Goal: Task Accomplishment & Management: Manage account settings

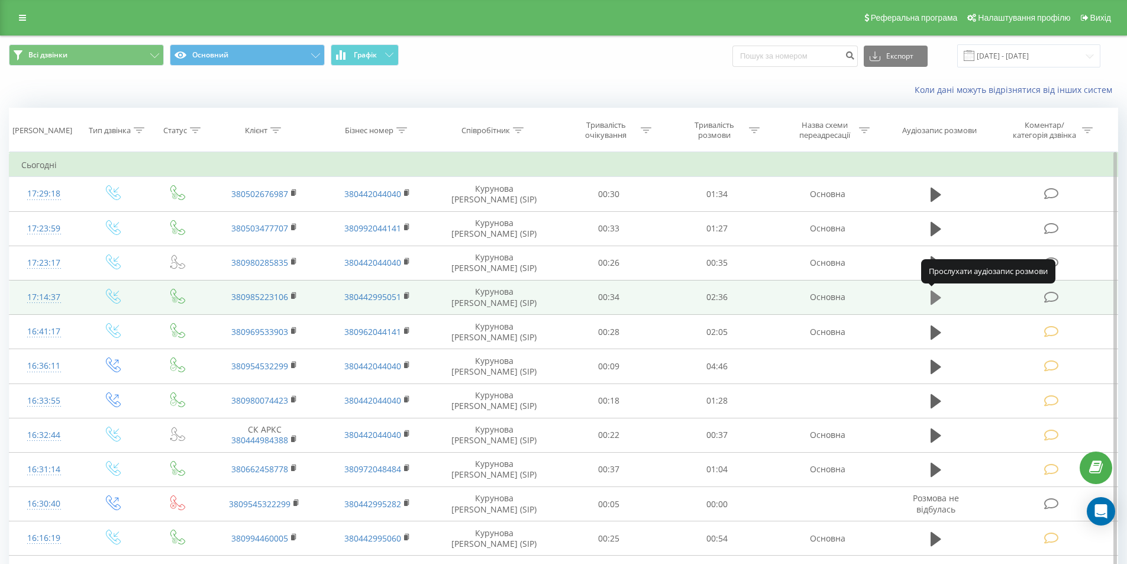
click at [934, 298] on icon at bounding box center [936, 298] width 11 height 14
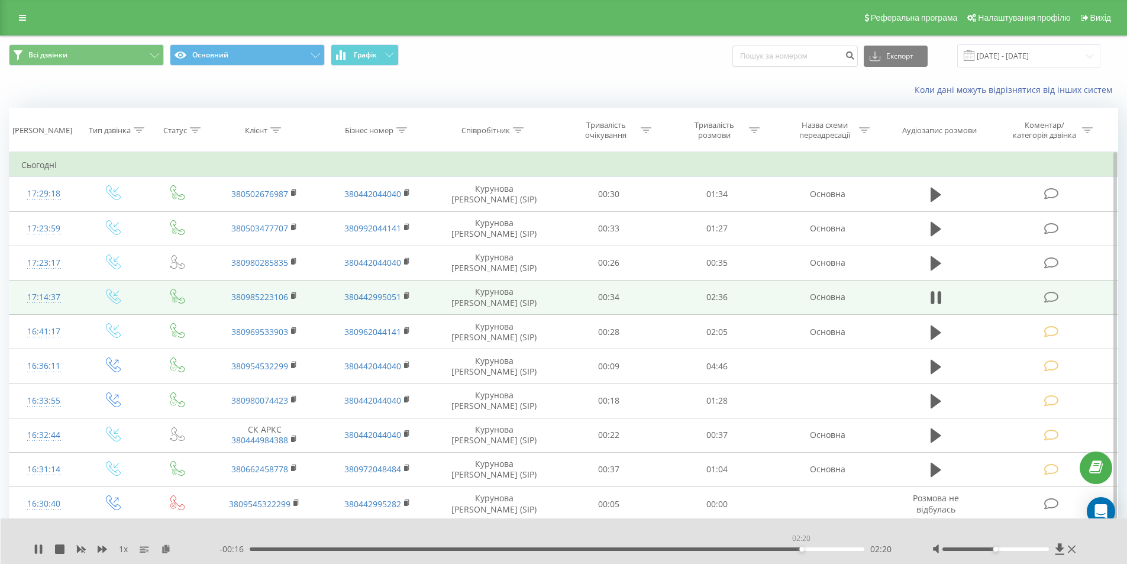
click at [801, 549] on div "02:20" at bounding box center [557, 549] width 615 height 4
click at [840, 549] on div "02:25" at bounding box center [557, 549] width 615 height 4
click at [799, 547] on div "02:33" at bounding box center [557, 549] width 615 height 4
click at [769, 547] on div "02:12" at bounding box center [557, 549] width 615 height 4
click at [737, 549] on div "02:04" at bounding box center [557, 549] width 615 height 4
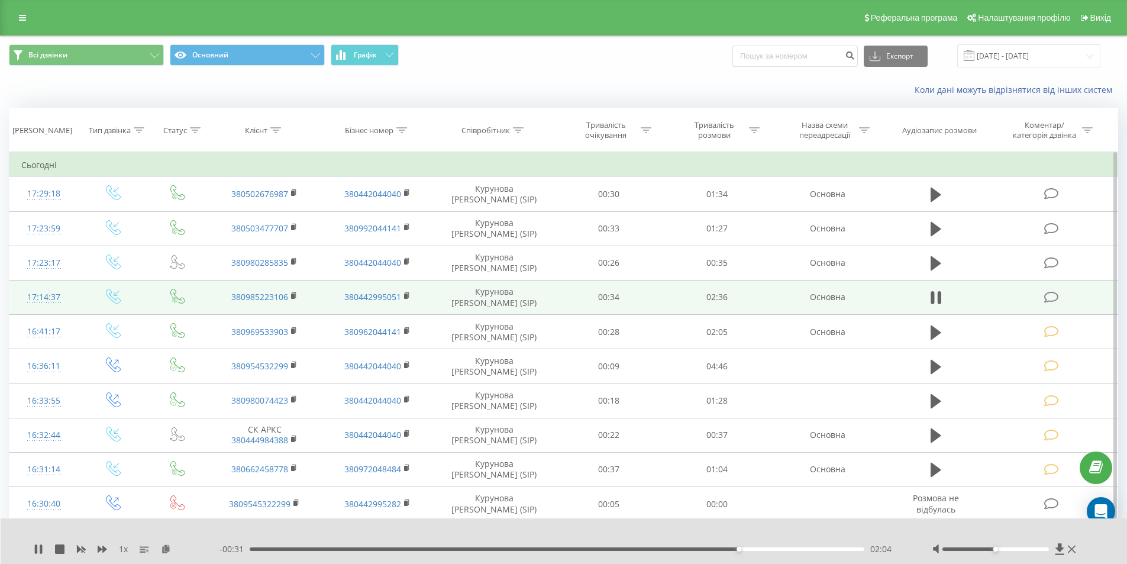
click at [709, 547] on div "- 00:31 02:04 02:04" at bounding box center [561, 549] width 683 height 12
click at [709, 549] on div "01:57" at bounding box center [557, 549] width 615 height 4
click at [818, 551] on div "01:59" at bounding box center [557, 549] width 615 height 4
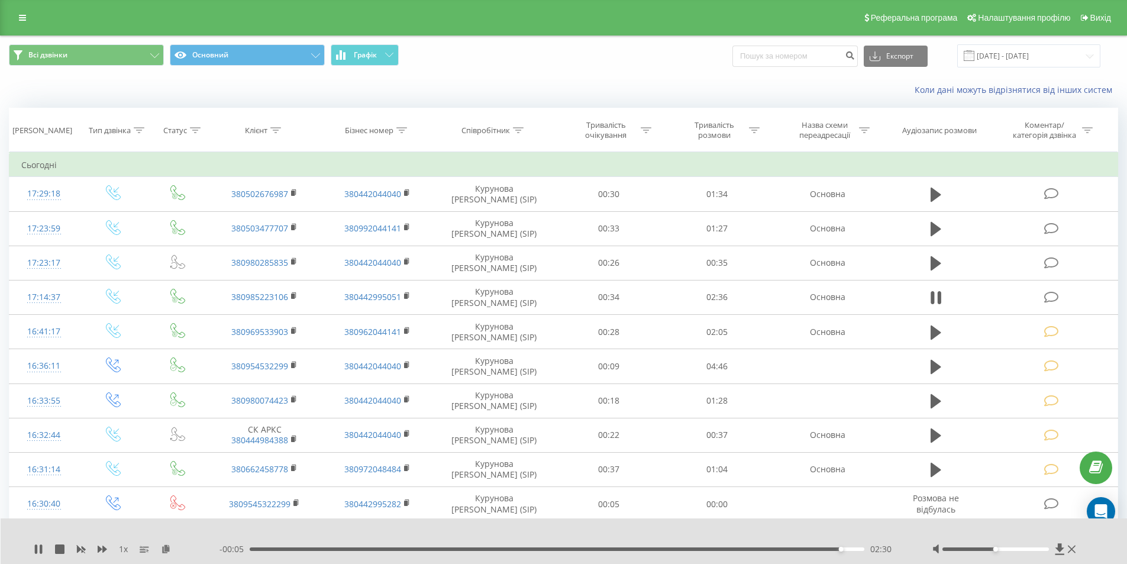
drag, startPoint x: 1049, startPoint y: 297, endPoint x: 900, endPoint y: 304, distance: 149.3
click at [1049, 297] on icon at bounding box center [1051, 297] width 15 height 12
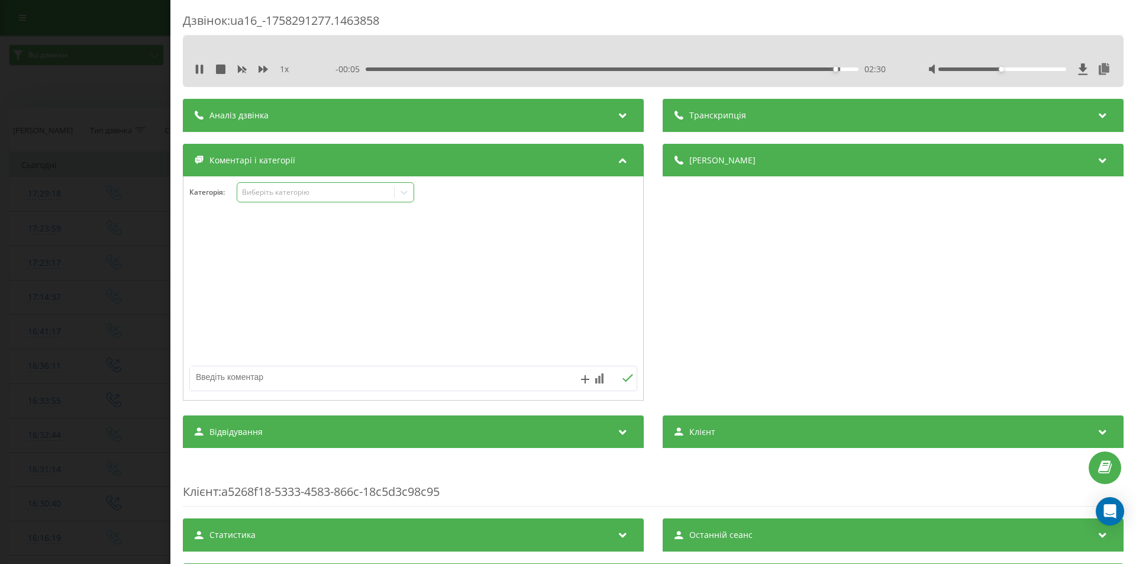
click at [308, 191] on div "Виберіть категорію" at bounding box center [316, 192] width 148 height 9
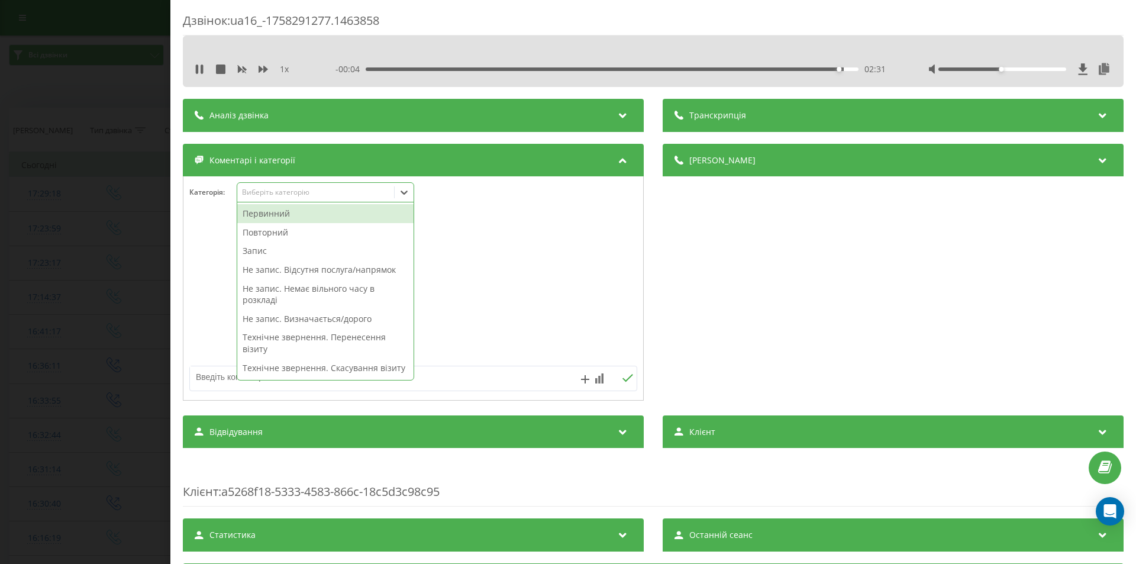
drag, startPoint x: 288, startPoint y: 232, endPoint x: 793, endPoint y: 327, distance: 514.1
click at [288, 233] on div "Повторний" at bounding box center [325, 232] width 176 height 19
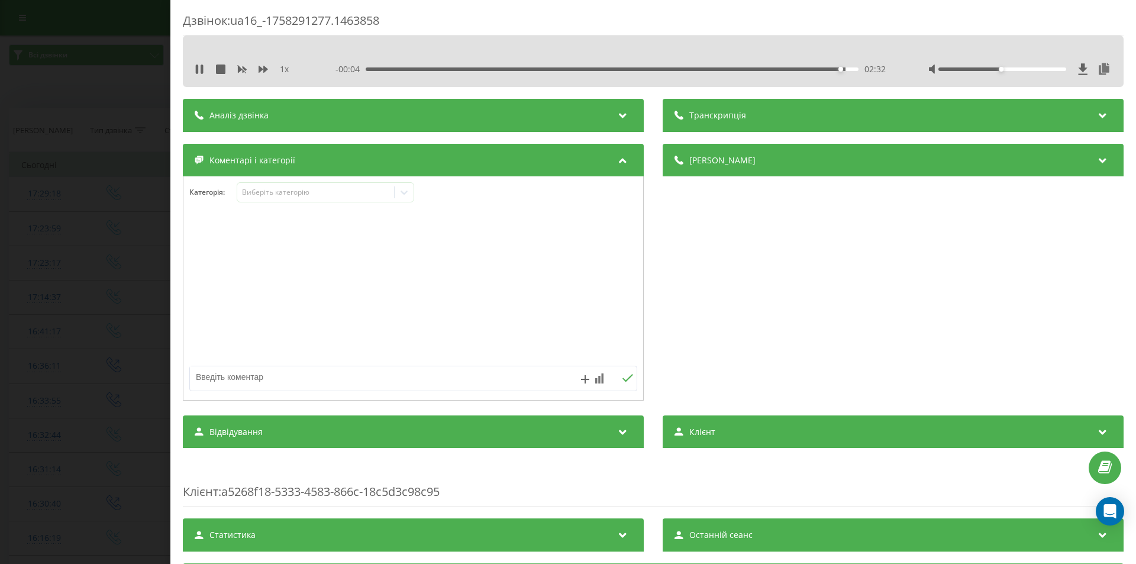
drag, startPoint x: 836, startPoint y: 332, endPoint x: 817, endPoint y: 336, distance: 19.3
click at [834, 333] on div "Деталі дзвінка Загальне Дата дзвінка 2025-09-19 17:14:37 Тип дзвінка Вхідний Ст…" at bounding box center [893, 274] width 461 height 260
click at [405, 193] on icon at bounding box center [404, 192] width 12 height 12
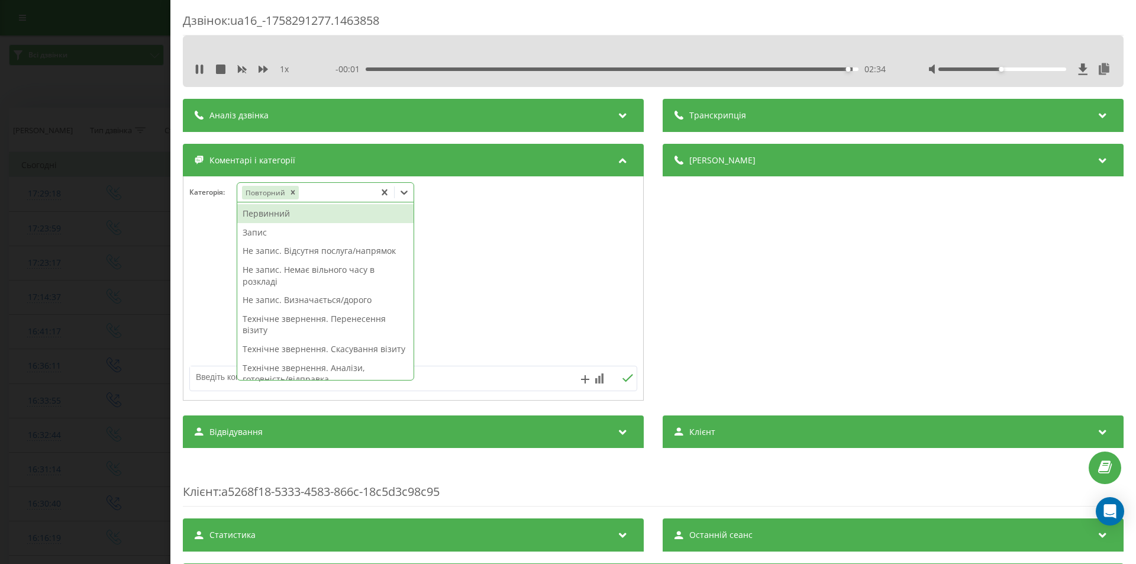
drag, startPoint x: 269, startPoint y: 234, endPoint x: 533, endPoint y: 247, distance: 264.3
click at [270, 234] on div "Запис" at bounding box center [325, 232] width 176 height 19
drag, startPoint x: 788, startPoint y: 295, endPoint x: 669, endPoint y: 305, distance: 119.4
click at [789, 296] on div "Деталі дзвінка Загальне Дата дзвінка 2025-09-19 17:14:37 Тип дзвінка Вхідний Ст…" at bounding box center [893, 274] width 461 height 260
click at [402, 191] on icon at bounding box center [404, 193] width 7 height 4
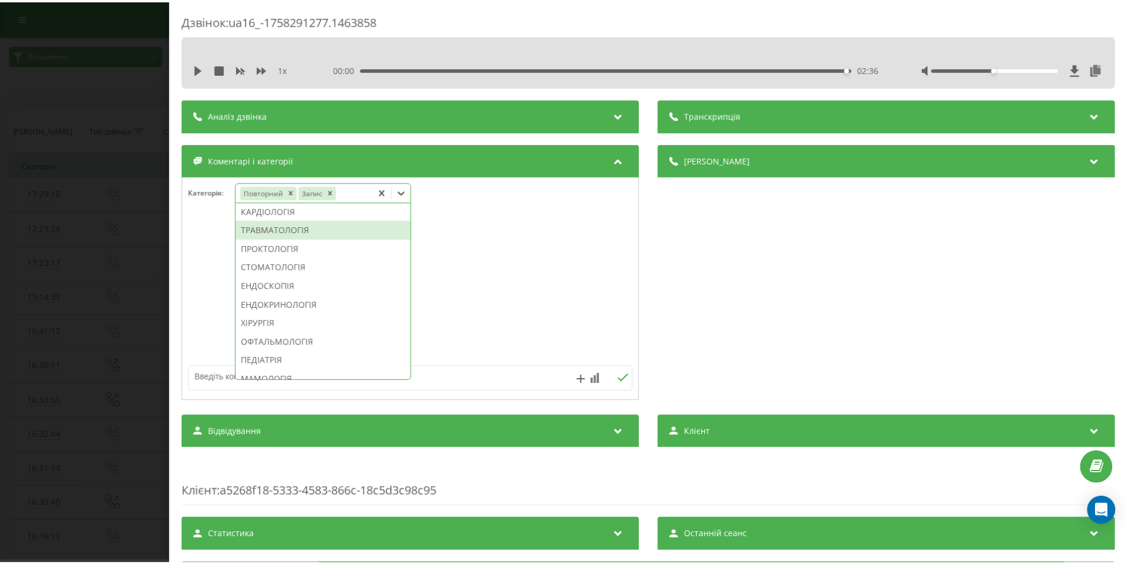
scroll to position [592, 0]
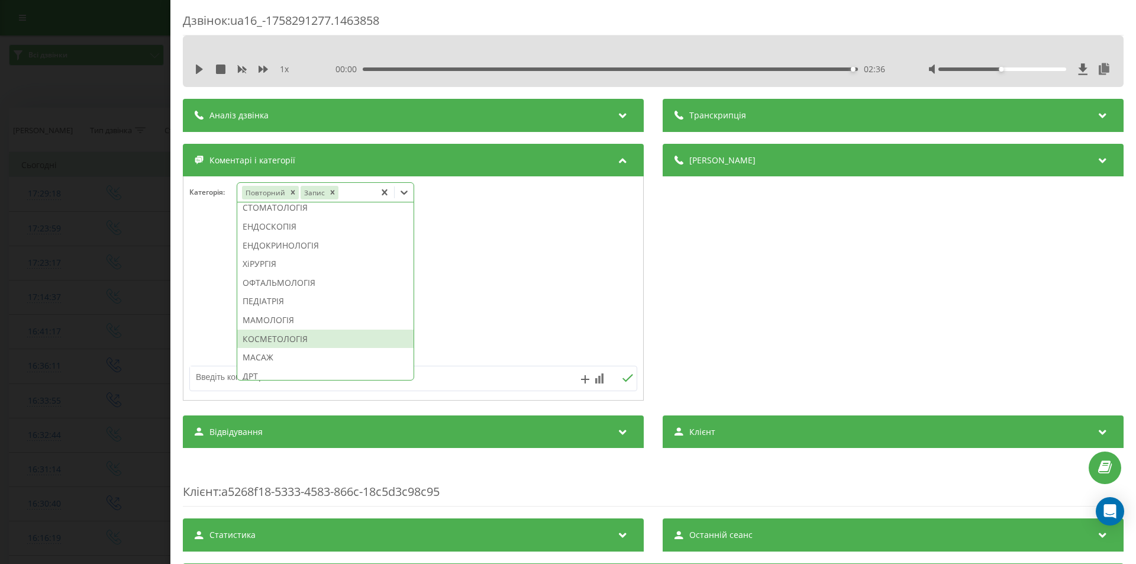
drag, startPoint x: 308, startPoint y: 374, endPoint x: 370, endPoint y: 371, distance: 61.6
click at [309, 349] on div "КОСМЕТОЛОГІЯ" at bounding box center [325, 339] width 176 height 19
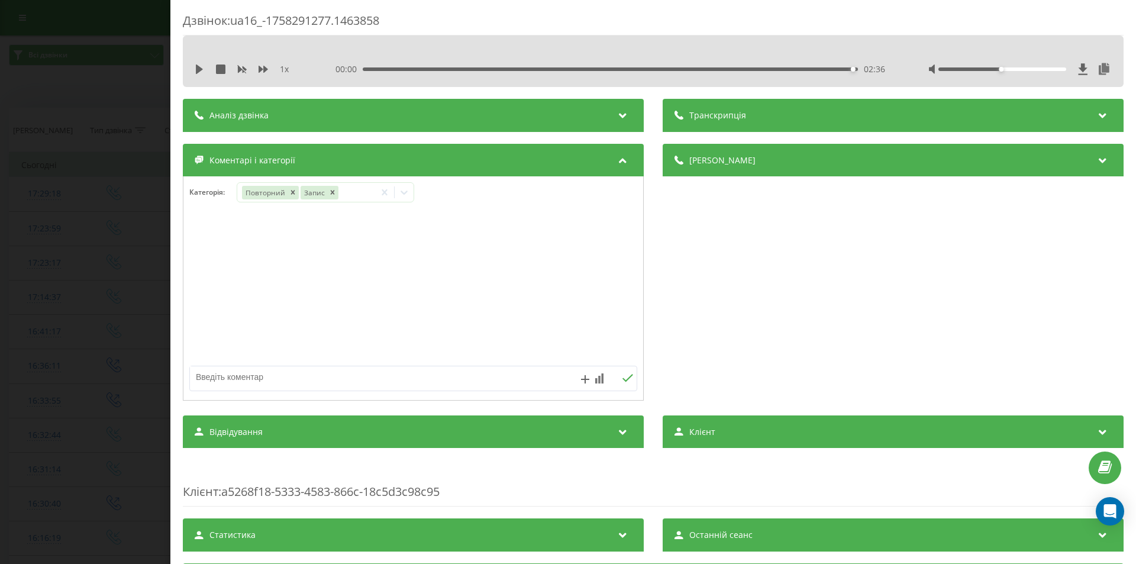
click at [808, 306] on div "Деталі дзвінка Загальне Дата дзвінка 2025-09-19 17:14:37 Тип дзвінка Вхідний Ст…" at bounding box center [893, 274] width 461 height 260
click at [60, 302] on div "Дзвінок : ua16_-1758291277.1463858 1 x 00:00 02:36 02:36 Транскрипція Для AI-ан…" at bounding box center [568, 282] width 1136 height 564
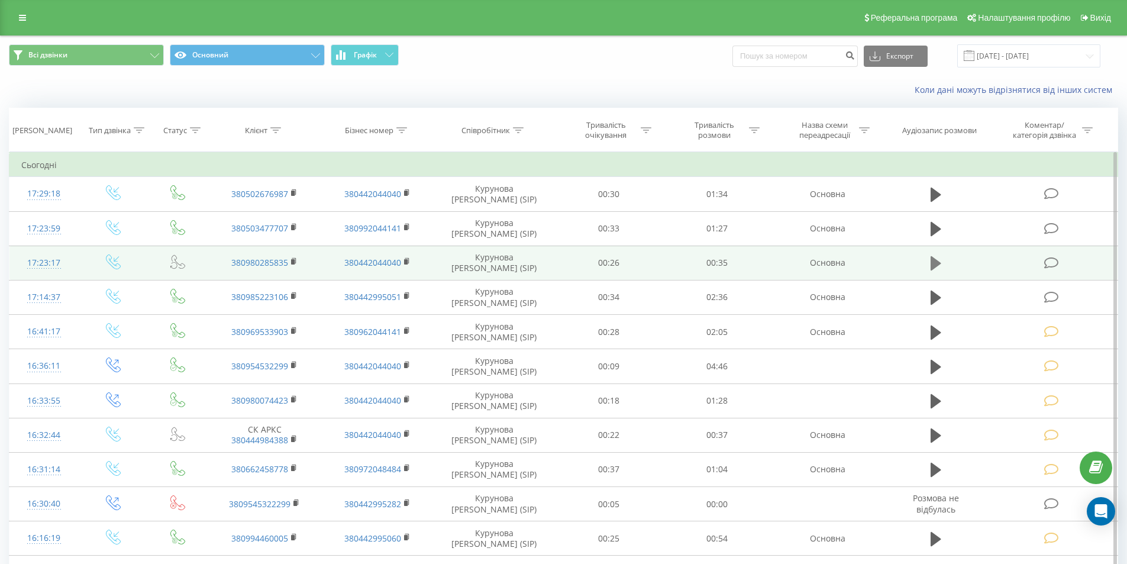
click at [934, 264] on icon at bounding box center [936, 263] width 11 height 14
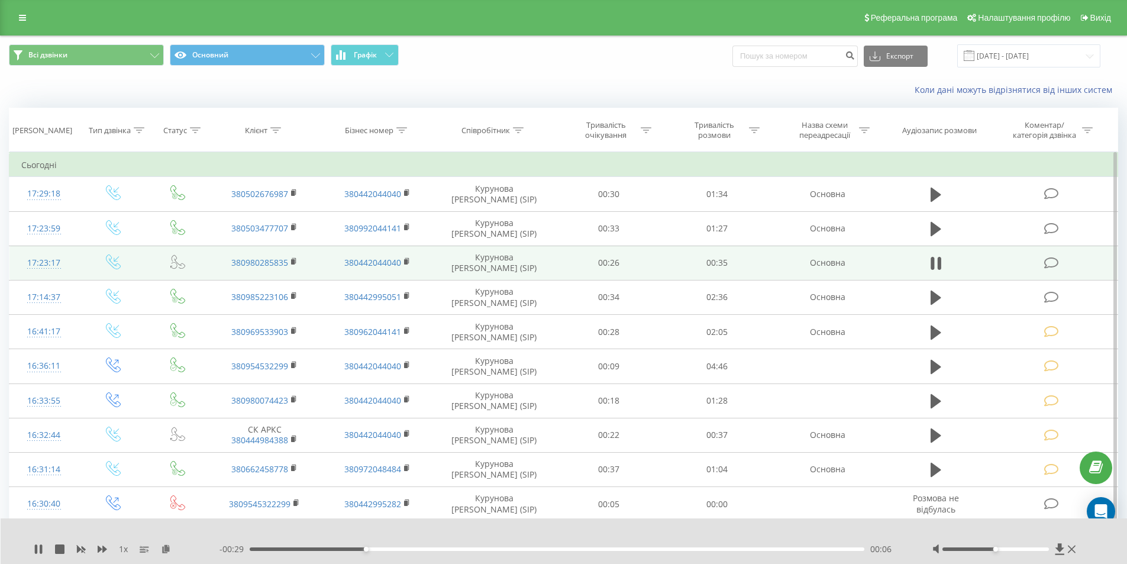
click at [1047, 262] on icon at bounding box center [1051, 263] width 15 height 12
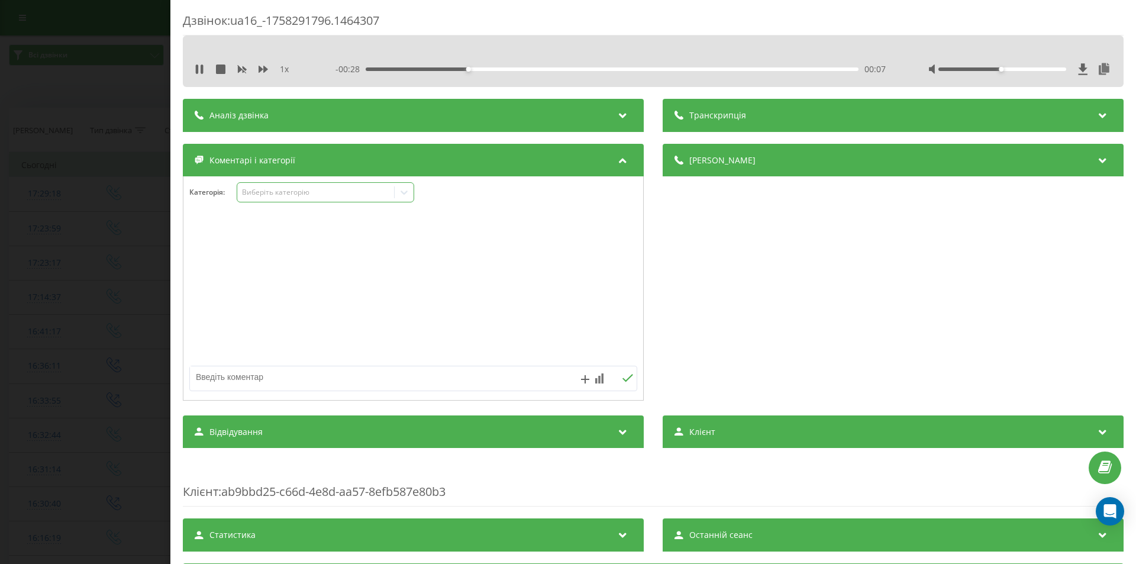
click at [295, 191] on div "Виберіть категорію" at bounding box center [316, 192] width 148 height 9
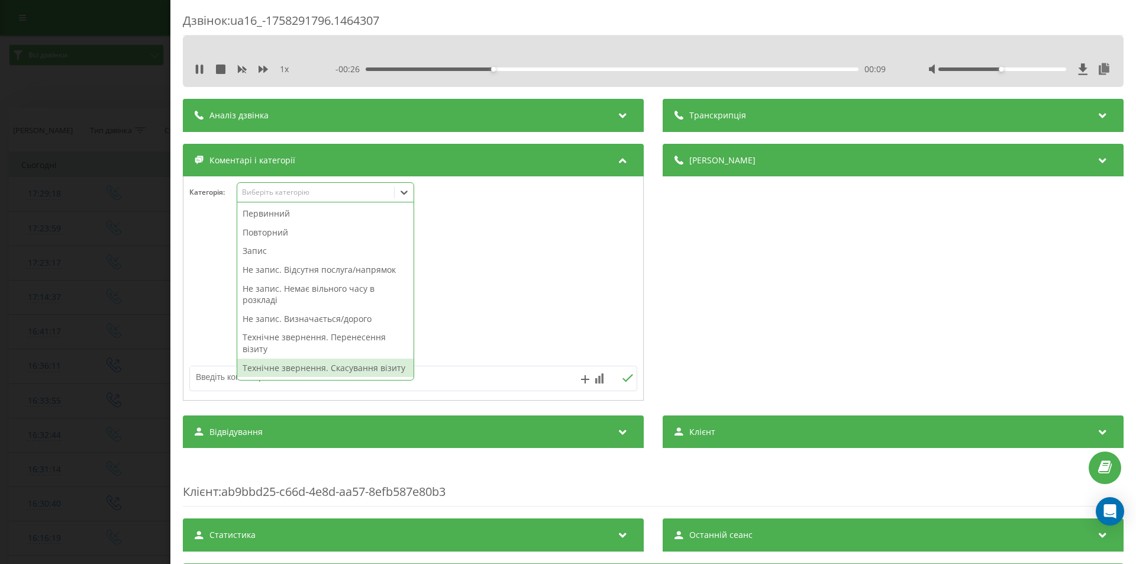
click at [353, 365] on div "Технічне звернення. Скасування візиту" at bounding box center [325, 368] width 176 height 19
click at [721, 287] on div "Деталі дзвінка Загальне Дата дзвінка 2025-09-19 17:23:17 Тип дзвінка Вхідний Ст…" at bounding box center [893, 274] width 461 height 260
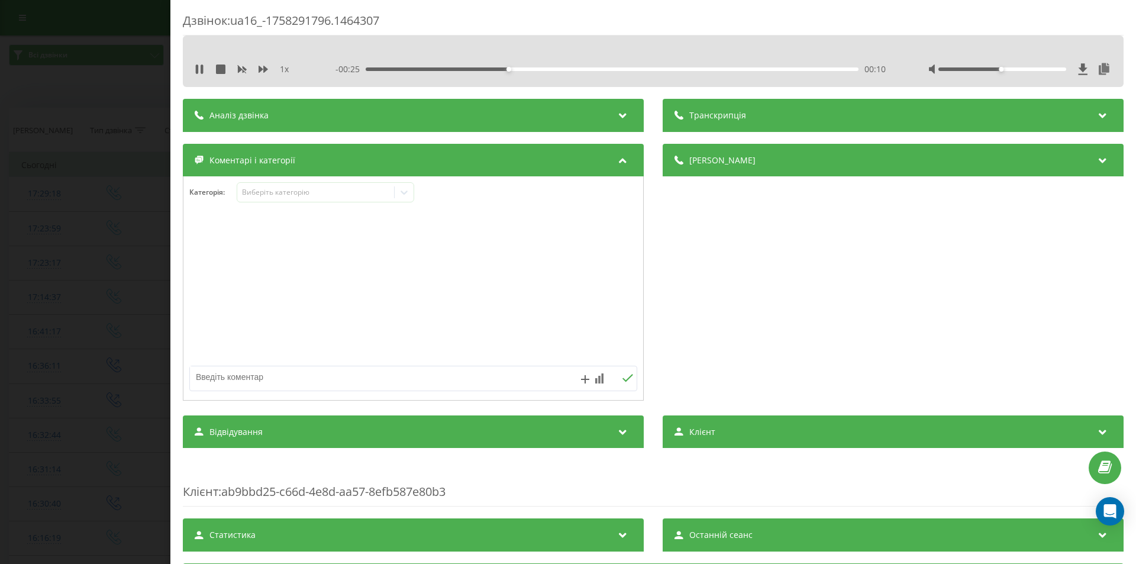
click at [118, 303] on div "Дзвінок : ua16_-1758291796.1464307 1 x - 00:25 00:10 00:10 Транскрипція Для AI-…" at bounding box center [568, 282] width 1136 height 564
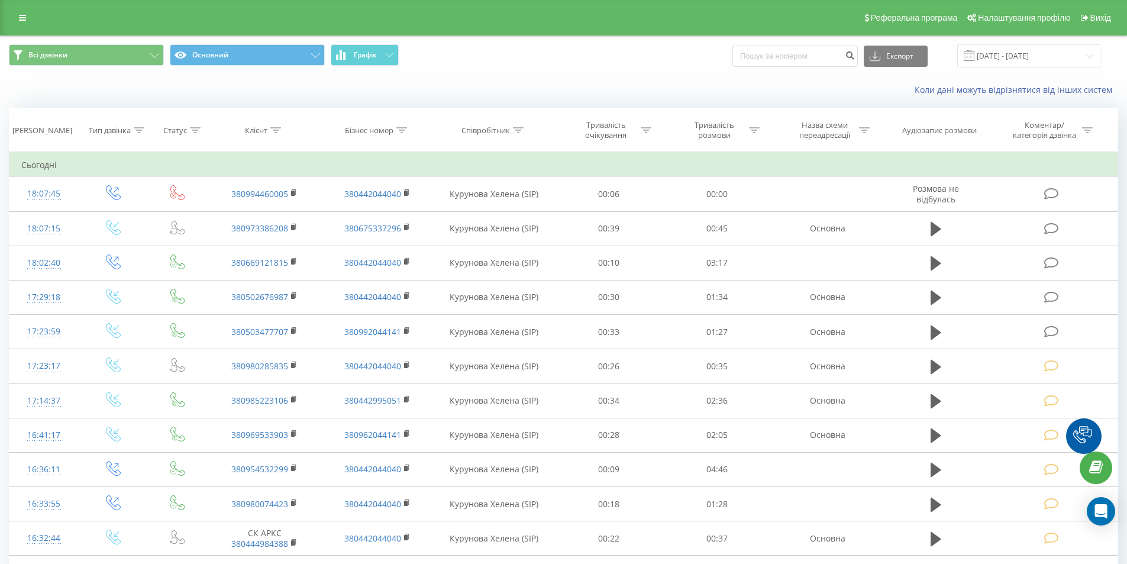
click at [295, 191] on icon at bounding box center [294, 193] width 7 height 8
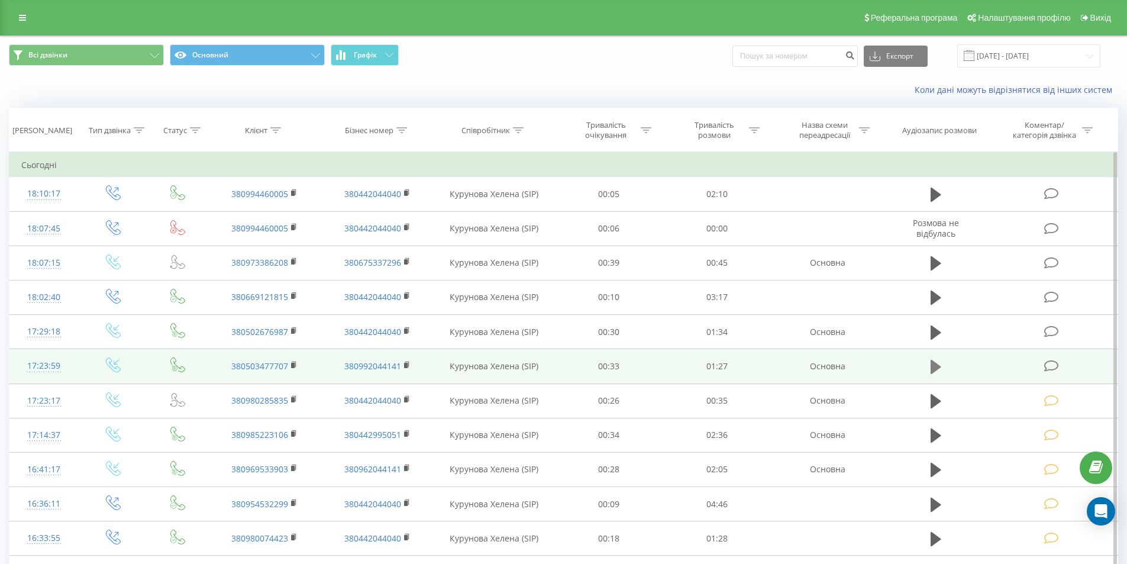
click at [935, 365] on icon at bounding box center [936, 367] width 11 height 14
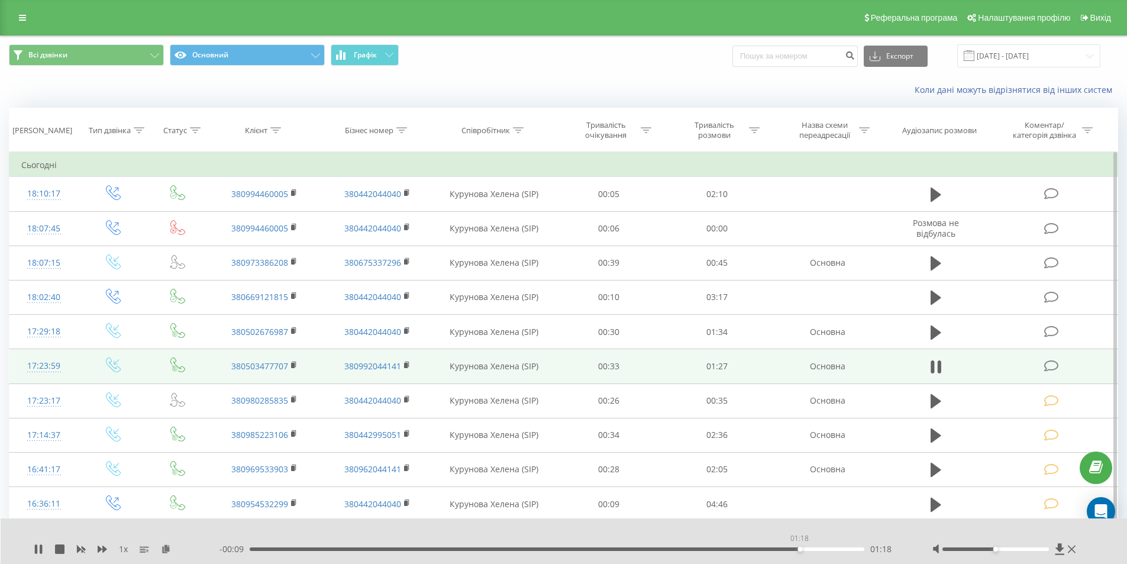
click at [799, 550] on div "01:18" at bounding box center [557, 549] width 615 height 4
click at [799, 548] on div "01:27" at bounding box center [554, 549] width 615 height 4
click at [782, 549] on div "01:19" at bounding box center [557, 549] width 615 height 4
drag, startPoint x: 749, startPoint y: 549, endPoint x: 704, endPoint y: 559, distance: 46.1
click at [749, 549] on div "01:16" at bounding box center [557, 549] width 615 height 4
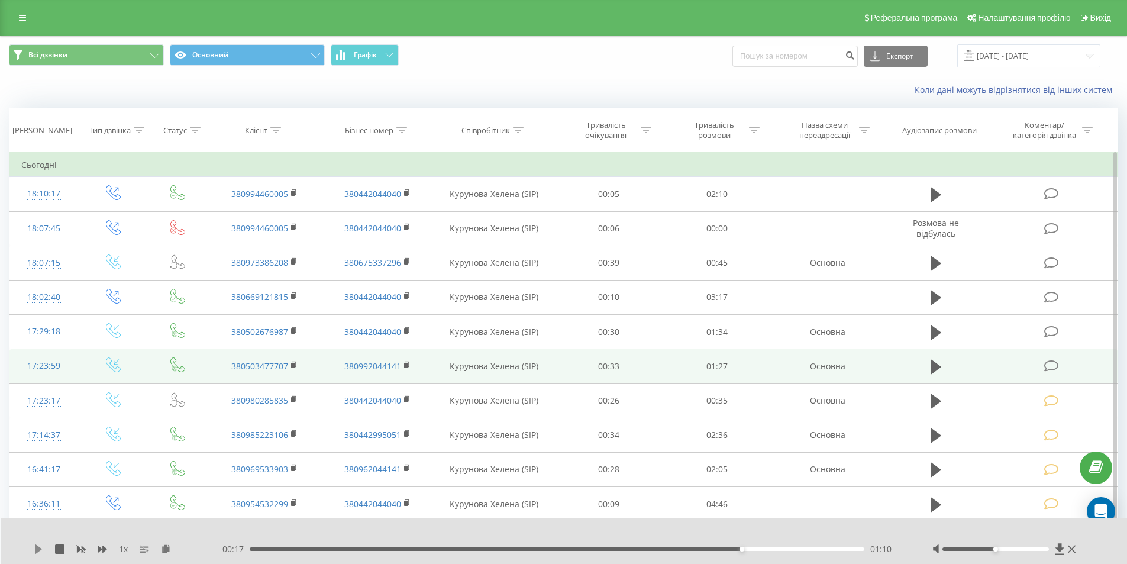
click at [38, 548] on icon at bounding box center [38, 548] width 7 height 9
click at [701, 550] on div "01:04" at bounding box center [557, 549] width 615 height 4
click at [529, 548] on div "00:40" at bounding box center [557, 549] width 615 height 4
click at [569, 550] on div "00:43" at bounding box center [557, 549] width 615 height 4
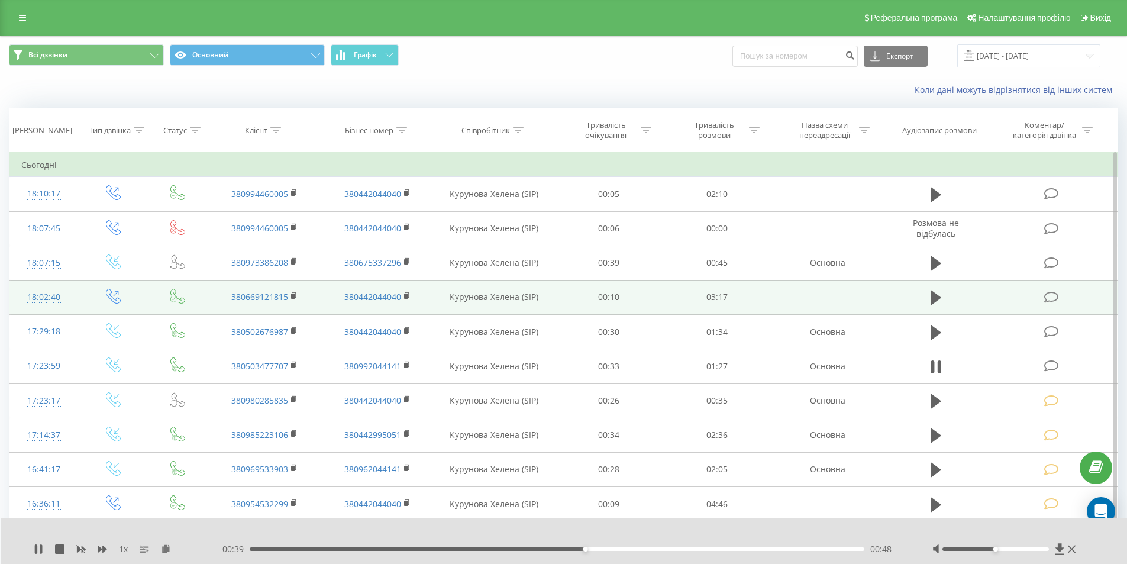
drag, startPoint x: 1050, startPoint y: 366, endPoint x: 556, endPoint y: 296, distance: 499.5
click at [1050, 366] on icon at bounding box center [1051, 366] width 15 height 12
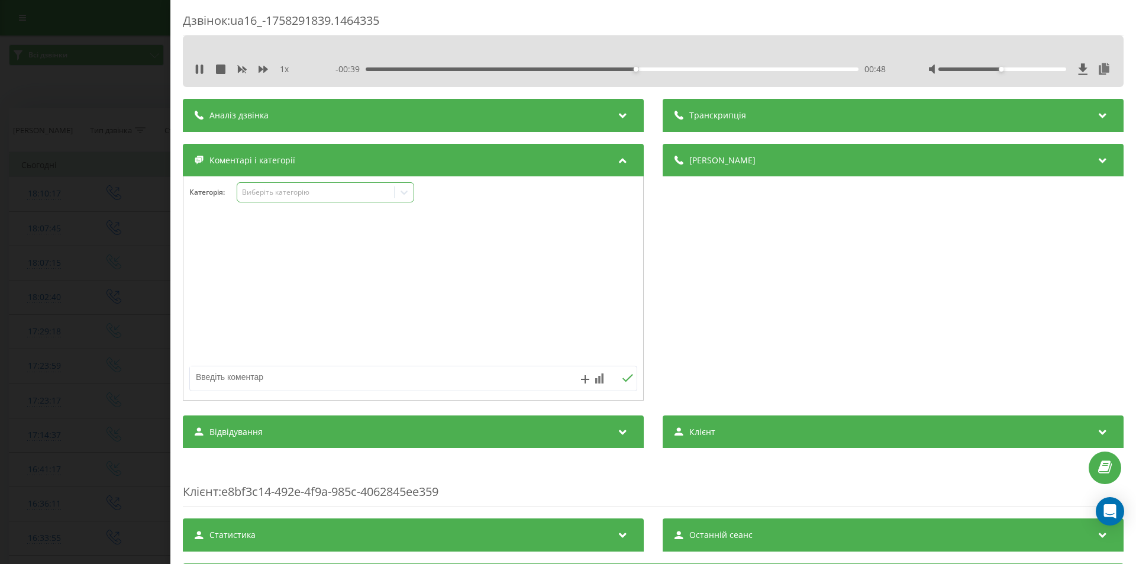
click at [267, 195] on div "Виберіть категорію" at bounding box center [316, 192] width 148 height 9
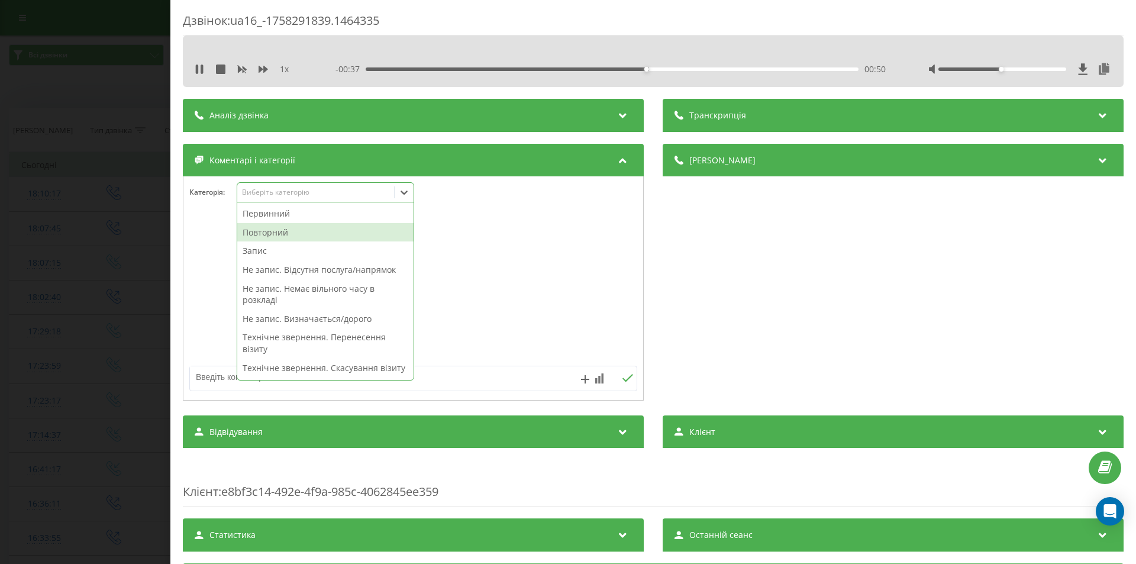
click at [292, 231] on div "Повторний" at bounding box center [325, 232] width 176 height 19
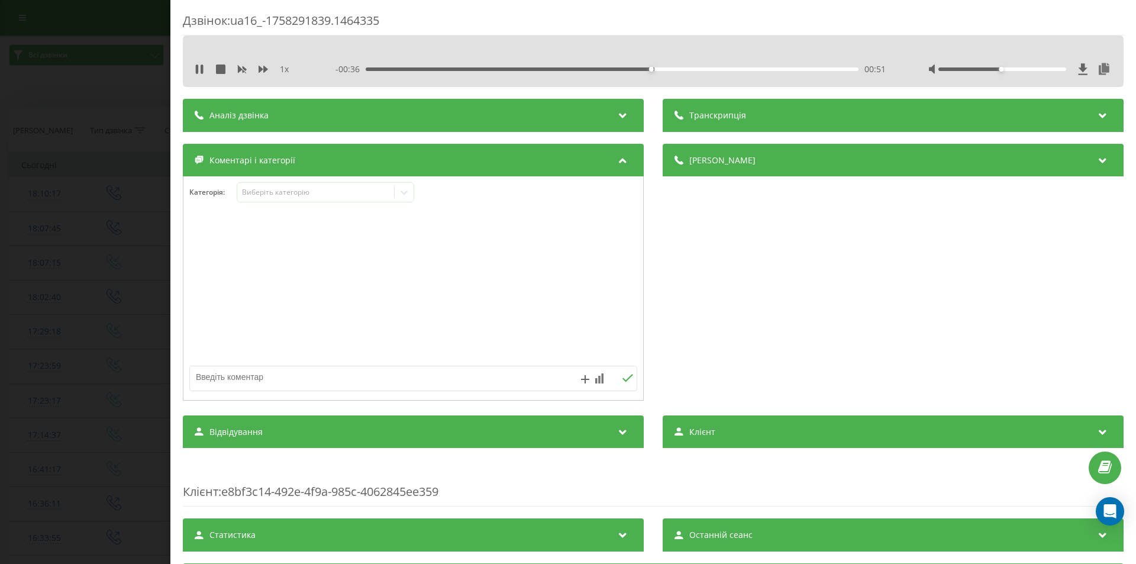
drag, startPoint x: 749, startPoint y: 335, endPoint x: 720, endPoint y: 336, distance: 29.6
click at [749, 334] on div "Деталі дзвінка Загальне Дата дзвінка 2025-09-19 17:23:59 Тип дзвінка Вхідний Ст…" at bounding box center [893, 274] width 461 height 260
click at [405, 193] on icon at bounding box center [404, 192] width 12 height 12
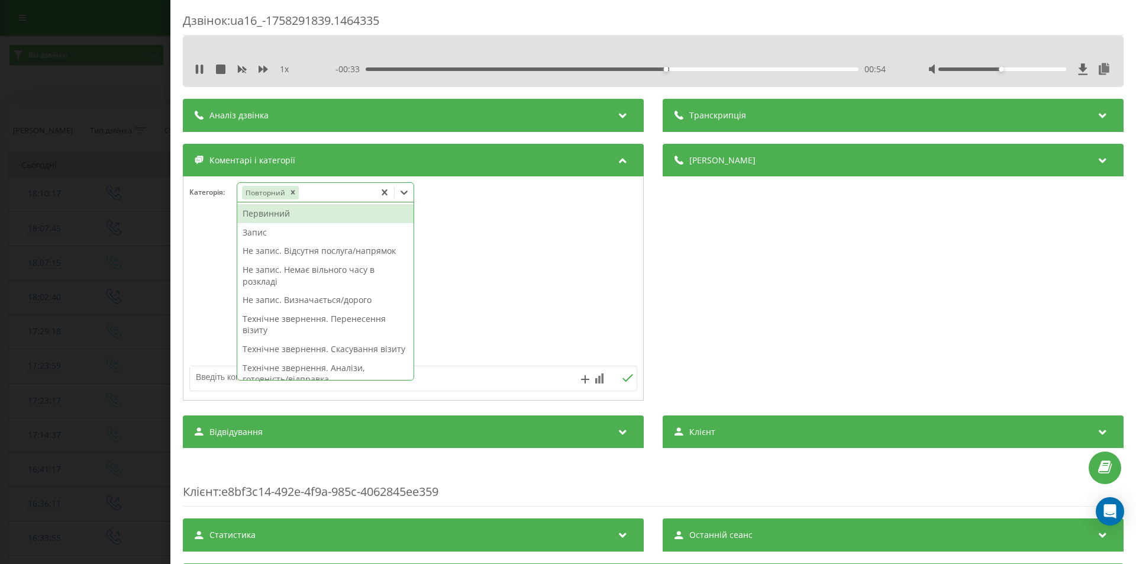
click at [263, 236] on div "Запис" at bounding box center [325, 232] width 176 height 19
click at [806, 351] on div "Деталі дзвінка Загальне Дата дзвінка 2025-09-19 17:23:59 Тип дзвінка Вхідний Ст…" at bounding box center [893, 274] width 461 height 260
click at [407, 193] on icon at bounding box center [404, 193] width 7 height 4
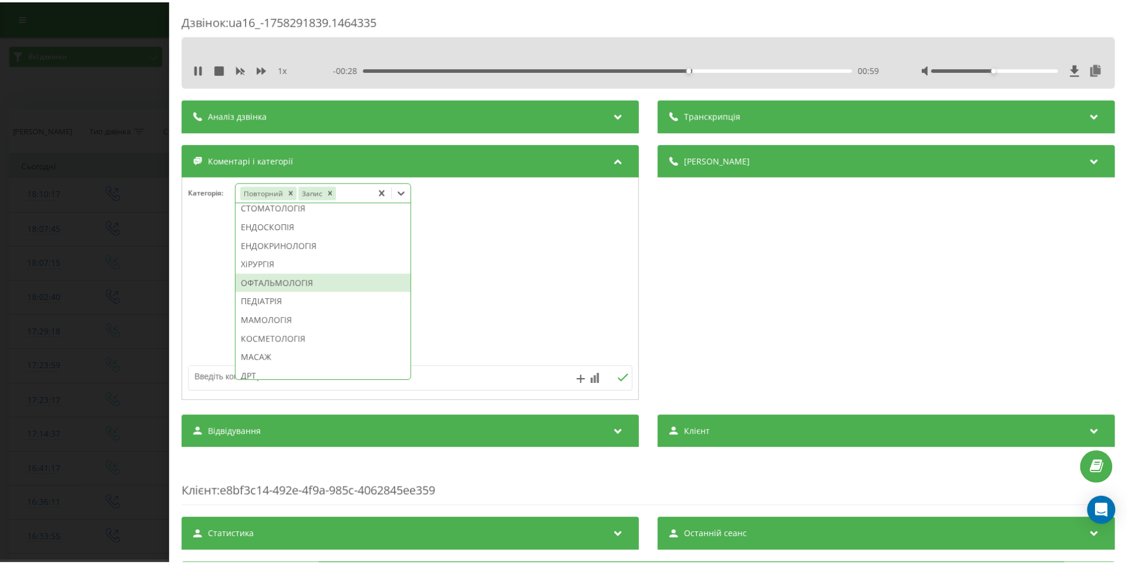
scroll to position [651, 0]
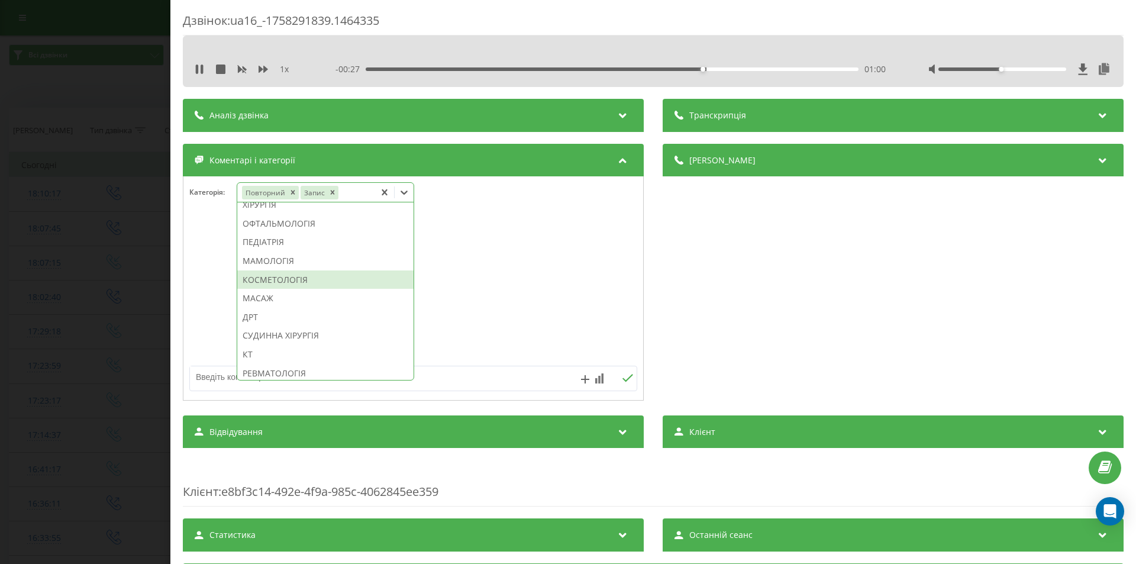
click at [297, 289] on div "КОСМЕТОЛОГІЯ" at bounding box center [325, 279] width 176 height 19
drag, startPoint x: 816, startPoint y: 309, endPoint x: 774, endPoint y: 309, distance: 42.0
click at [815, 309] on div "Деталі дзвінка Загальне Дата дзвінка 2025-09-19 17:23:59 Тип дзвінка Вхідний Ст…" at bounding box center [893, 274] width 461 height 260
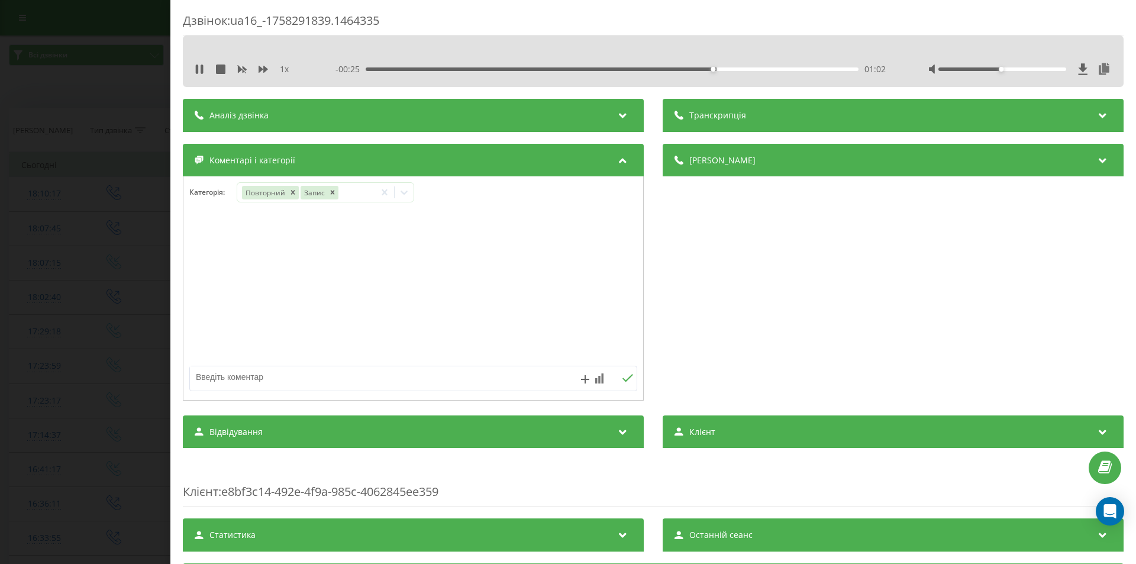
click at [48, 215] on div "Дзвінок : ua16_-1758291839.1464335 1 x - 00:25 01:02 01:02 Транскрипція Для AI-…" at bounding box center [568, 282] width 1136 height 564
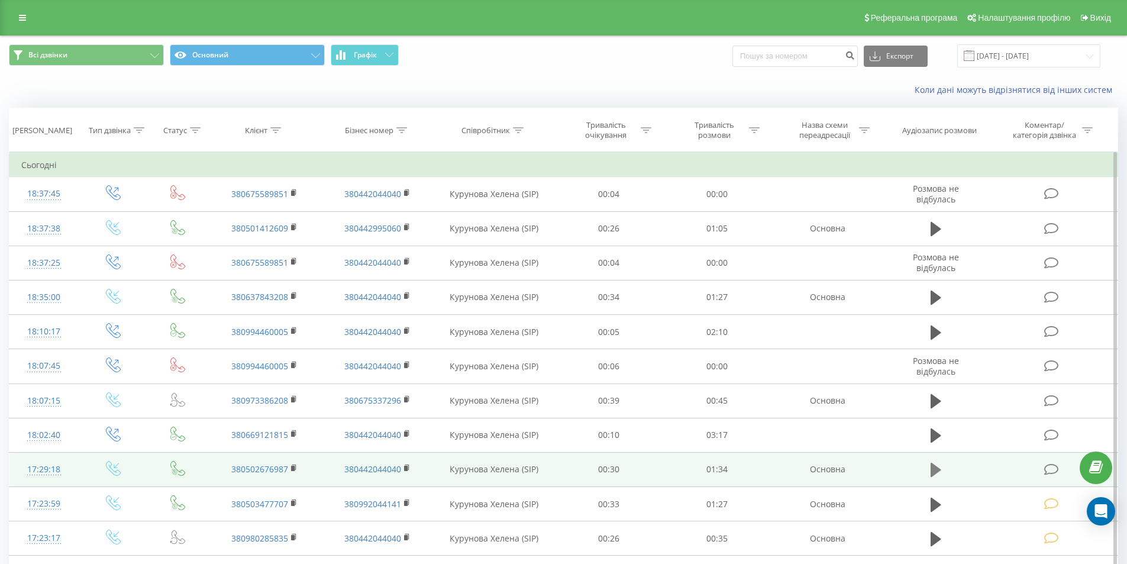
click at [935, 470] on icon at bounding box center [936, 470] width 11 height 14
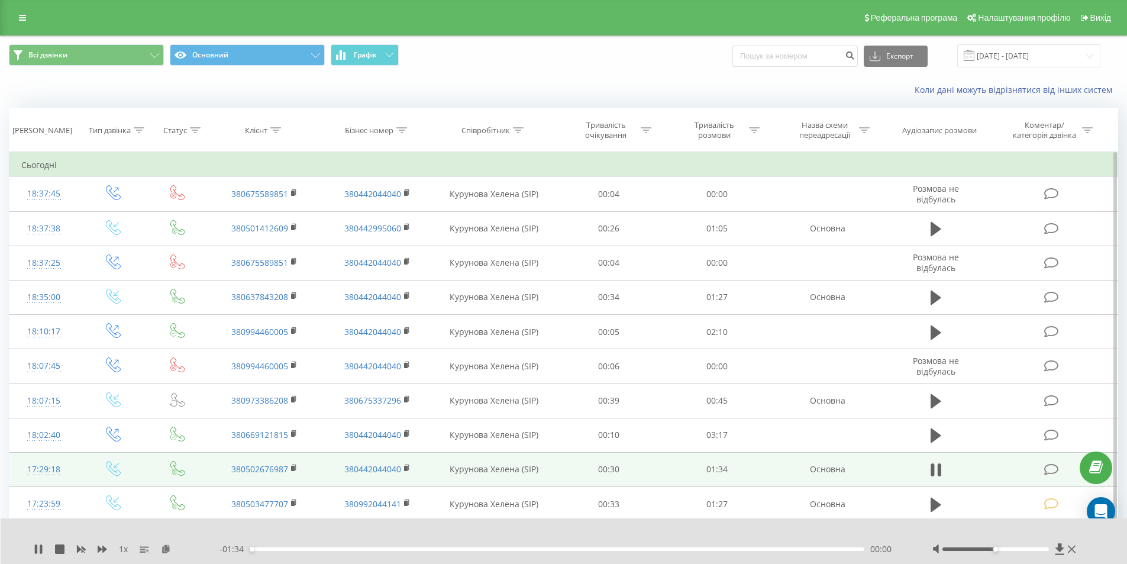
click at [789, 547] on div "00:00" at bounding box center [557, 549] width 615 height 4
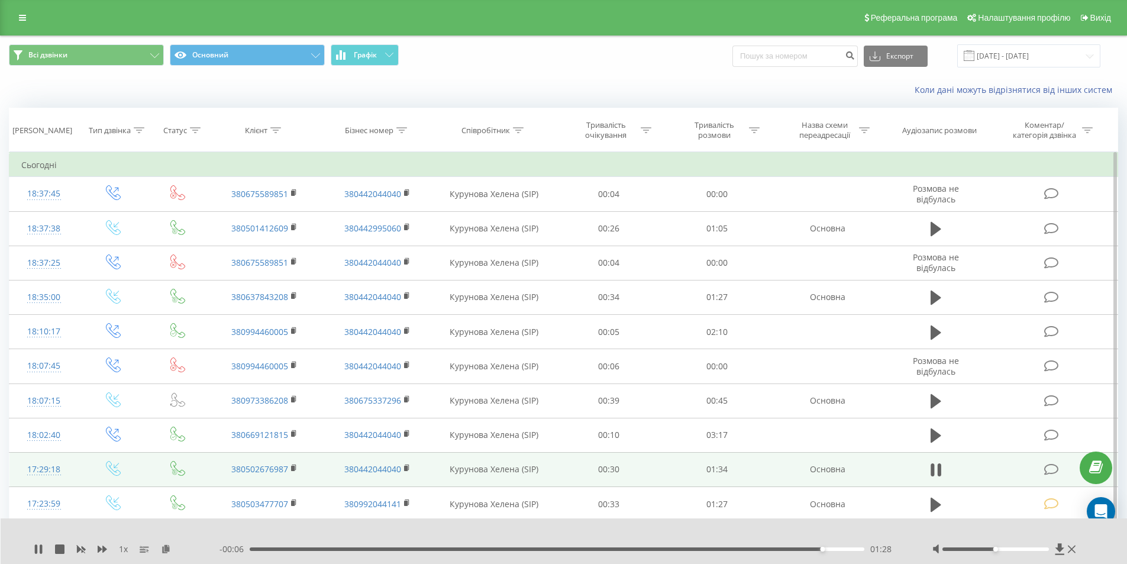
click at [1054, 466] on icon at bounding box center [1051, 469] width 15 height 12
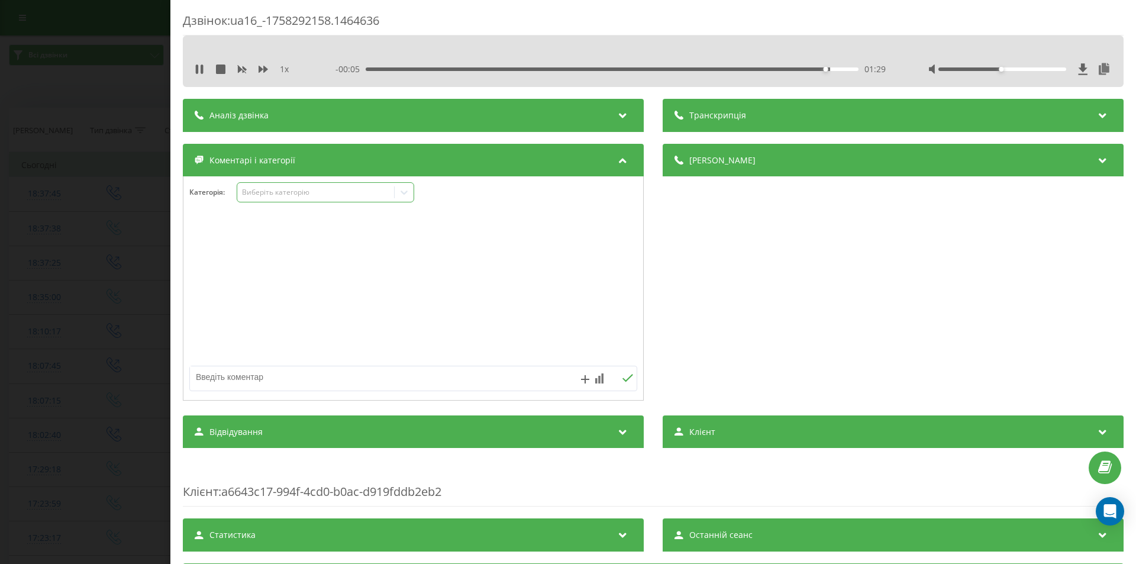
click at [269, 193] on div "Виберіть категорію" at bounding box center [316, 192] width 148 height 9
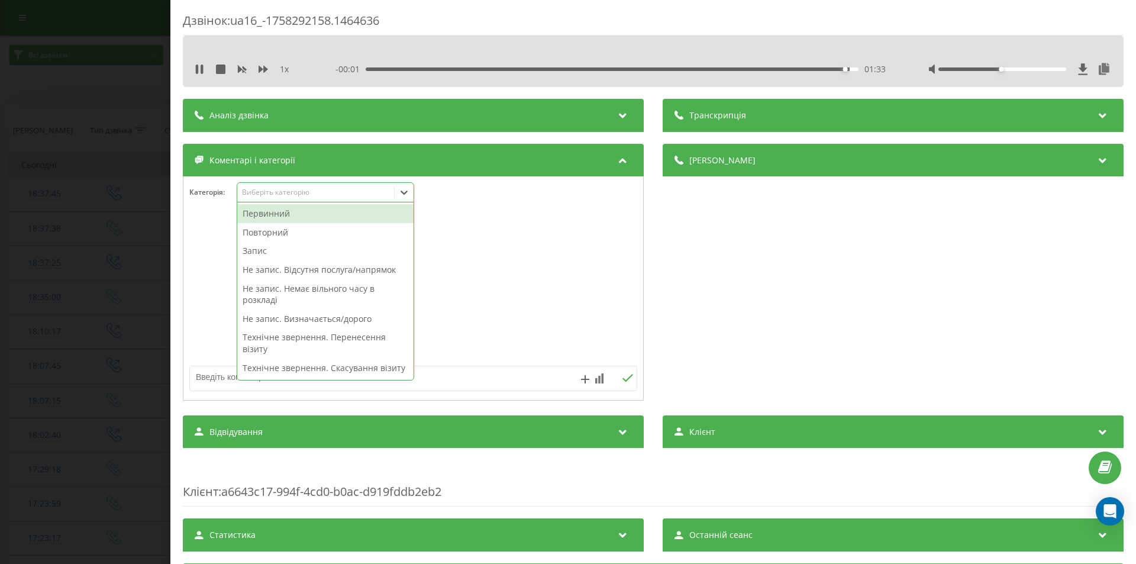
drag, startPoint x: 331, startPoint y: 290, endPoint x: 463, endPoint y: 319, distance: 135.1
click at [332, 290] on div "Не запис. Немає вільного часу в розкладі" at bounding box center [325, 294] width 176 height 30
click at [833, 315] on div "Деталі дзвінка Загальне Дата дзвінка 2025-09-19 17:29:18 Тип дзвінка Вхідний Ст…" at bounding box center [893, 274] width 461 height 260
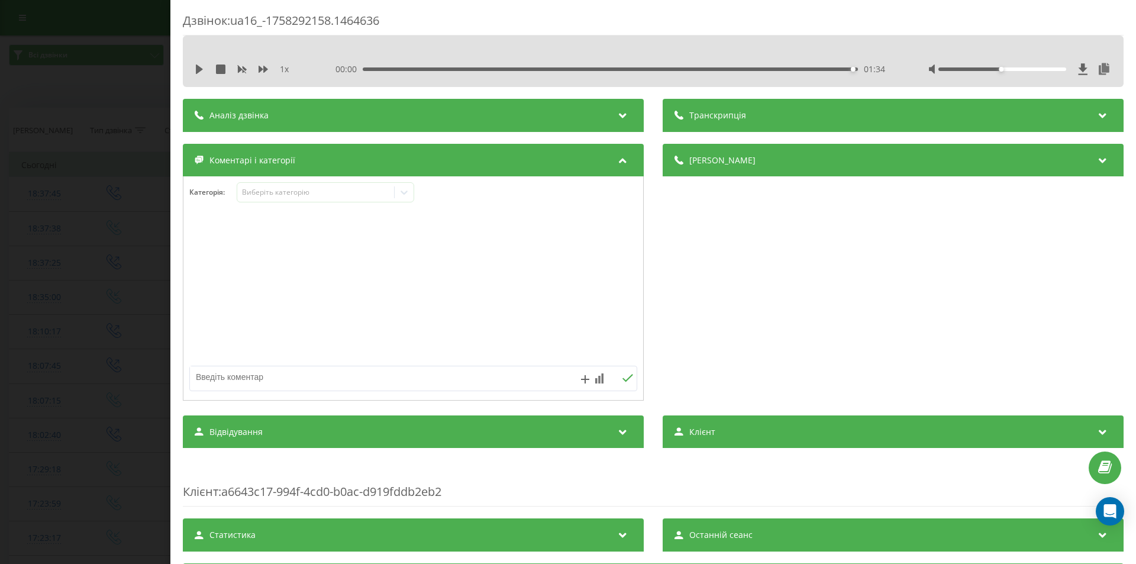
click at [60, 307] on div "Дзвінок : ua16_-1758292158.1464636 1 x 00:00 01:34 01:34 Транскрипція Для AI-ан…" at bounding box center [568, 282] width 1136 height 564
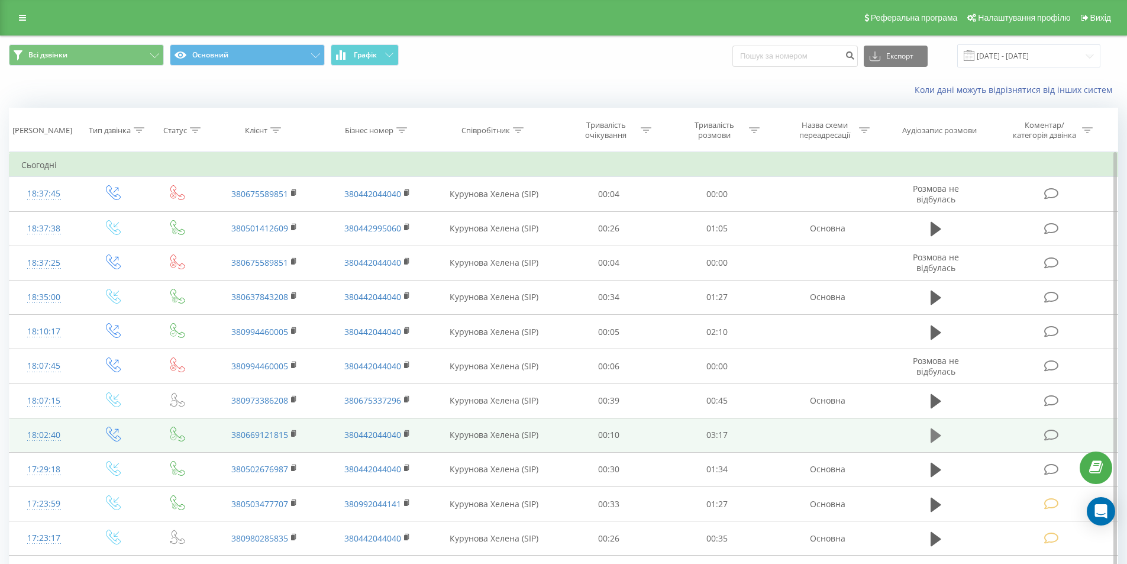
click at [934, 434] on icon at bounding box center [936, 435] width 11 height 14
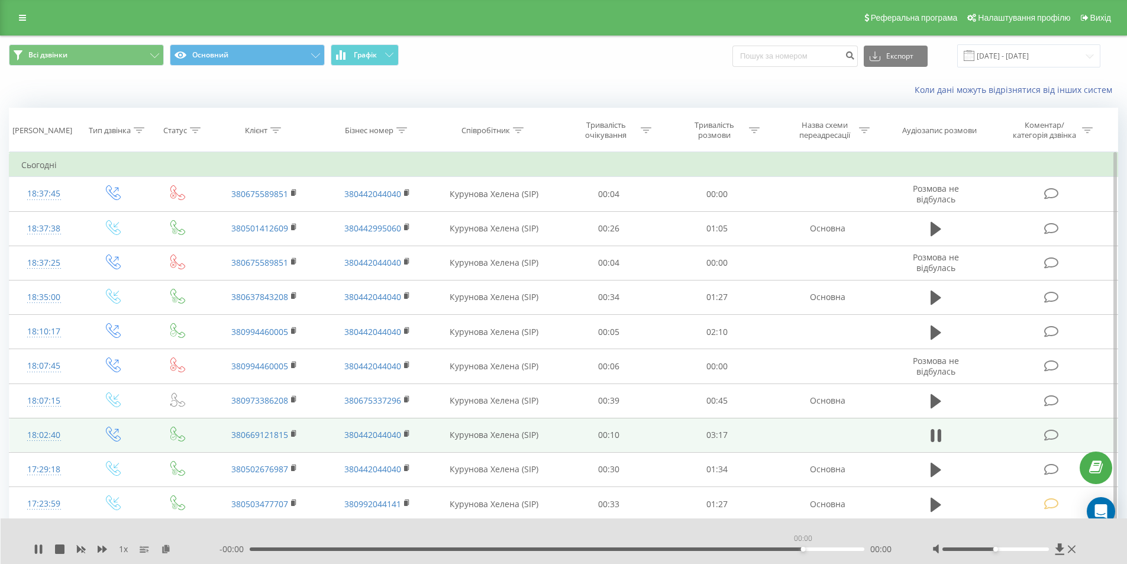
click at [803, 549] on div "00:00" at bounding box center [557, 549] width 615 height 4
click at [803, 549] on div "02:57" at bounding box center [557, 549] width 615 height 4
click at [1052, 436] on icon at bounding box center [1051, 435] width 15 height 12
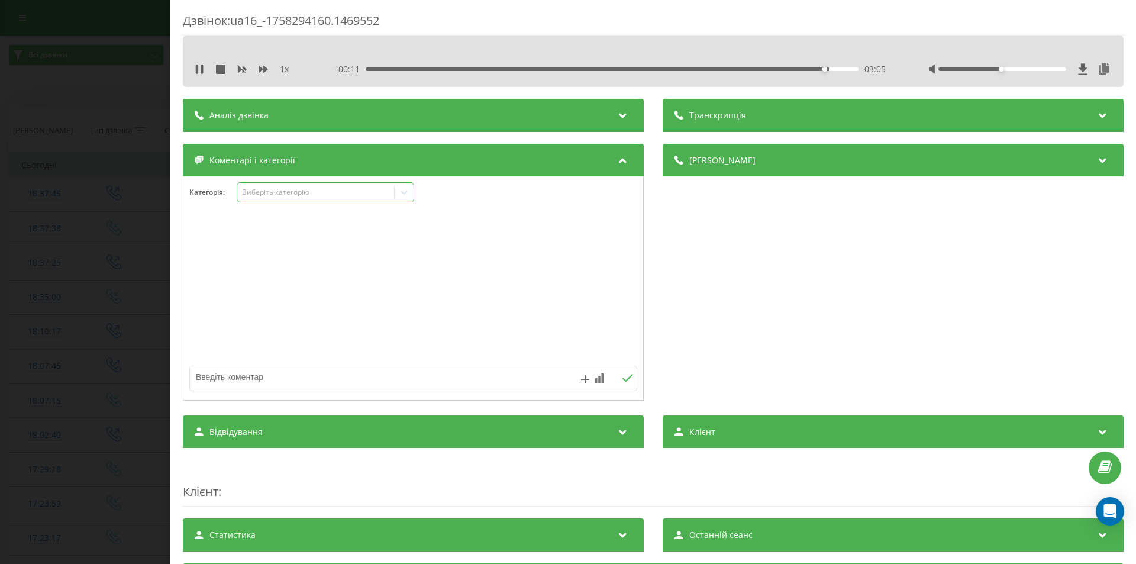
click at [307, 191] on div "Виберіть категорію" at bounding box center [316, 192] width 148 height 9
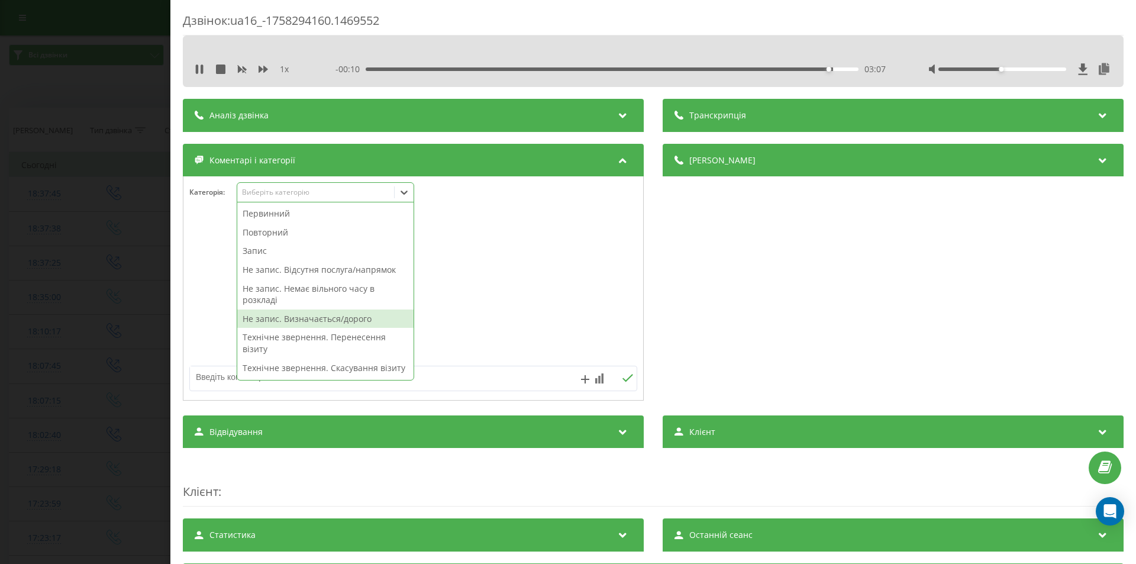
click at [346, 318] on div "Не запис. Визначається/дорого" at bounding box center [325, 318] width 176 height 19
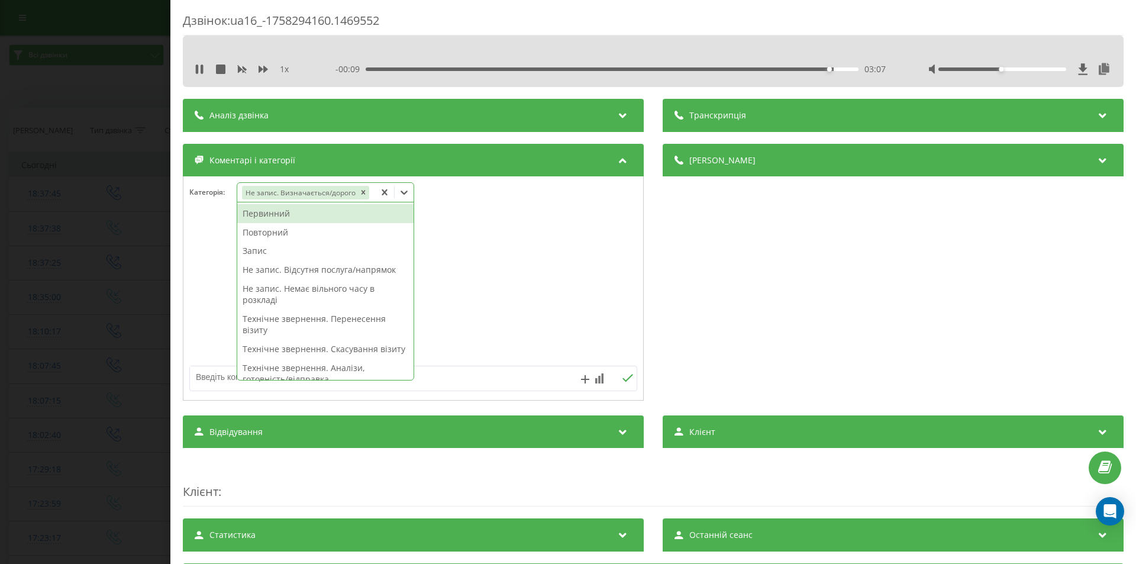
drag, startPoint x: 762, startPoint y: 295, endPoint x: 547, endPoint y: 376, distance: 229.2
click at [756, 296] on div "Деталі дзвінка Загальне Дата дзвінка 2025-09-19 18:02:40 Тип дзвінка Вихідний С…" at bounding box center [893, 274] width 461 height 260
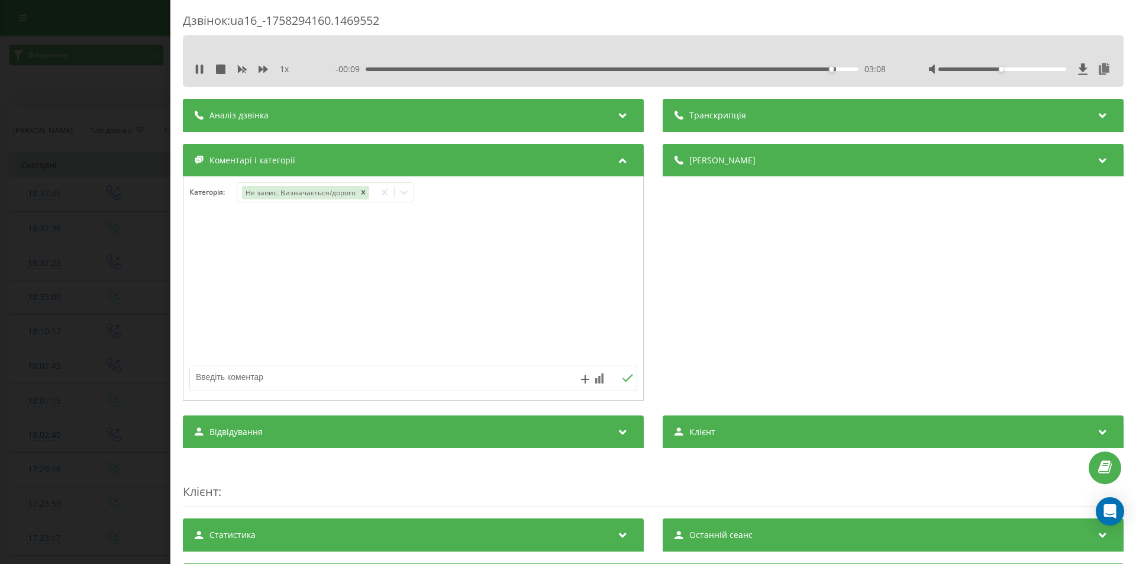
click at [118, 315] on div "Дзвінок : ua16_-1758294160.1469552 1 x - 00:09 03:08 03:08 Транскрипція Для AI-…" at bounding box center [568, 282] width 1136 height 564
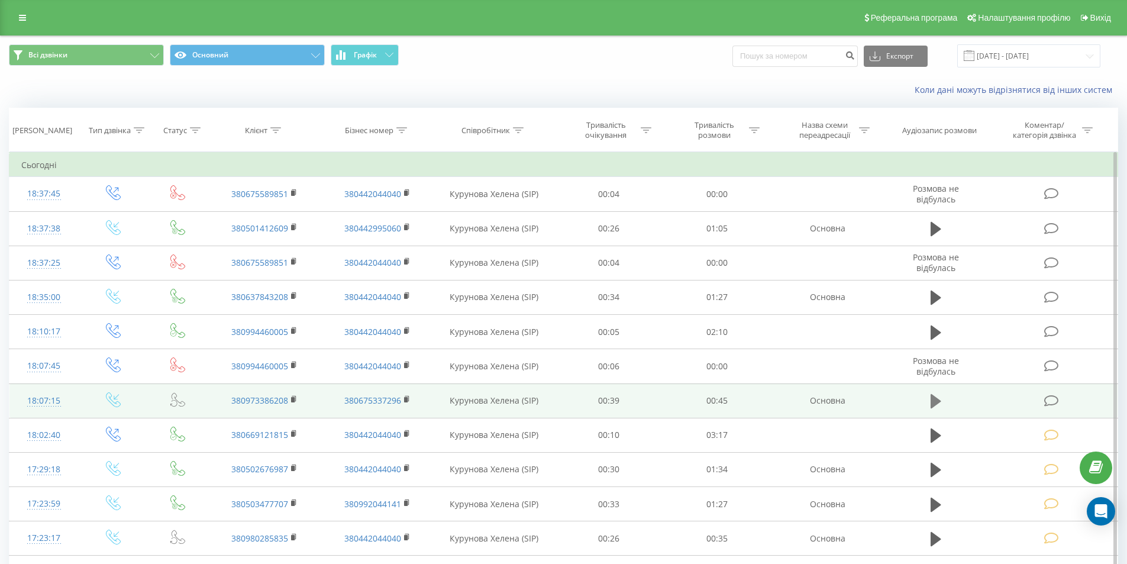
click at [939, 400] on icon at bounding box center [936, 401] width 11 height 14
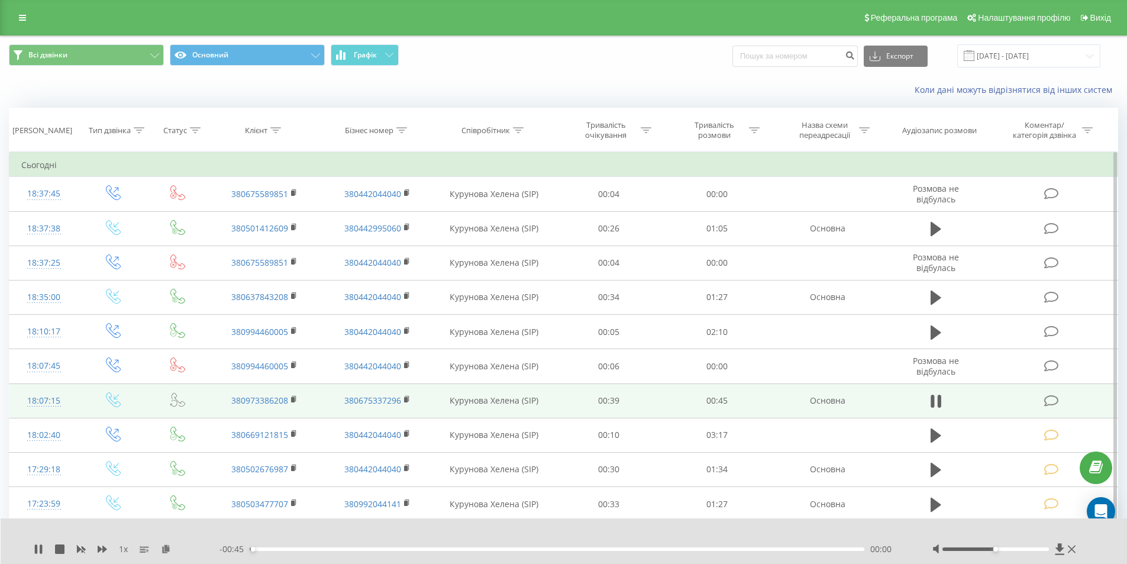
click at [810, 548] on div "00:00" at bounding box center [557, 549] width 615 height 4
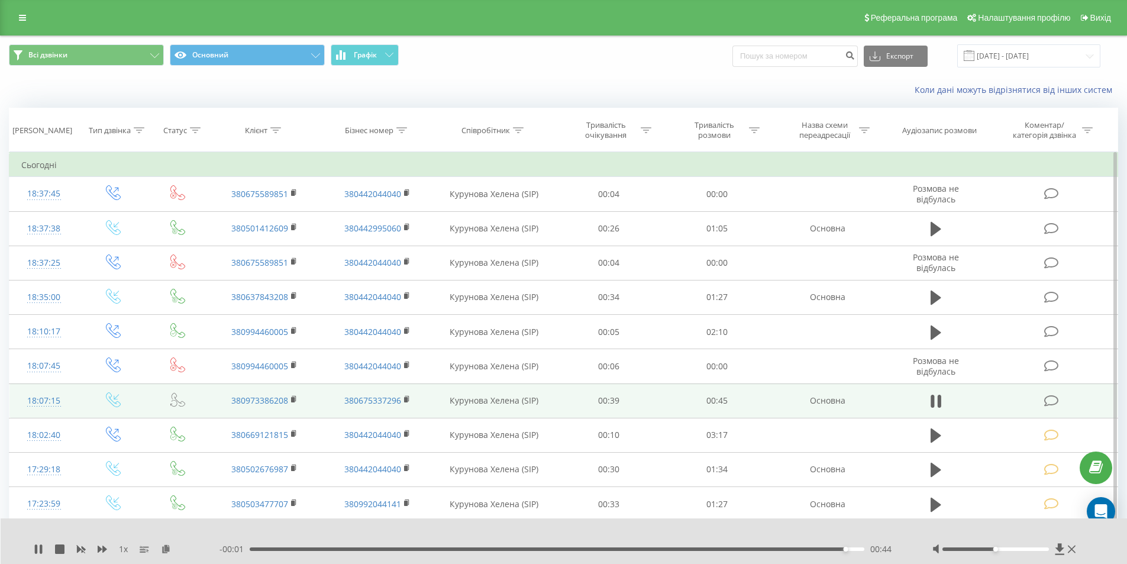
click at [1045, 399] on icon at bounding box center [1051, 401] width 15 height 12
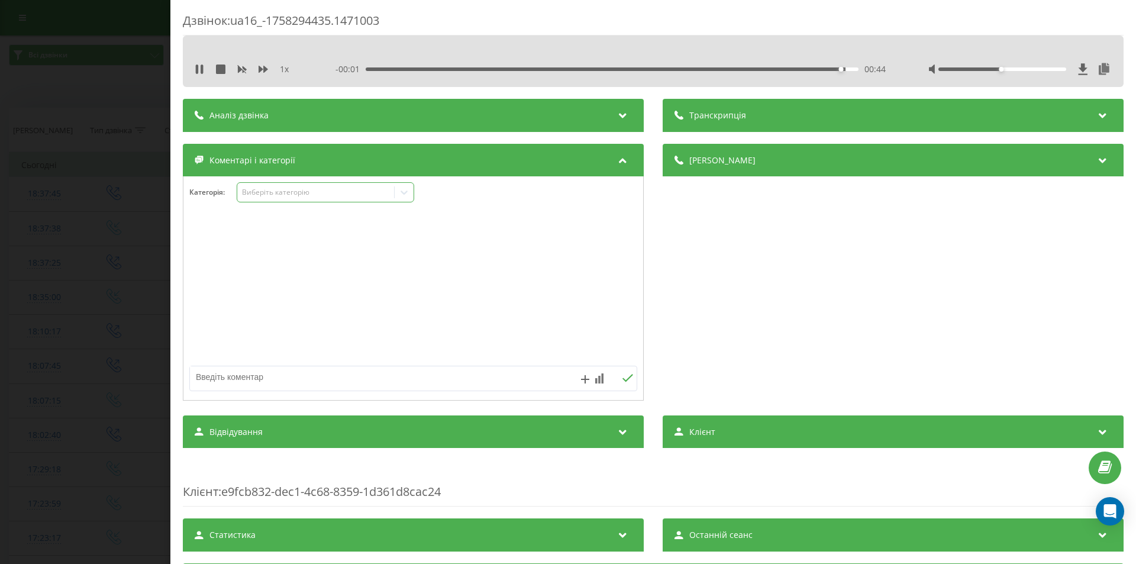
click at [286, 191] on div "Виберіть категорію" at bounding box center [316, 192] width 148 height 9
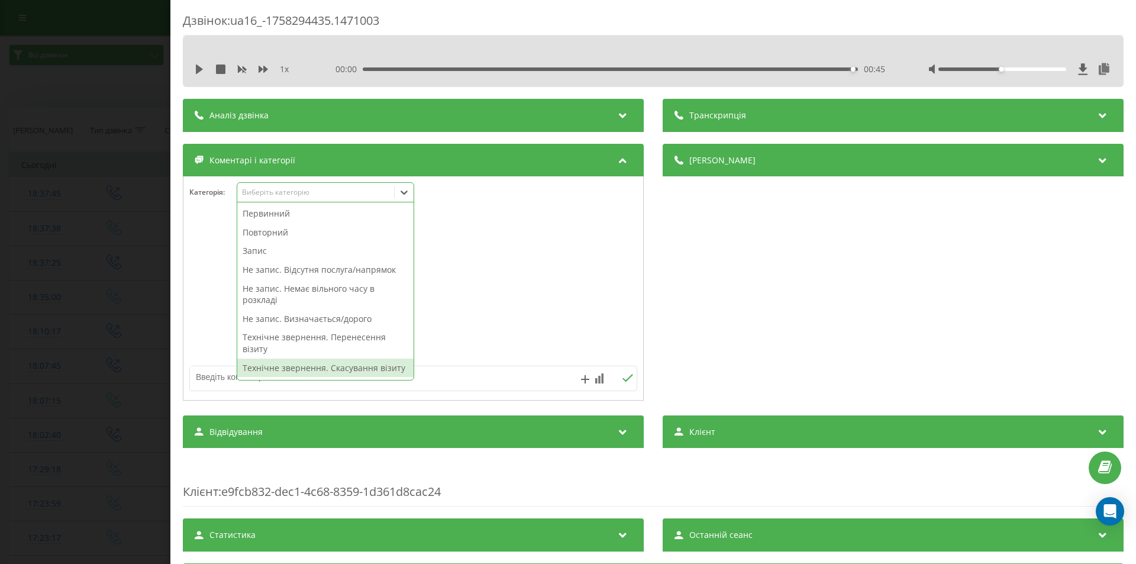
click at [349, 365] on div "Технічне звернення. Скасування візиту" at bounding box center [325, 368] width 176 height 19
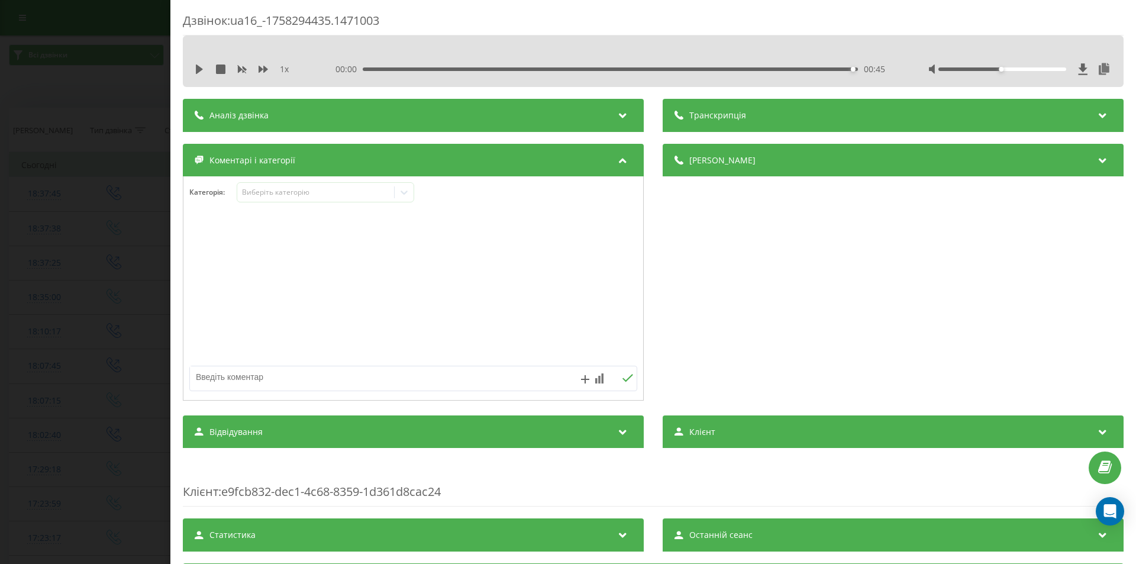
drag, startPoint x: 716, startPoint y: 293, endPoint x: 546, endPoint y: 353, distance: 180.0
click at [714, 292] on div "Деталі дзвінка Загальне Дата дзвінка 2025-09-19 18:07:15 Тип дзвінка Вхідний Ст…" at bounding box center [893, 274] width 461 height 260
click at [63, 289] on div "Дзвінок : ua16_-1758294435.1471003 1 x 00:00 00:45 00:45 Транскрипція Для AI-ан…" at bounding box center [568, 282] width 1136 height 564
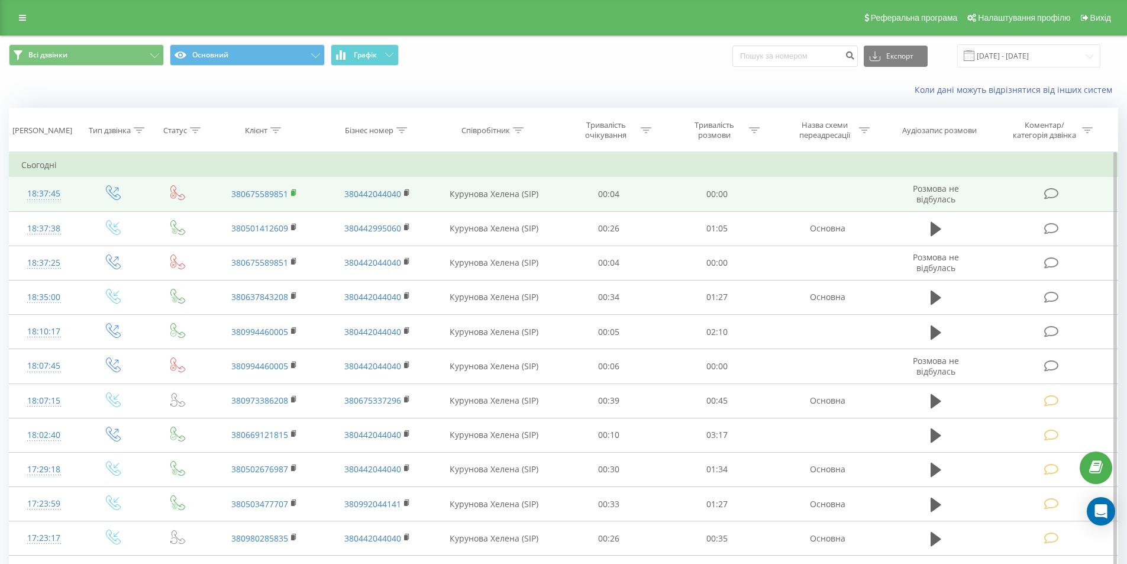
click at [292, 194] on rect at bounding box center [293, 193] width 4 height 5
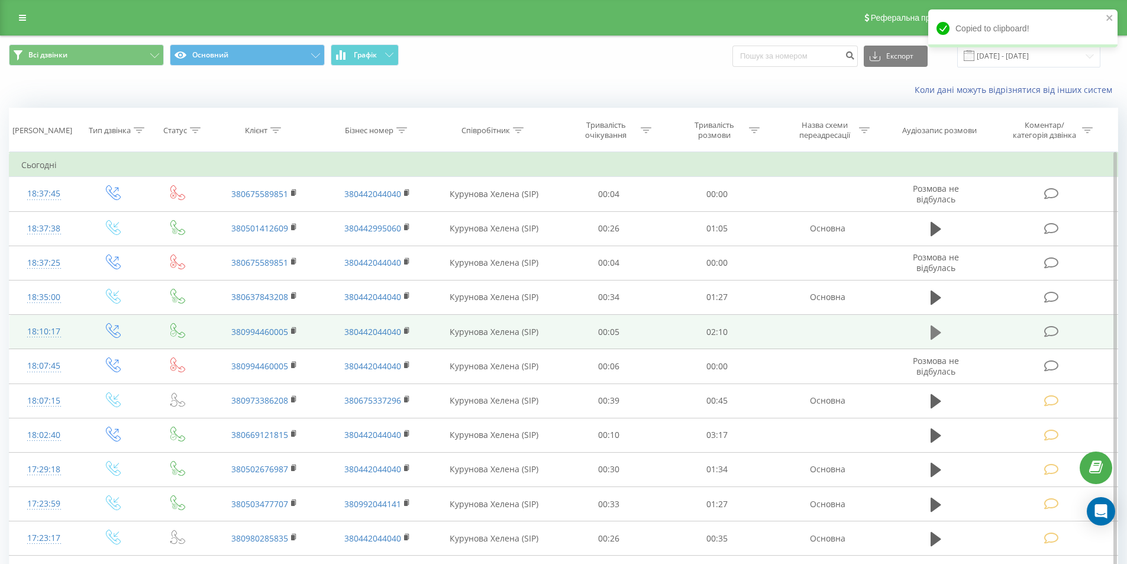
click at [937, 330] on icon at bounding box center [936, 332] width 11 height 14
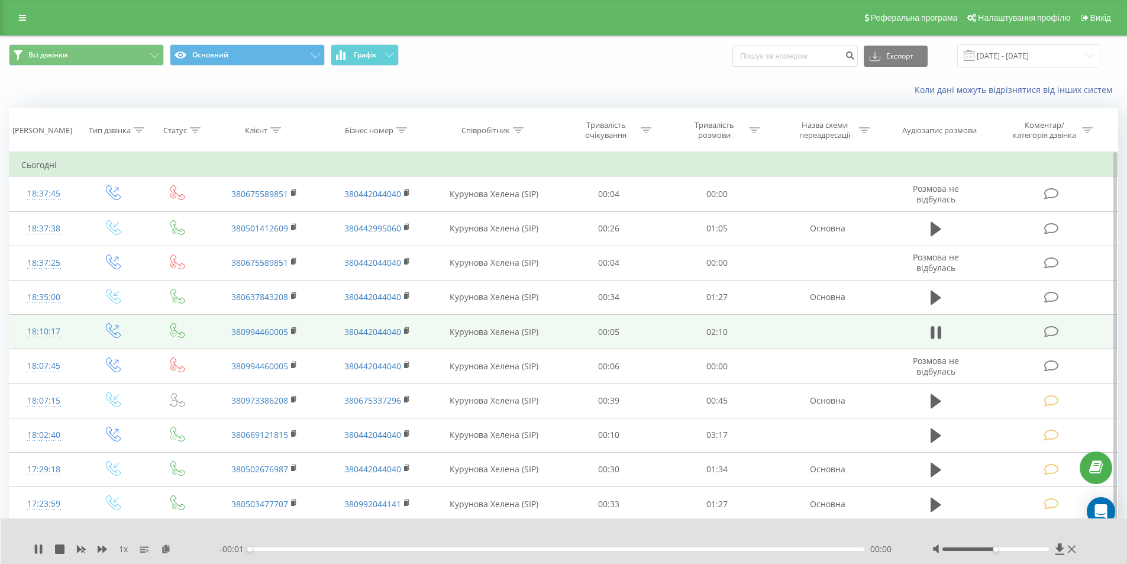
click at [795, 547] on div "00:00" at bounding box center [557, 549] width 615 height 4
click at [795, 547] on div "- 02:09 00:01 00:01" at bounding box center [561, 549] width 683 height 12
click at [795, 549] on div "00:02" at bounding box center [557, 549] width 615 height 4
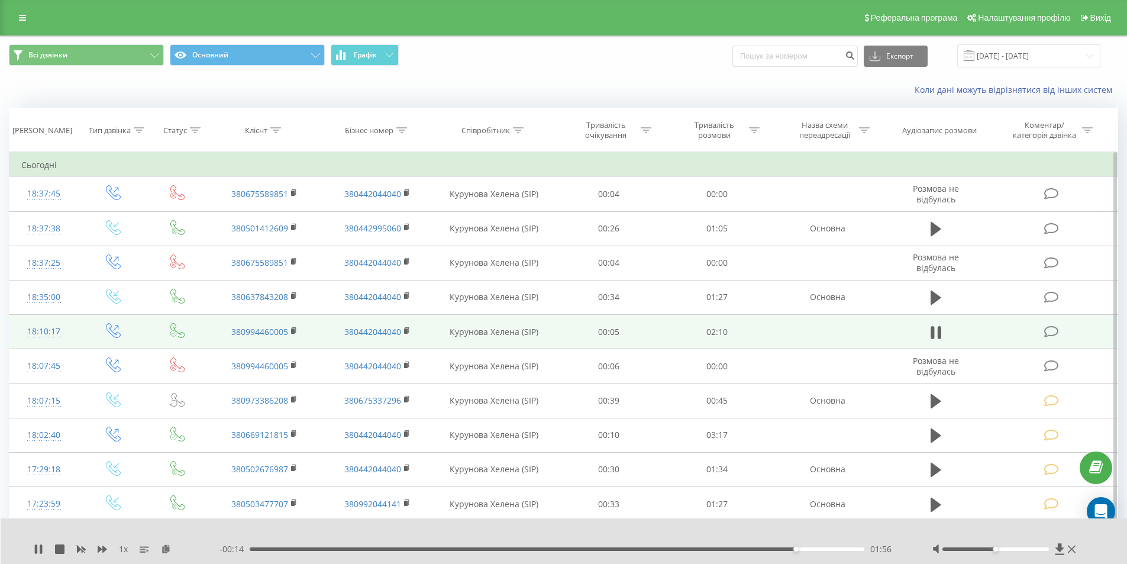
click at [795, 549] on div "01:56" at bounding box center [557, 549] width 615 height 4
click at [747, 549] on div "02:03" at bounding box center [557, 549] width 615 height 4
click at [671, 549] on div "01:49" at bounding box center [557, 549] width 615 height 4
click at [614, 549] on div "01:17" at bounding box center [557, 549] width 615 height 4
click at [557, 549] on div "01:20" at bounding box center [557, 549] width 615 height 4
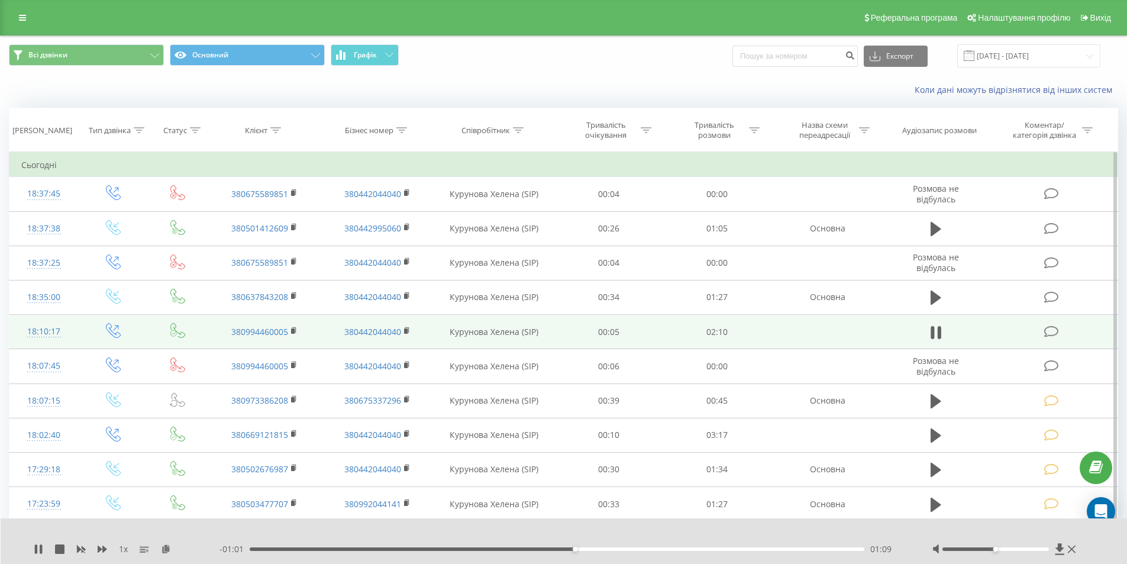
click at [1053, 331] on icon at bounding box center [1051, 331] width 15 height 12
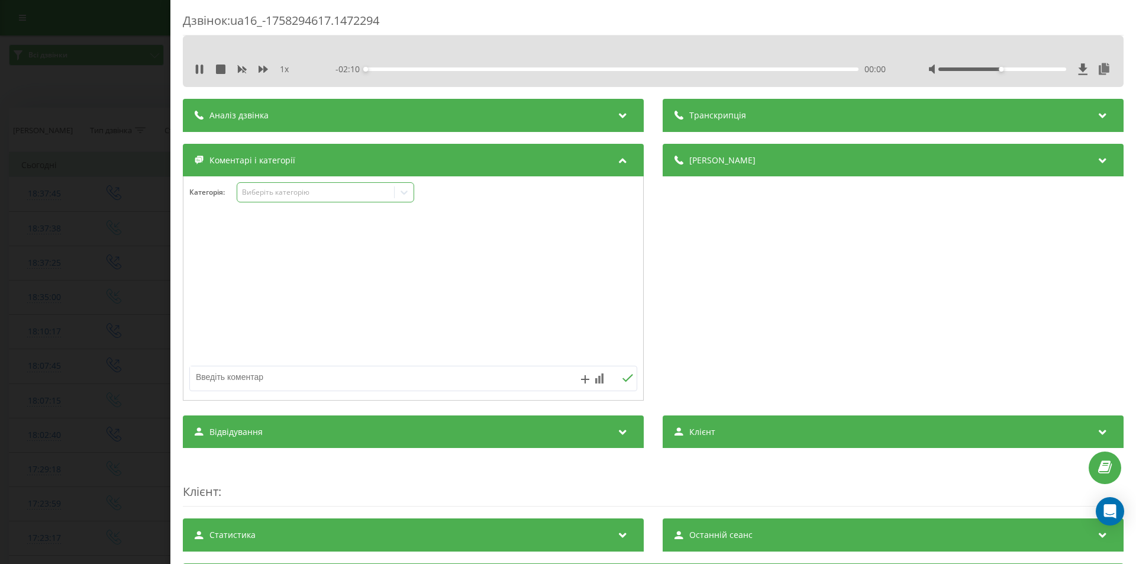
click at [293, 195] on div "Виберіть категорію" at bounding box center [316, 192] width 148 height 9
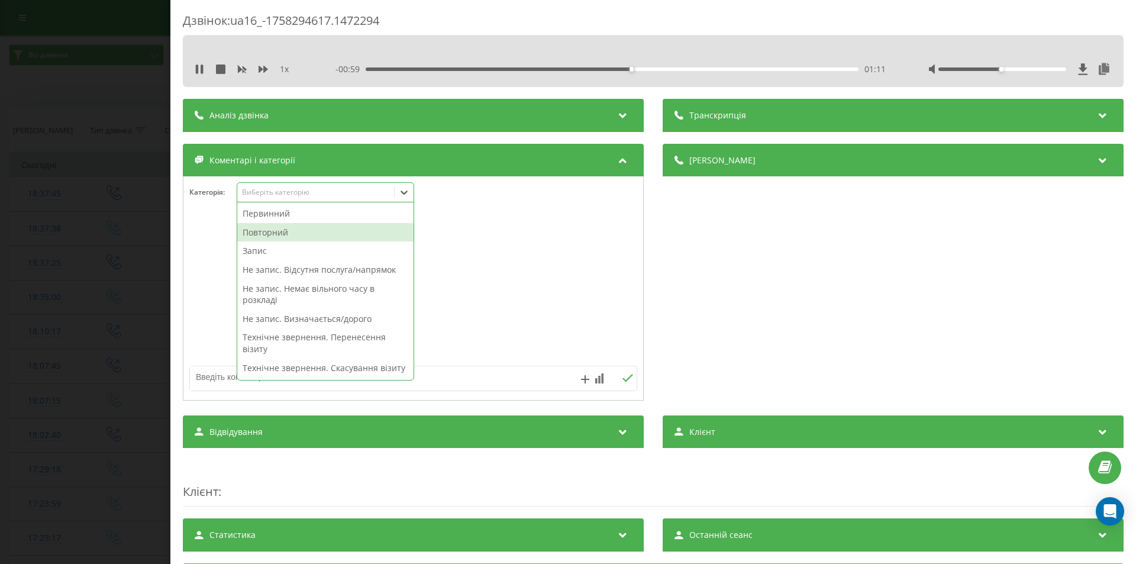
click at [304, 232] on div "Повторний" at bounding box center [325, 232] width 176 height 19
click at [733, 304] on div "Деталі дзвінка Загальне Дата дзвінка 2025-09-19 18:10:17 Тип дзвінка Вихідний С…" at bounding box center [893, 274] width 461 height 260
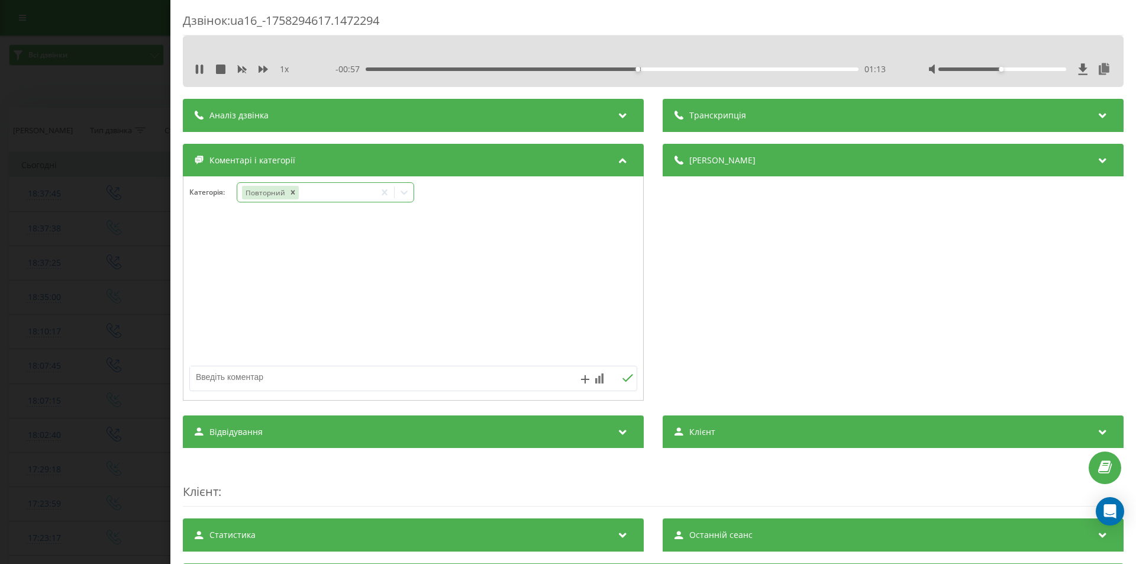
click at [405, 189] on icon at bounding box center [404, 192] width 12 height 12
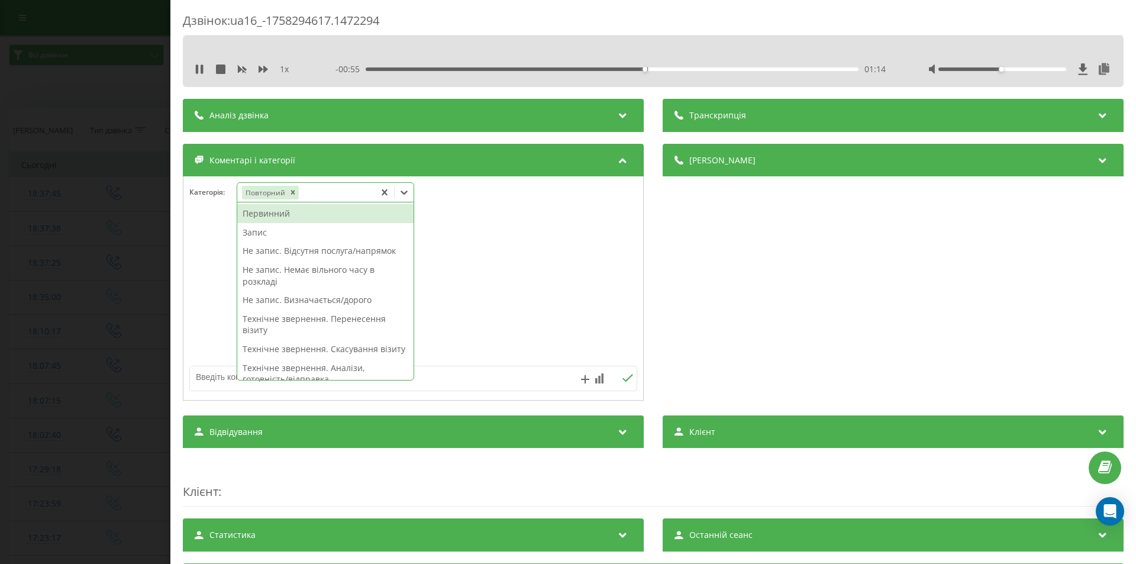
click at [260, 233] on div "Запис" at bounding box center [325, 232] width 176 height 19
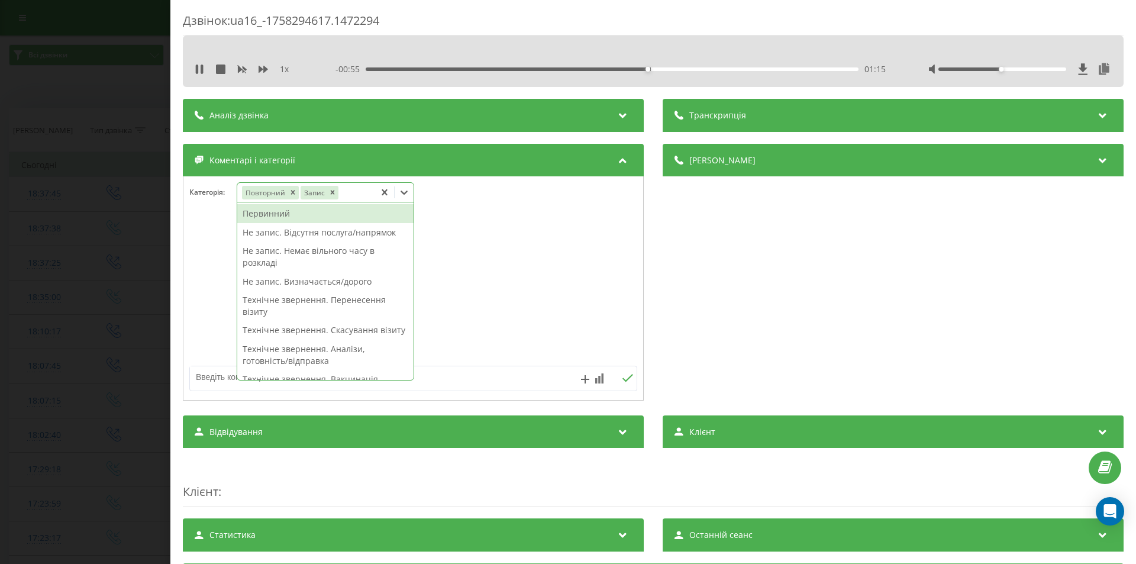
click at [788, 312] on div "Деталі дзвінка Загальне Дата дзвінка 2025-09-19 18:10:17 Тип дзвінка Вихідний С…" at bounding box center [893, 274] width 461 height 260
click at [404, 189] on icon at bounding box center [404, 192] width 12 height 12
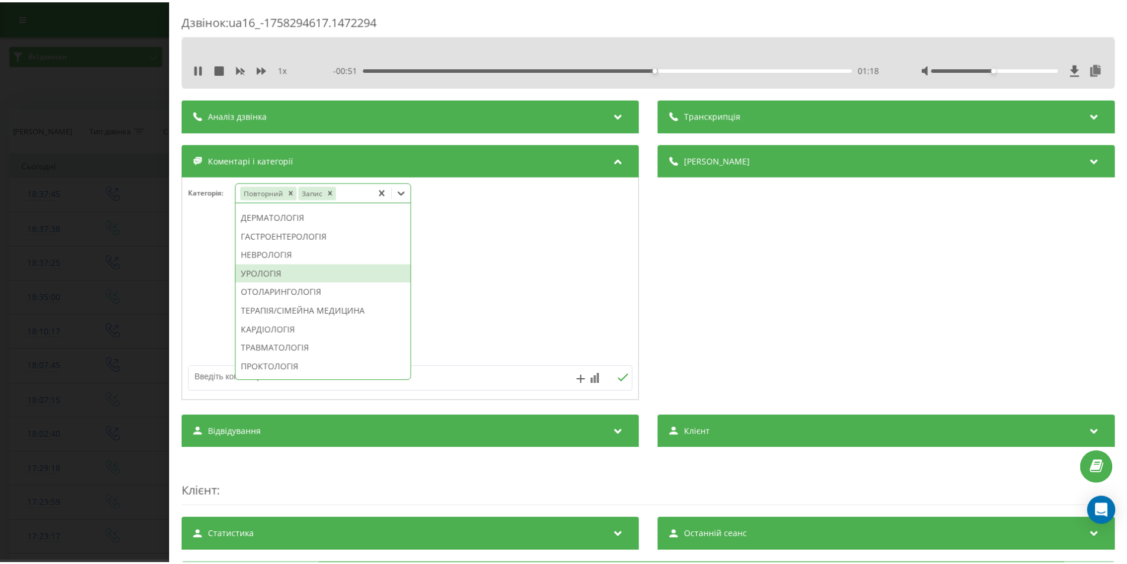
scroll to position [473, 0]
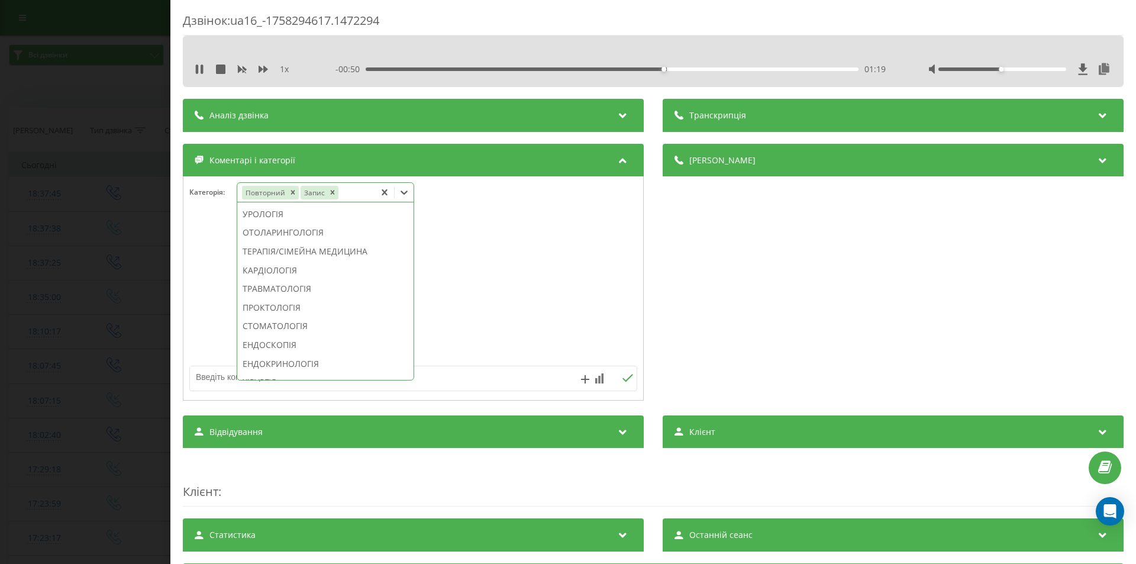
click at [296, 336] on div "СТОМАТОЛОГІЯ" at bounding box center [325, 326] width 176 height 19
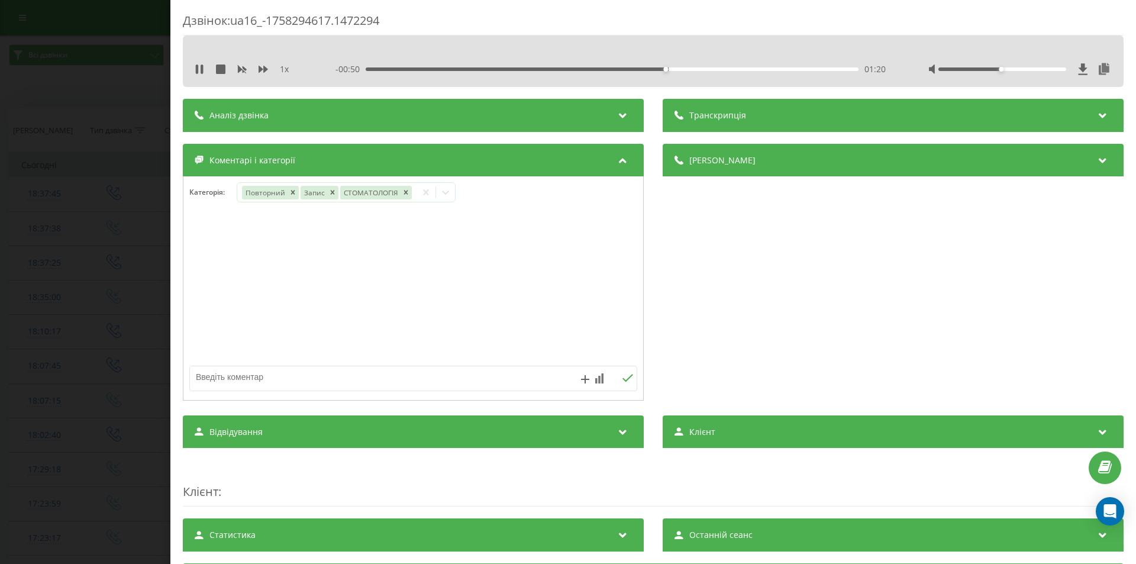
drag, startPoint x: 783, startPoint y: 314, endPoint x: 693, endPoint y: 344, distance: 95.4
click at [783, 314] on div "Деталі дзвінка Загальне Дата дзвінка 2025-09-19 18:10:17 Тип дзвінка Вихідний С…" at bounding box center [893, 274] width 461 height 260
click at [122, 306] on div "Дзвінок : ua16_-1758294617.1472294 1 x - 00:49 01:21 01:21 Транскрипція Для AI-…" at bounding box center [568, 282] width 1136 height 564
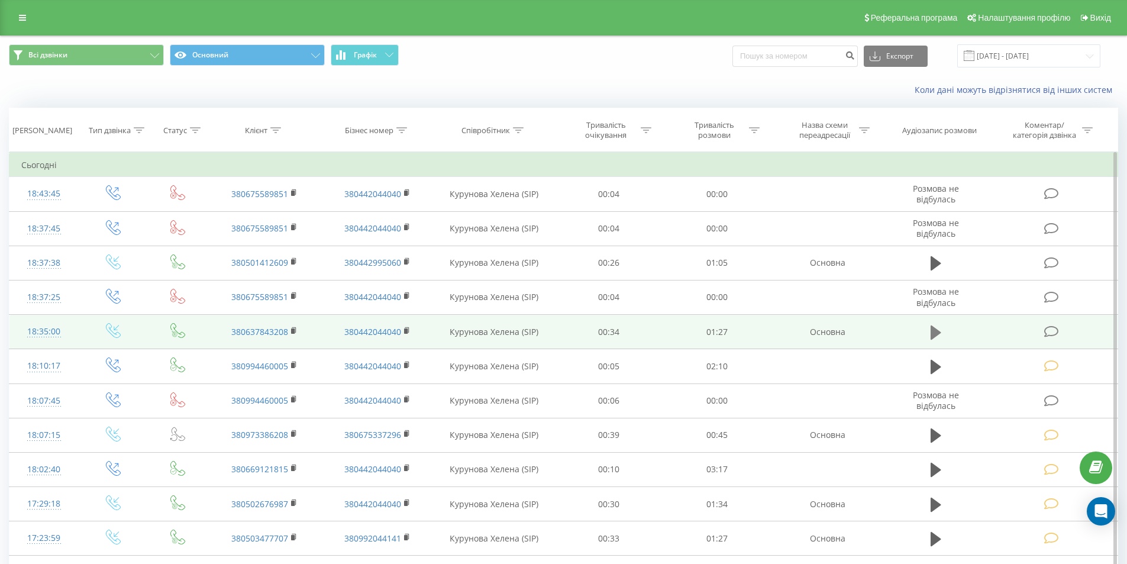
click at [933, 331] on icon at bounding box center [936, 332] width 11 height 14
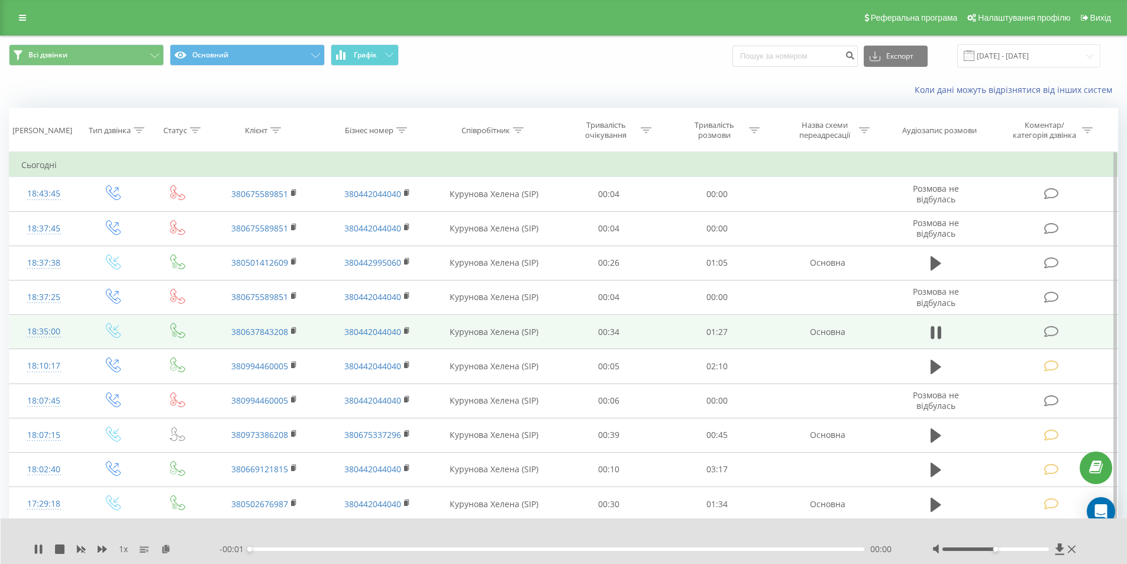
click at [767, 548] on div "00:00" at bounding box center [557, 549] width 615 height 4
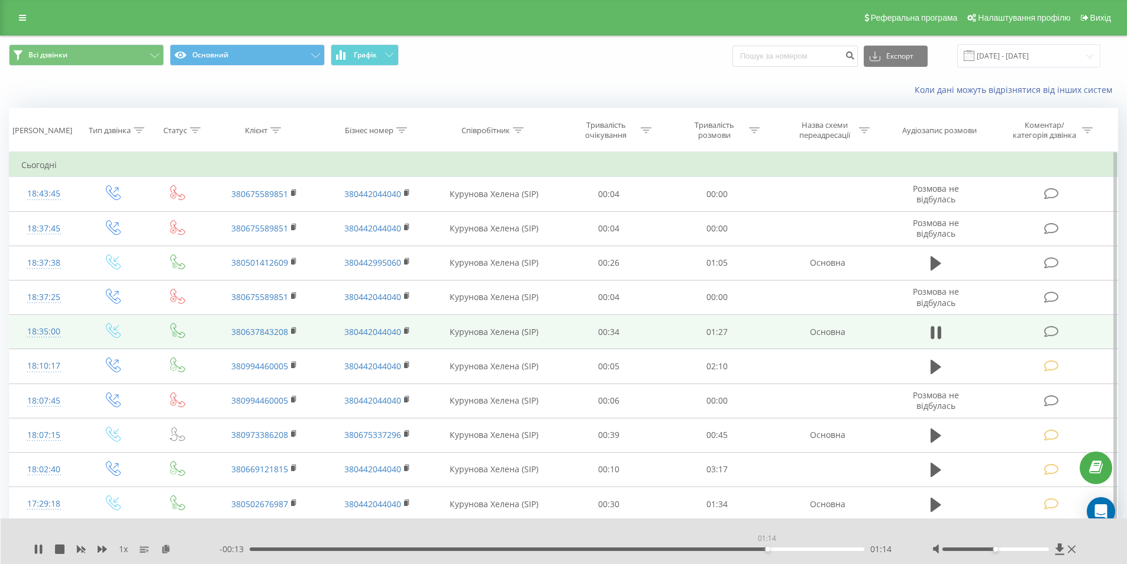
click at [767, 548] on div "01:14" at bounding box center [767, 549] width 5 height 5
click at [1050, 332] on icon at bounding box center [1051, 331] width 15 height 12
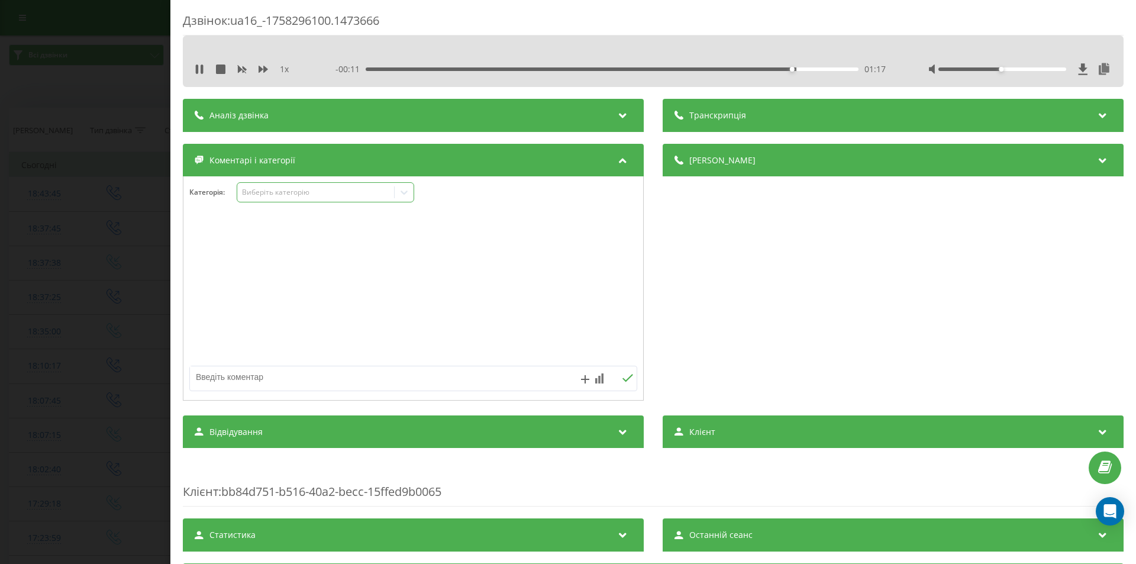
click at [312, 191] on div "Виберіть категорію" at bounding box center [316, 192] width 148 height 9
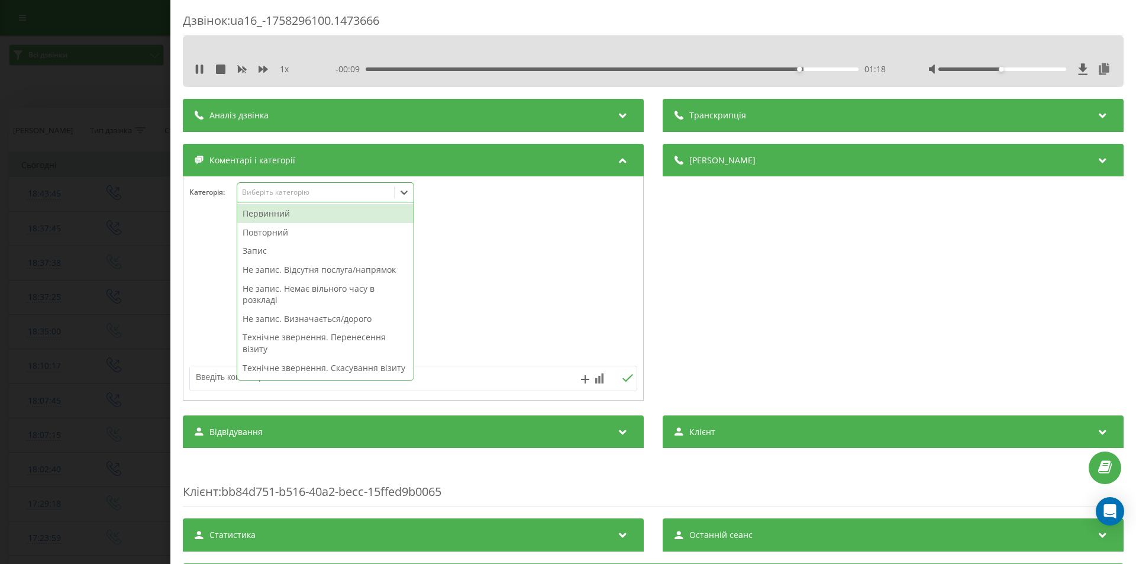
click at [337, 319] on div "Не запис. Визначається/дорого" at bounding box center [325, 318] width 176 height 19
drag, startPoint x: 776, startPoint y: 313, endPoint x: 766, endPoint y: 315, distance: 10.2
click at [774, 313] on div "Деталі дзвінка Загальне Дата дзвінка 2025-09-19 18:35:00 Тип дзвінка Вхідний Ст…" at bounding box center [893, 274] width 461 height 260
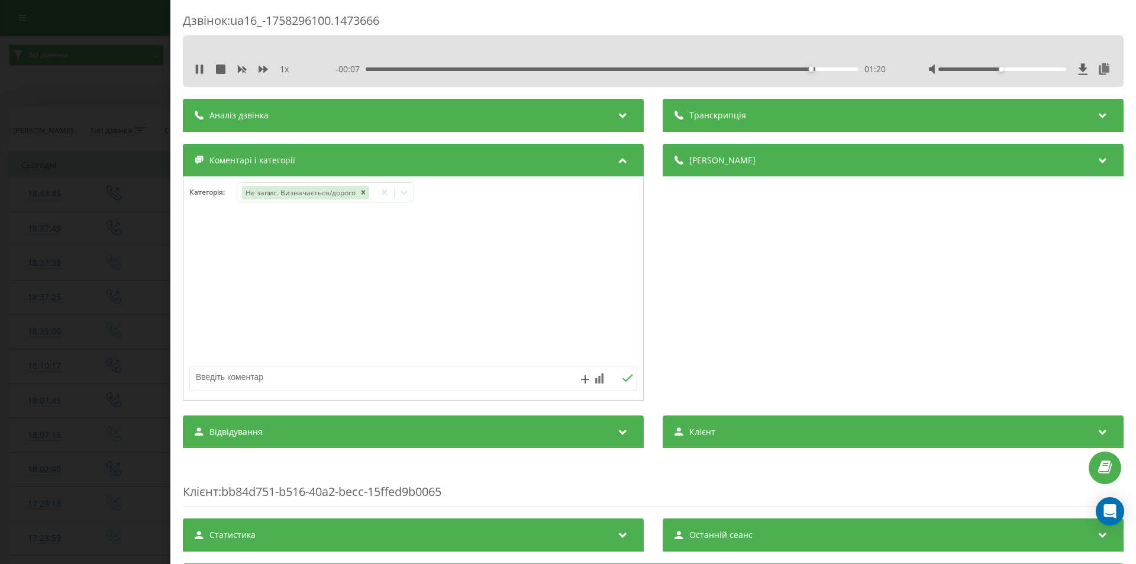
click at [48, 293] on div "Дзвінок : ua16_-1758296100.1473666 1 x - 00:07 01:20 01:20 Транскрипція Для AI-…" at bounding box center [568, 282] width 1136 height 564
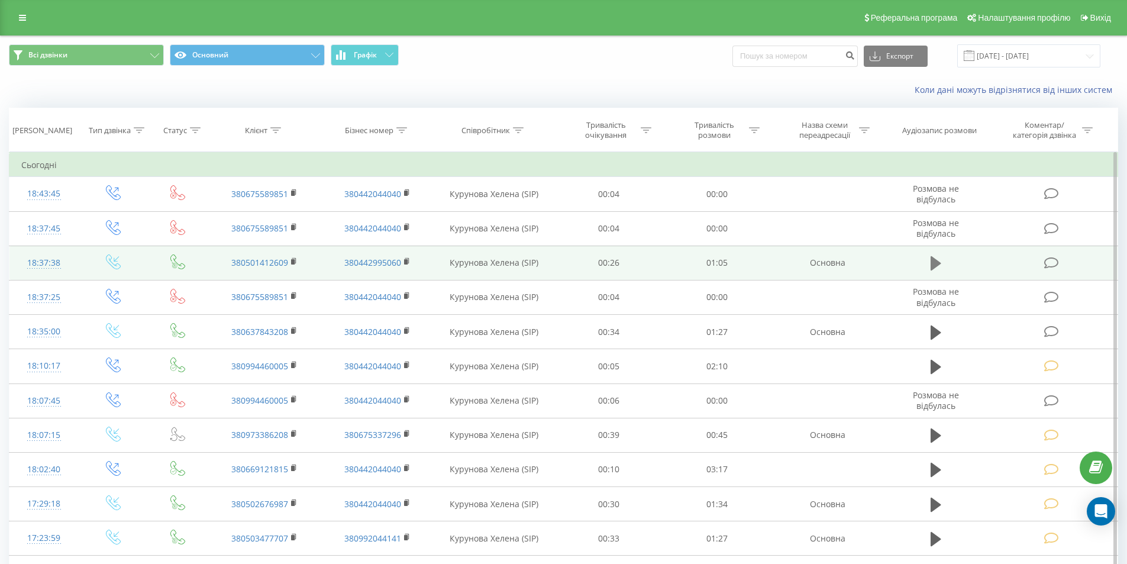
click at [933, 263] on icon at bounding box center [936, 263] width 11 height 14
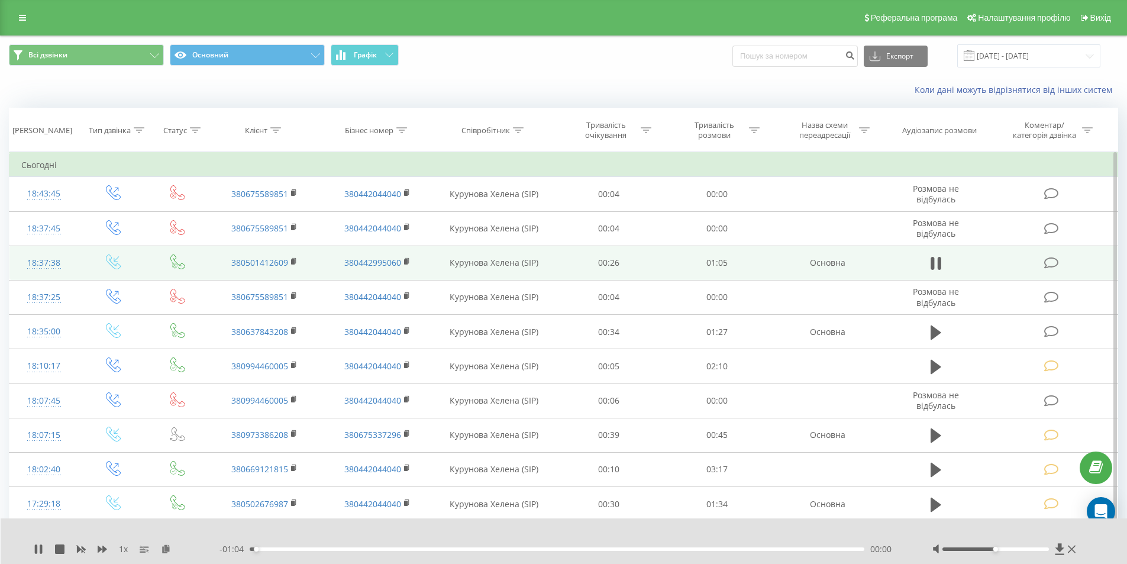
click at [781, 547] on div "00:00" at bounding box center [557, 549] width 615 height 4
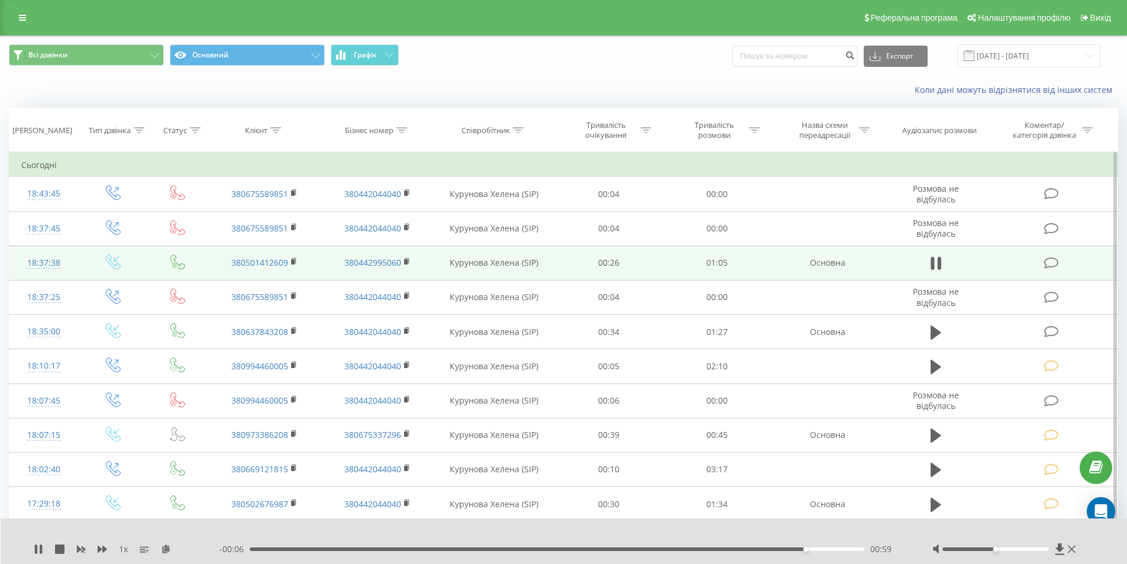
click at [1053, 264] on icon at bounding box center [1051, 263] width 15 height 12
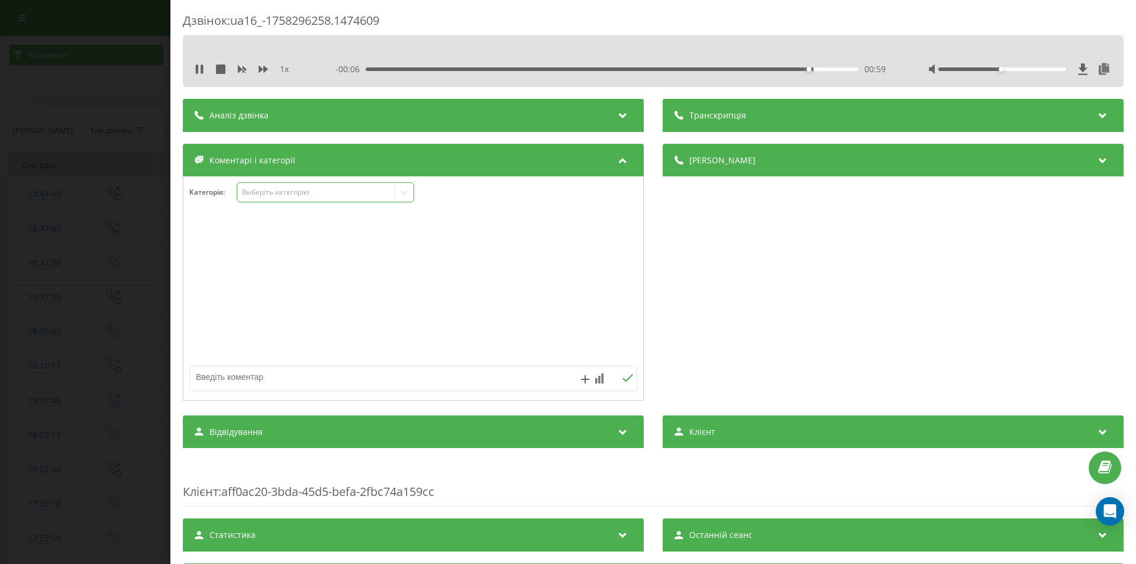
click at [279, 194] on div "Виберіть категорію" at bounding box center [316, 192] width 148 height 9
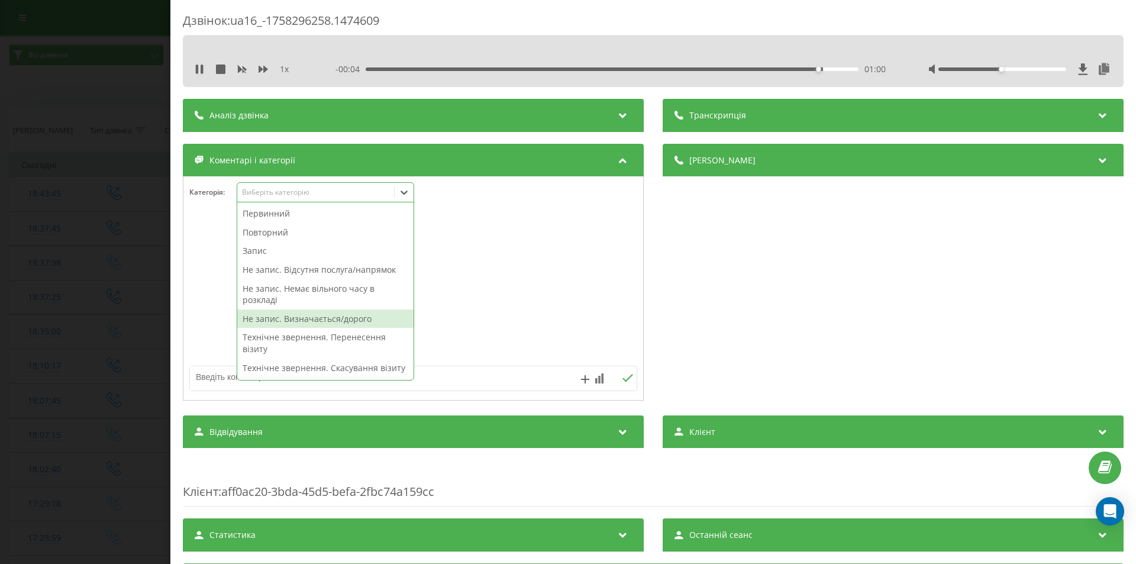
click at [311, 320] on div "Не запис. Визначається/дорого" at bounding box center [325, 318] width 176 height 19
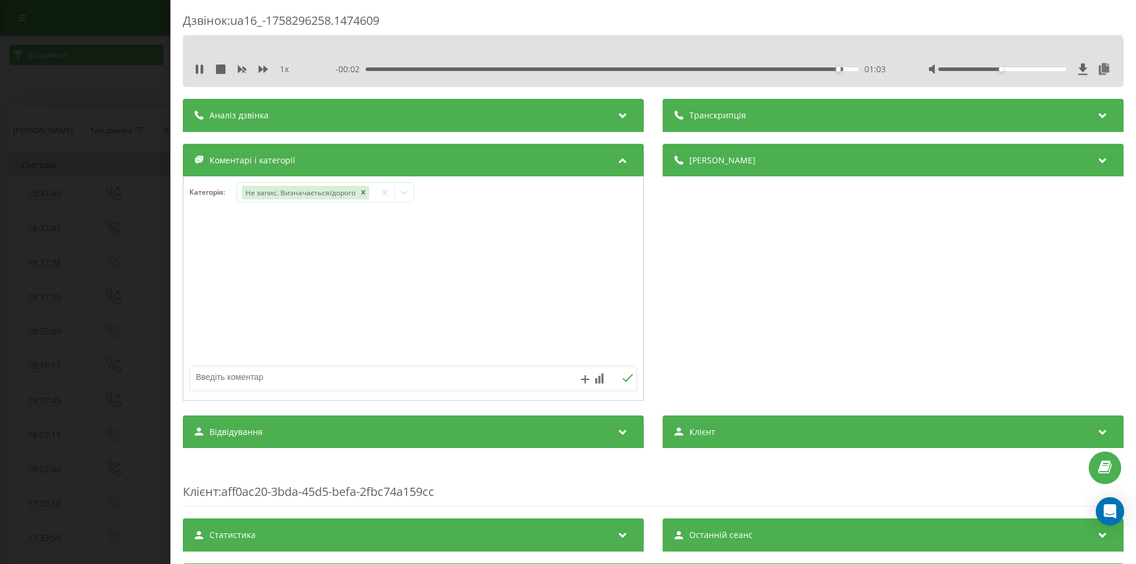
click at [806, 284] on div "Деталі дзвінка Загальне Дата дзвінка 2025-09-19 18:37:38 Тип дзвінка Вхідний Ст…" at bounding box center [893, 274] width 461 height 260
click at [119, 262] on div "Дзвінок : ua16_-1758296258.1474609 1 x - 00:01 01:04 01:04 Транскрипція Для AI-…" at bounding box center [568, 282] width 1136 height 564
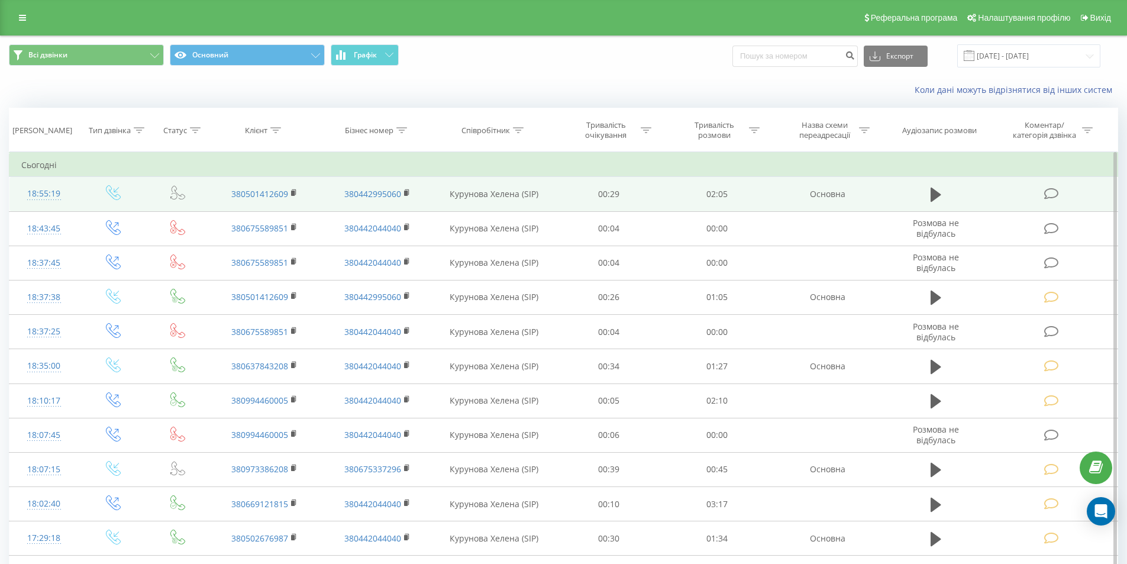
click at [1053, 196] on icon at bounding box center [1051, 194] width 15 height 12
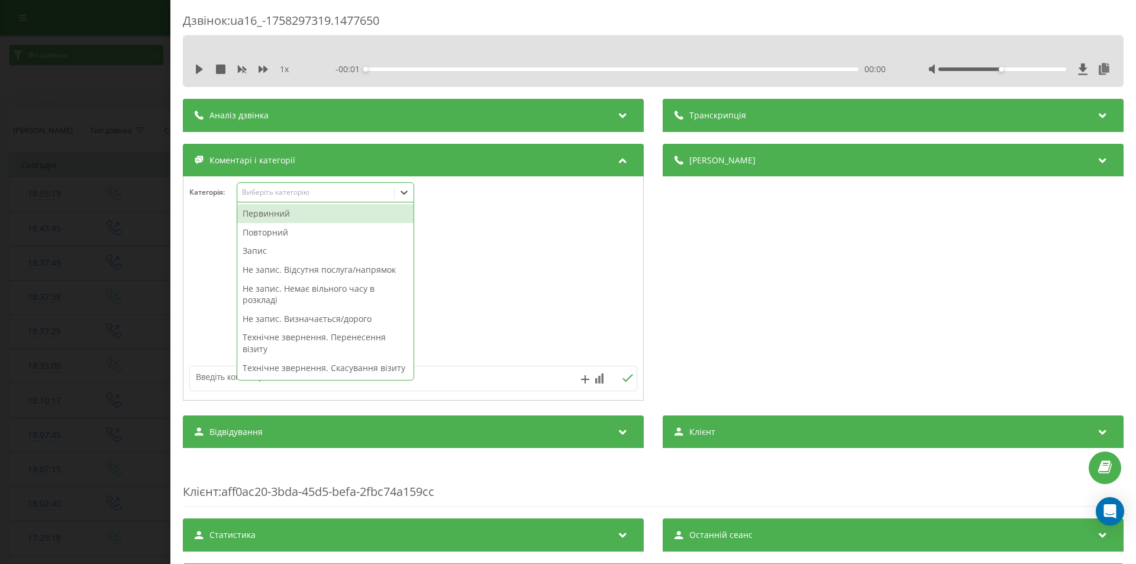
click at [334, 198] on div "Виберіть категорію" at bounding box center [315, 192] width 157 height 11
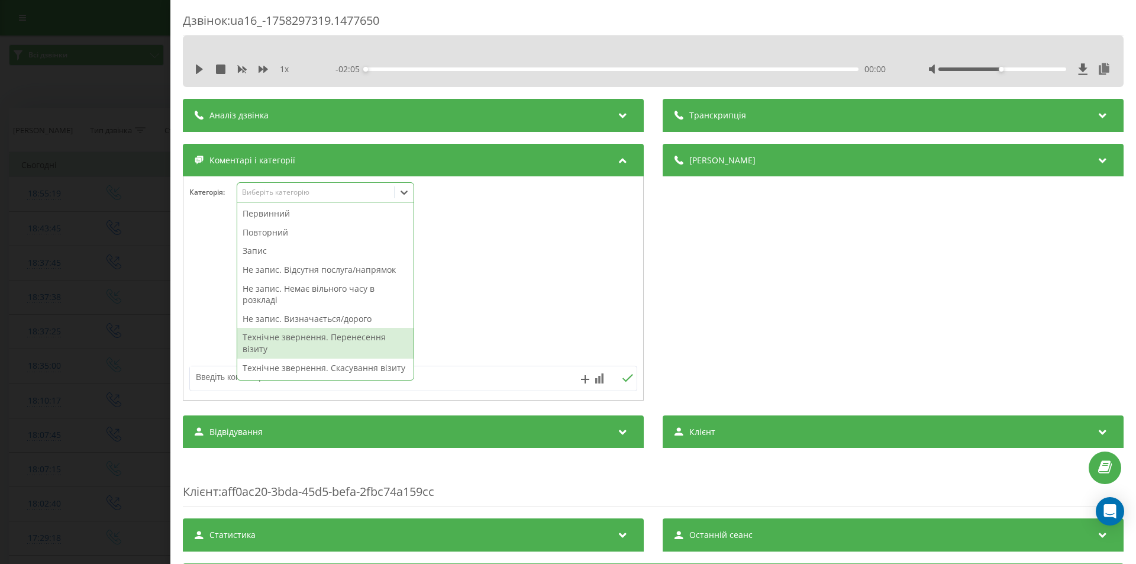
drag, startPoint x: 349, startPoint y: 334, endPoint x: 369, endPoint y: 344, distance: 21.7
click at [350, 335] on div "Технічне звернення. Перенесення візиту" at bounding box center [325, 343] width 176 height 30
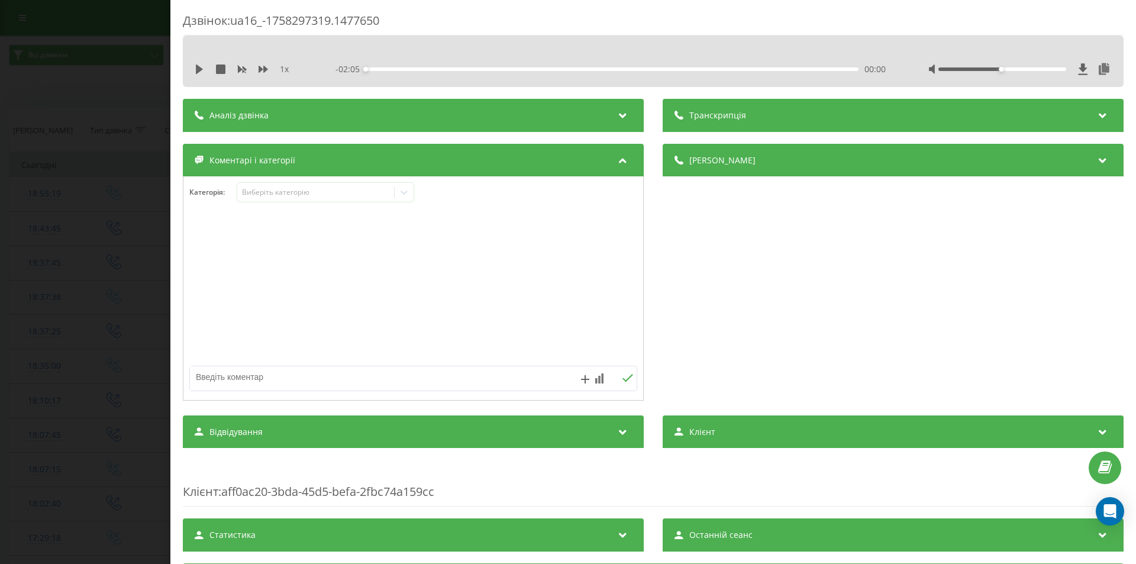
click at [718, 321] on div "Деталі дзвінка Загальне Дата дзвінка [DATE] 18:55:19 Тип дзвінка Вхідний Статус…" at bounding box center [893, 274] width 461 height 260
click at [73, 265] on div "Дзвінок : ua16_-1758297319.1477650 1 x - 02:05 00:00 00:00 Транскрипція Для AI-…" at bounding box center [568, 282] width 1136 height 564
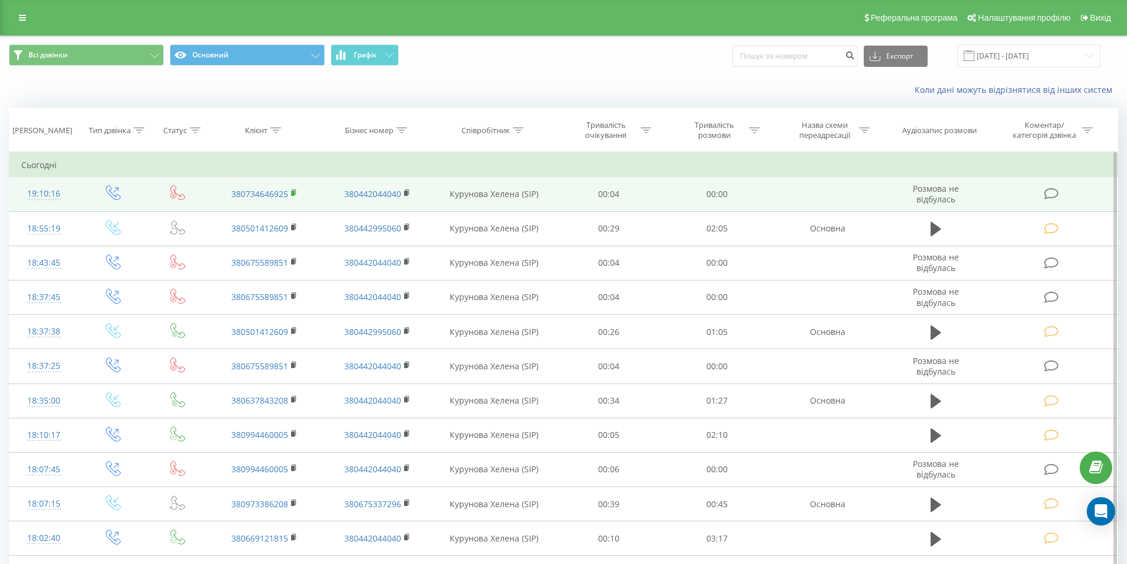
click at [291, 192] on icon at bounding box center [294, 193] width 7 height 8
click at [1063, 190] on td at bounding box center [1053, 194] width 130 height 34
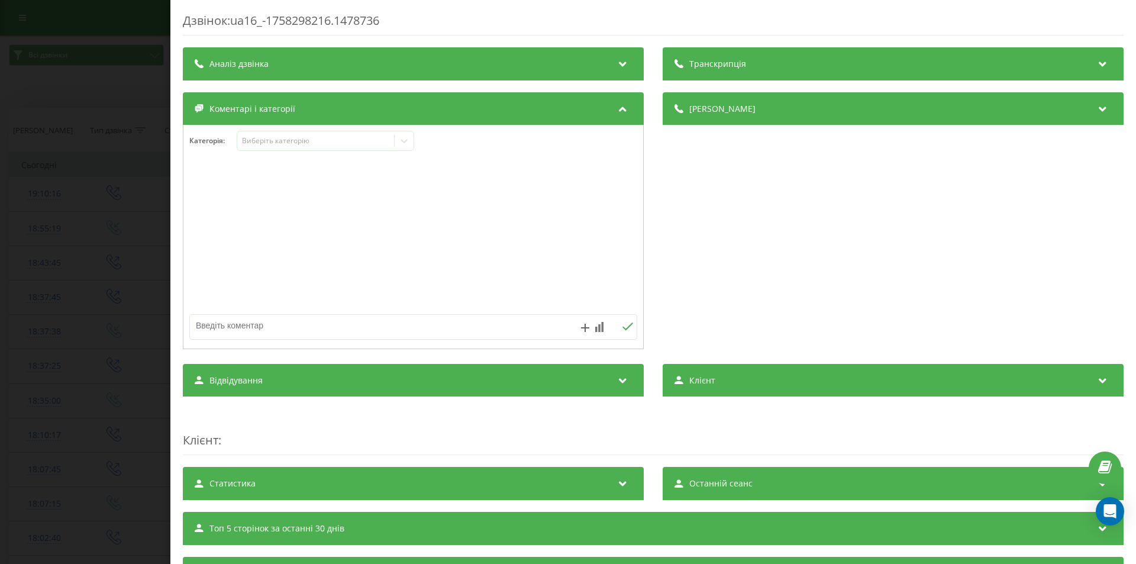
click at [99, 122] on div "Дзвінок : ua16_-1758298216.1478736 Транскрипція Для AI-аналізу майбутніх дзвінк…" at bounding box center [568, 282] width 1136 height 564
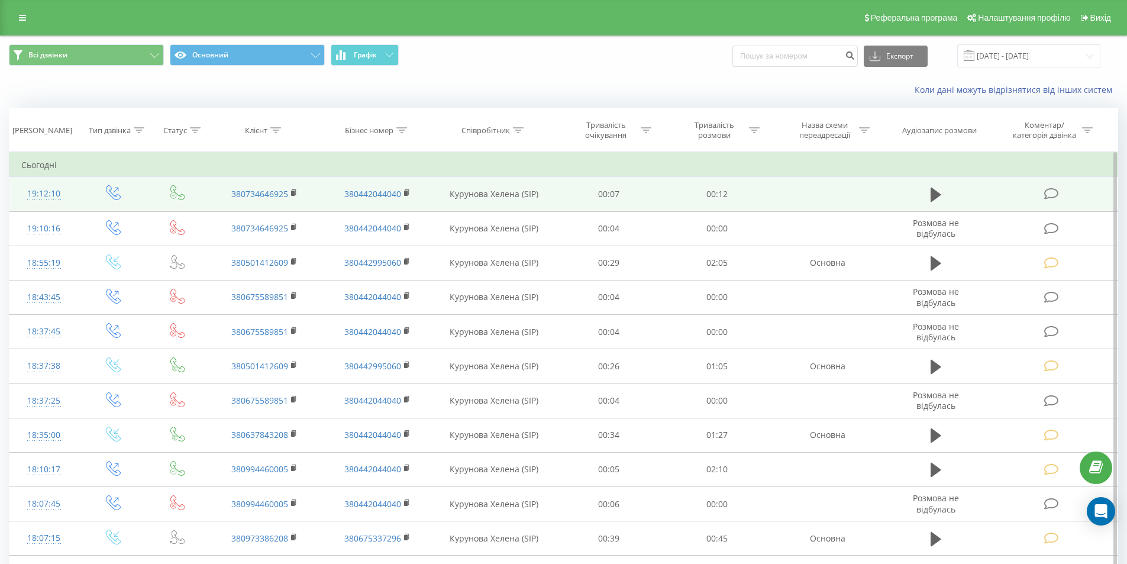
click at [1047, 194] on icon at bounding box center [1051, 194] width 15 height 12
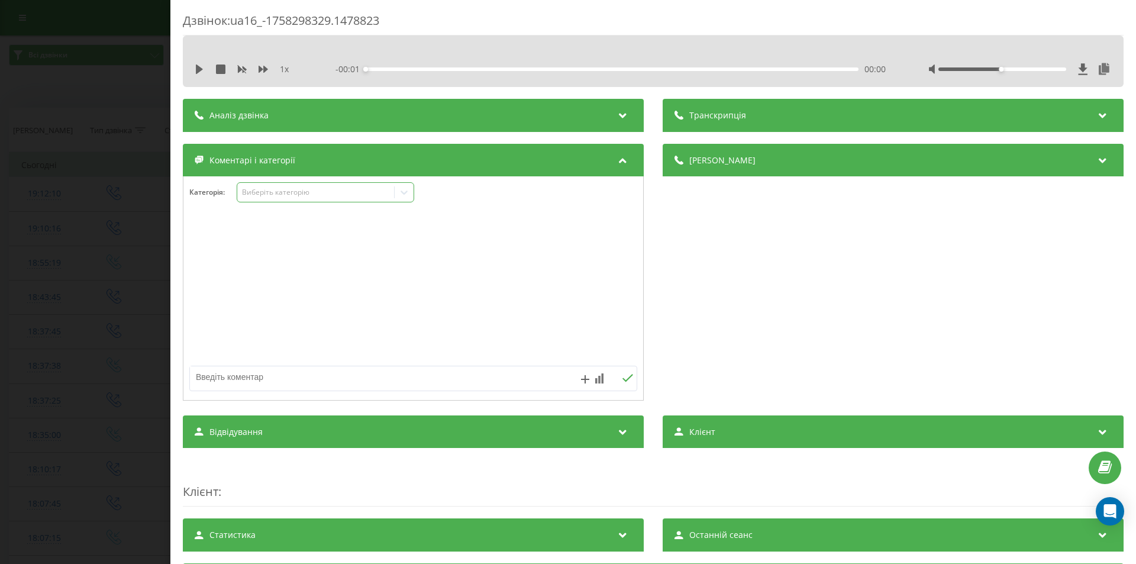
click at [303, 194] on div "Виберіть категорію" at bounding box center [316, 192] width 148 height 9
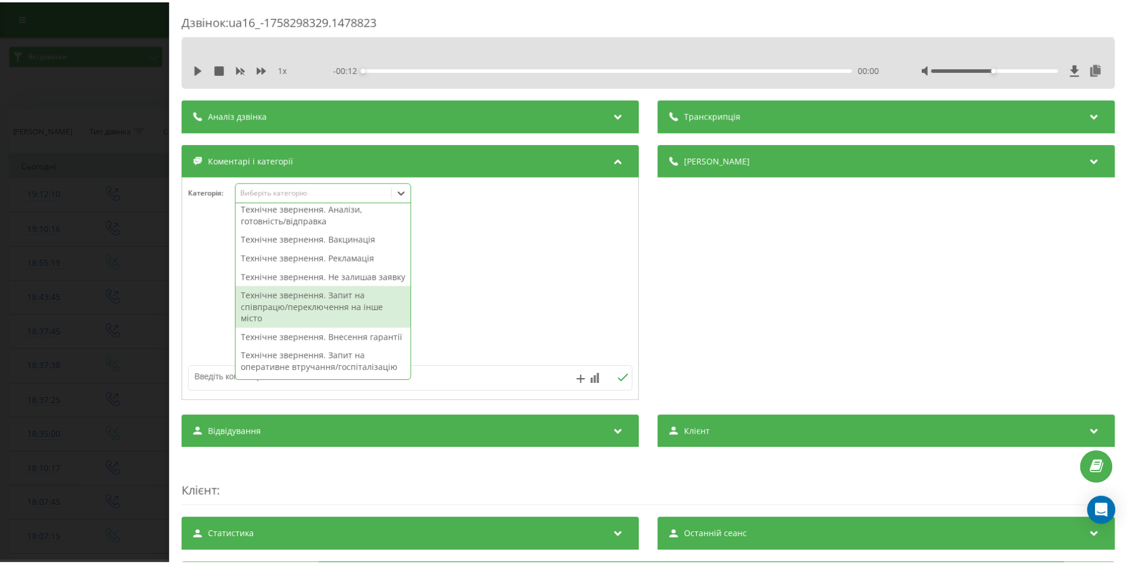
scroll to position [237, 0]
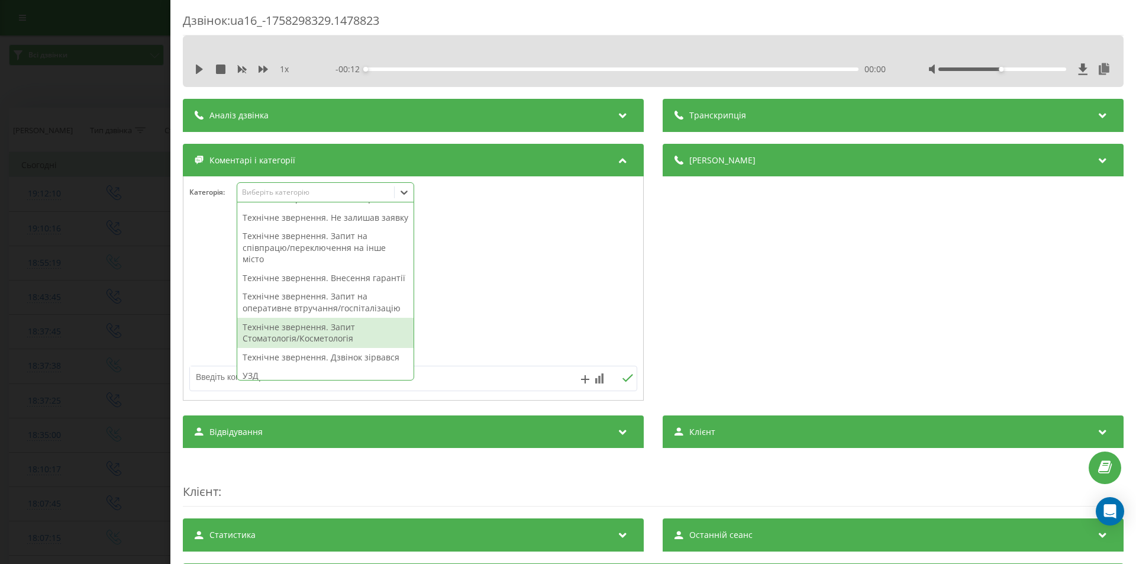
click at [340, 348] on div "Технічне звернення. Запит Стоматологія/Косметологія" at bounding box center [325, 333] width 176 height 30
click at [817, 283] on div "Деталі дзвінка Загальне Дата дзвінка 2025-09-19 19:12:10 Тип дзвінка Вихідний С…" at bounding box center [893, 274] width 461 height 260
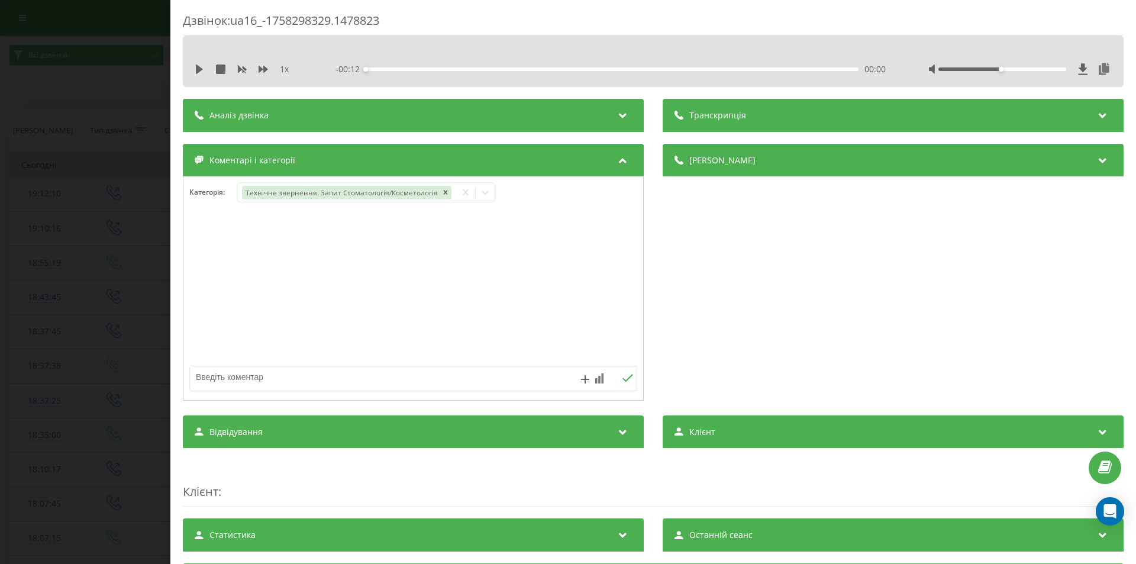
click at [129, 343] on div "Дзвінок : ua16_-1758298329.1478823 1 x - 00:12 00:00 00:00 Транскрипція Для AI-…" at bounding box center [568, 282] width 1136 height 564
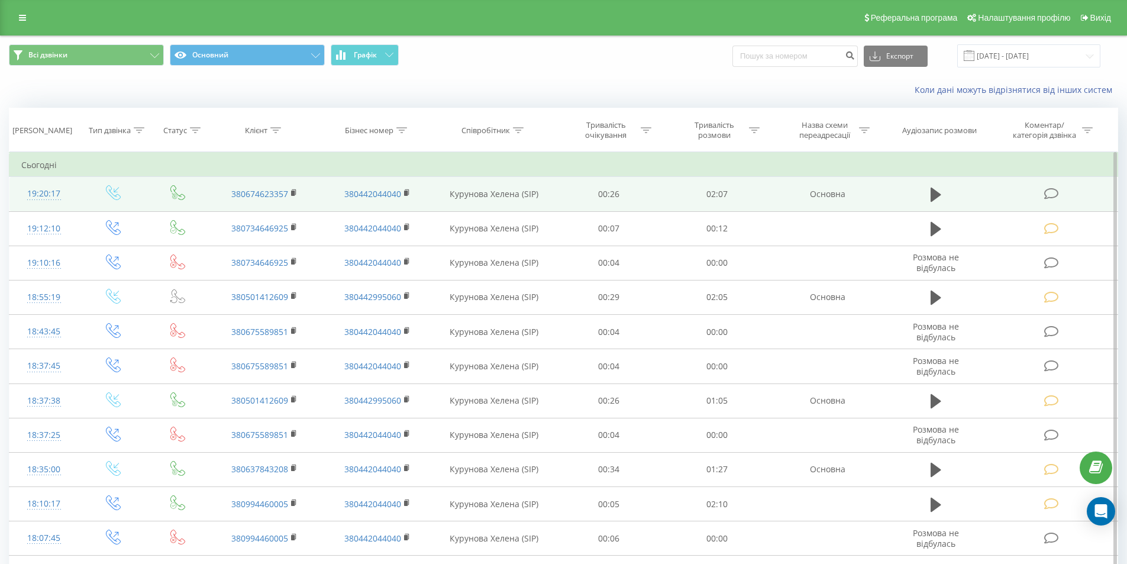
click at [1051, 195] on icon at bounding box center [1051, 194] width 15 height 12
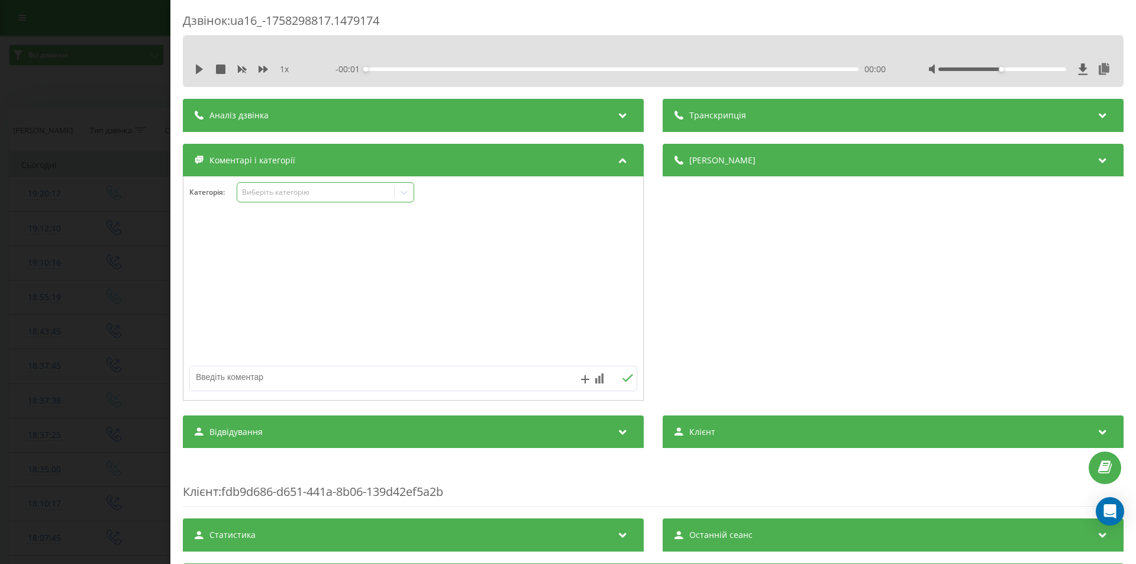
click at [259, 192] on div "Виберіть категорію" at bounding box center [316, 192] width 148 height 9
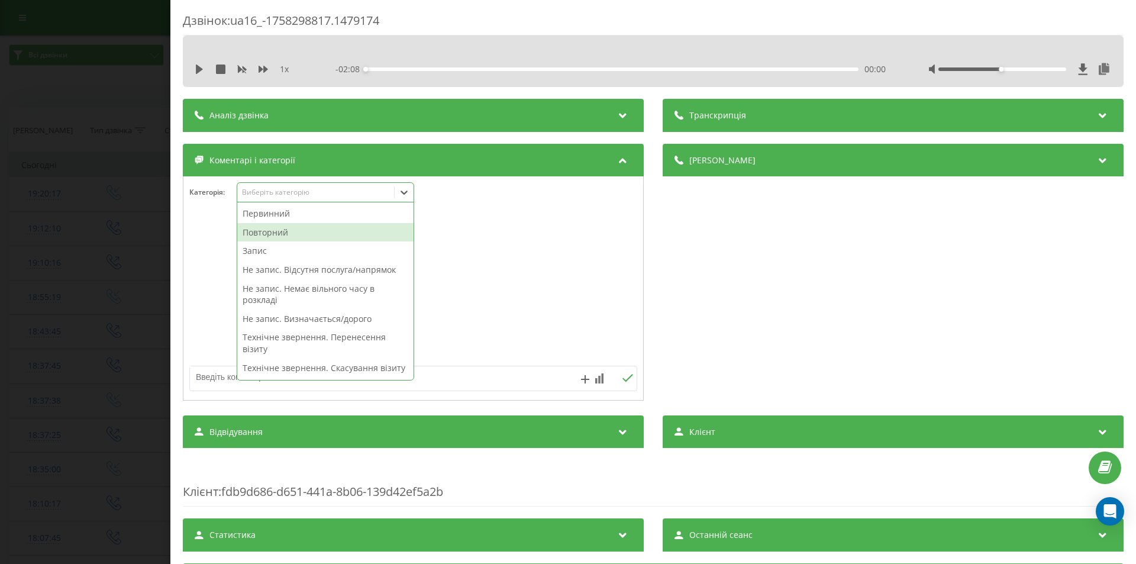
click at [297, 233] on div "Повторний" at bounding box center [325, 232] width 176 height 19
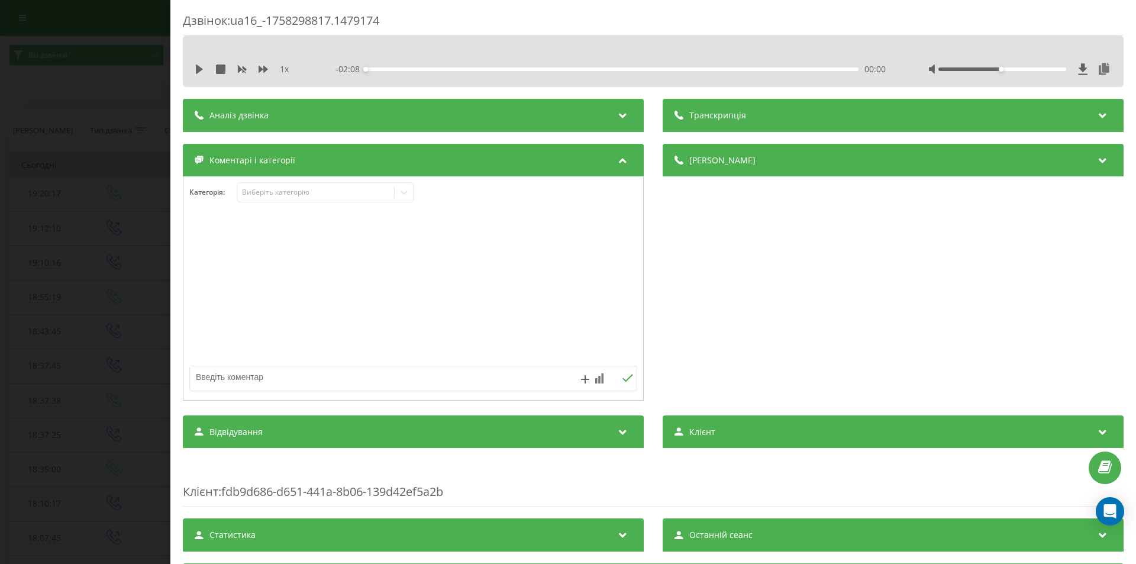
drag, startPoint x: 811, startPoint y: 328, endPoint x: 518, endPoint y: 269, distance: 299.5
click at [806, 328] on div "Деталі дзвінка Загальне Дата дзвінка [DATE] 19:20:17 Тип дзвінка Вхідний Статус…" at bounding box center [893, 274] width 461 height 260
click at [406, 189] on icon at bounding box center [404, 192] width 12 height 12
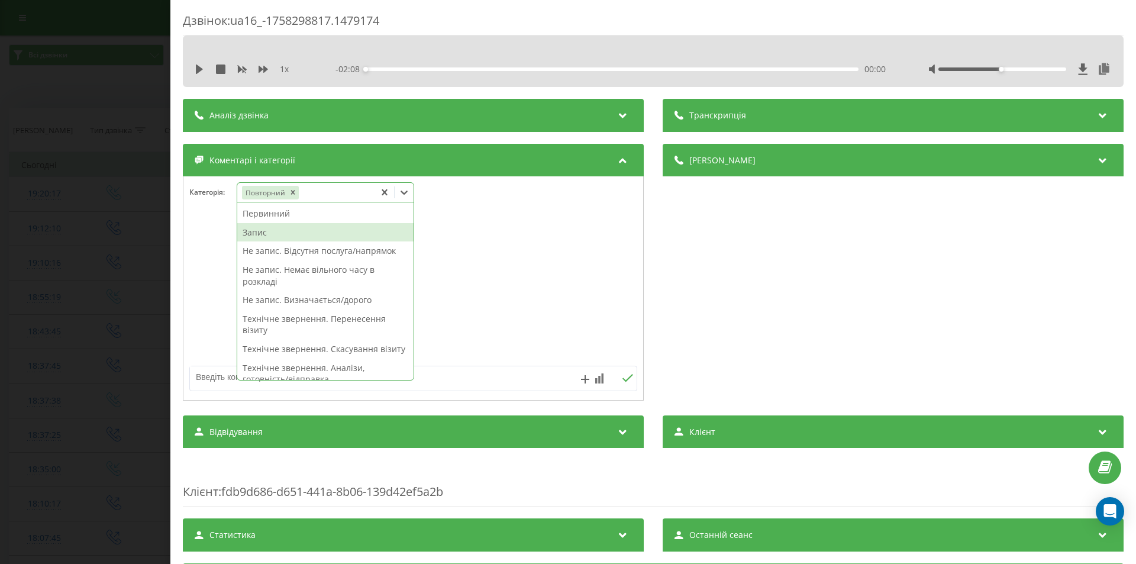
drag, startPoint x: 271, startPoint y: 234, endPoint x: 591, endPoint y: 286, distance: 323.8
click at [274, 234] on div "Запис" at bounding box center [325, 232] width 176 height 19
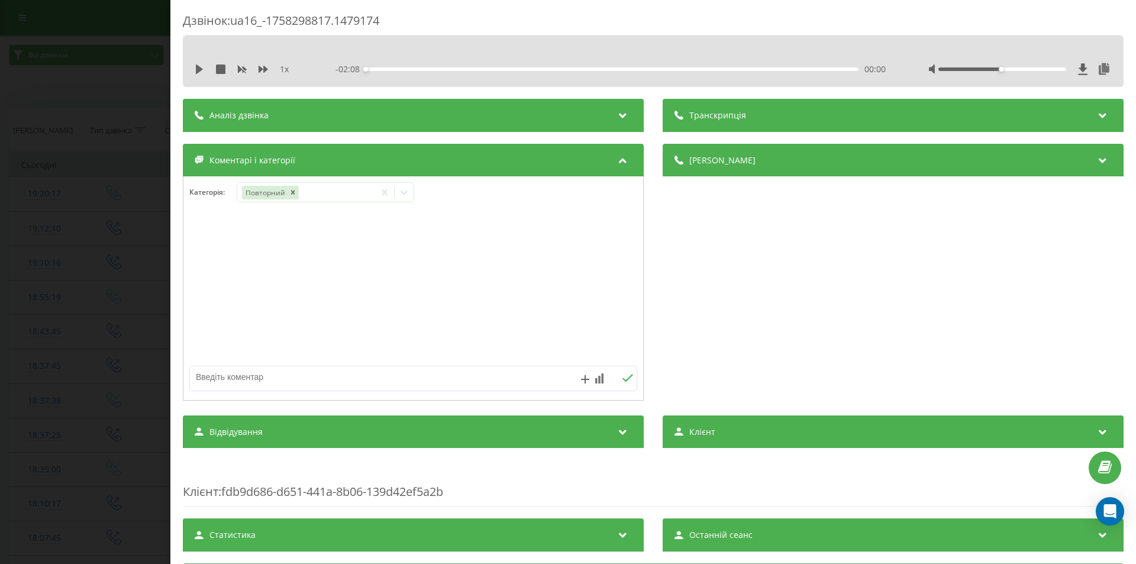
click at [836, 364] on div "Деталі дзвінка Загальне Дата дзвінка [DATE] 19:20:17 Тип дзвінка Вхідний Статус…" at bounding box center [893, 274] width 461 height 260
click at [405, 191] on icon at bounding box center [404, 192] width 12 height 12
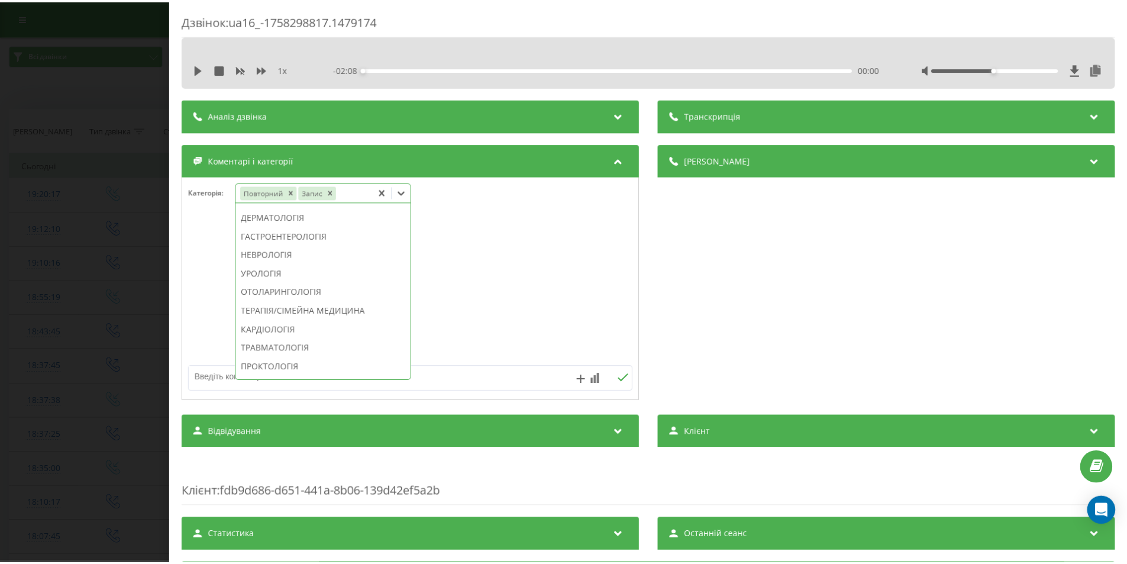
scroll to position [473, 0]
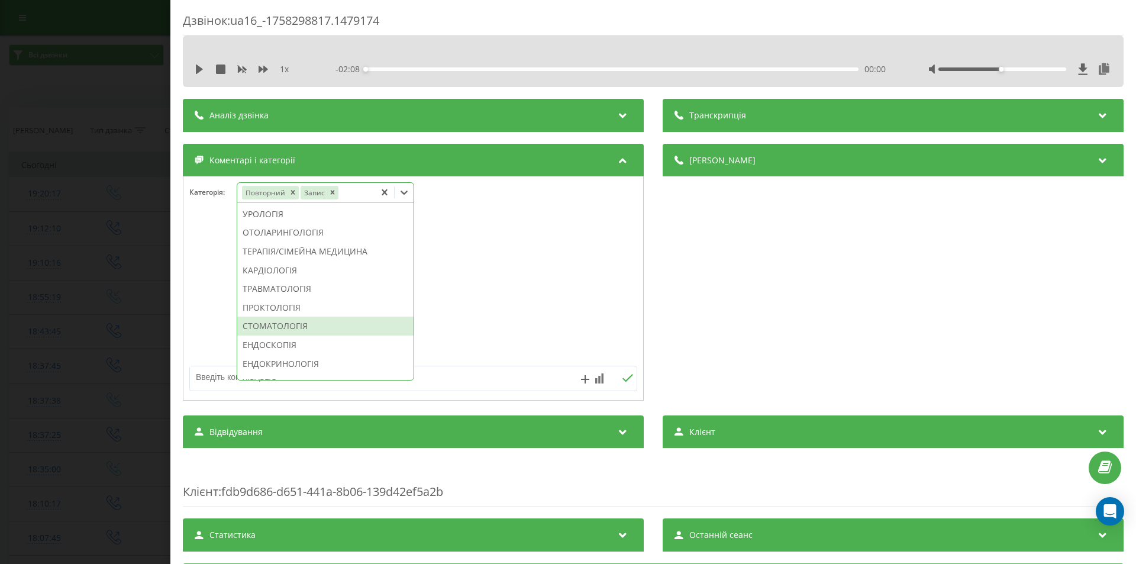
click at [291, 336] on div "СТОМАТОЛОГІЯ" at bounding box center [325, 326] width 176 height 19
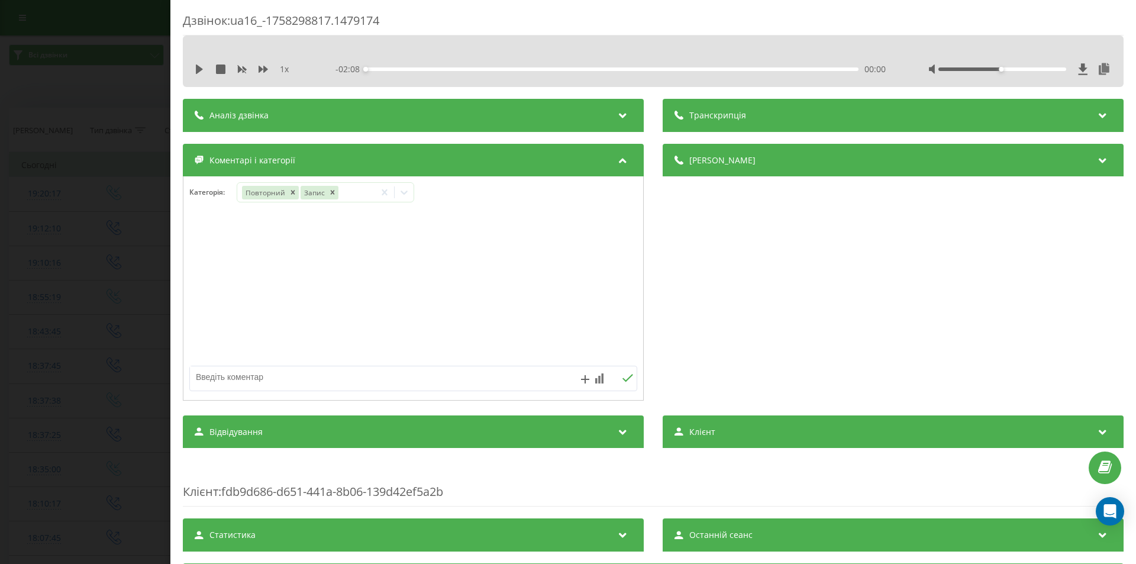
click at [830, 302] on div "Деталі дзвінка Загальне Дата дзвінка [DATE] 19:20:17 Тип дзвінка Вхідний Статус…" at bounding box center [893, 274] width 461 height 260
click at [99, 289] on div "Дзвінок : ua16_-1758298817.1479174 1 x - 02:08 00:00 00:00 Транскрипція Для AI-…" at bounding box center [568, 282] width 1136 height 564
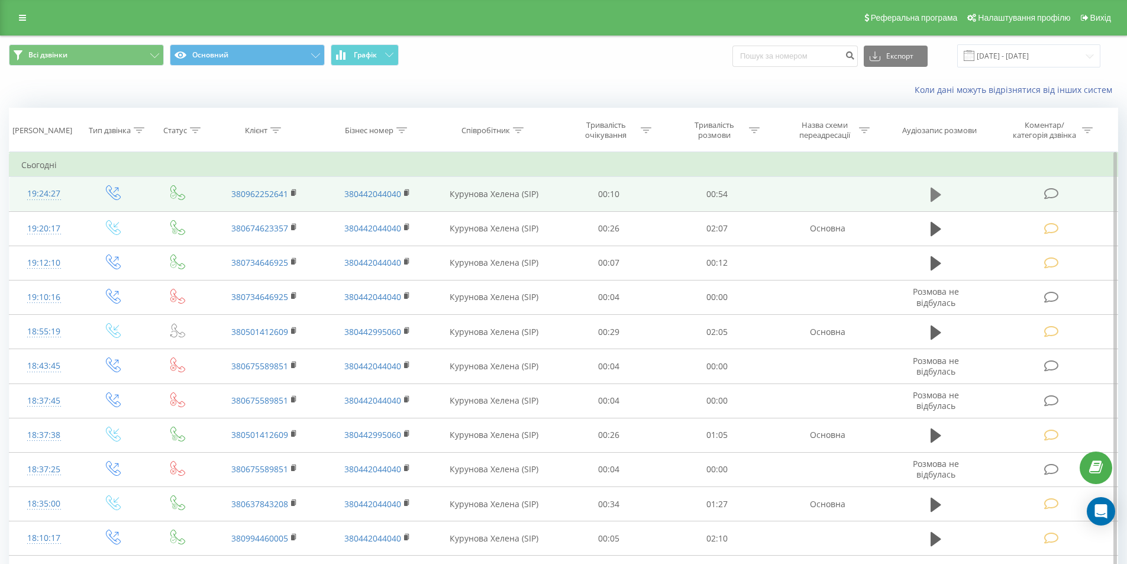
click at [934, 198] on icon at bounding box center [936, 195] width 11 height 14
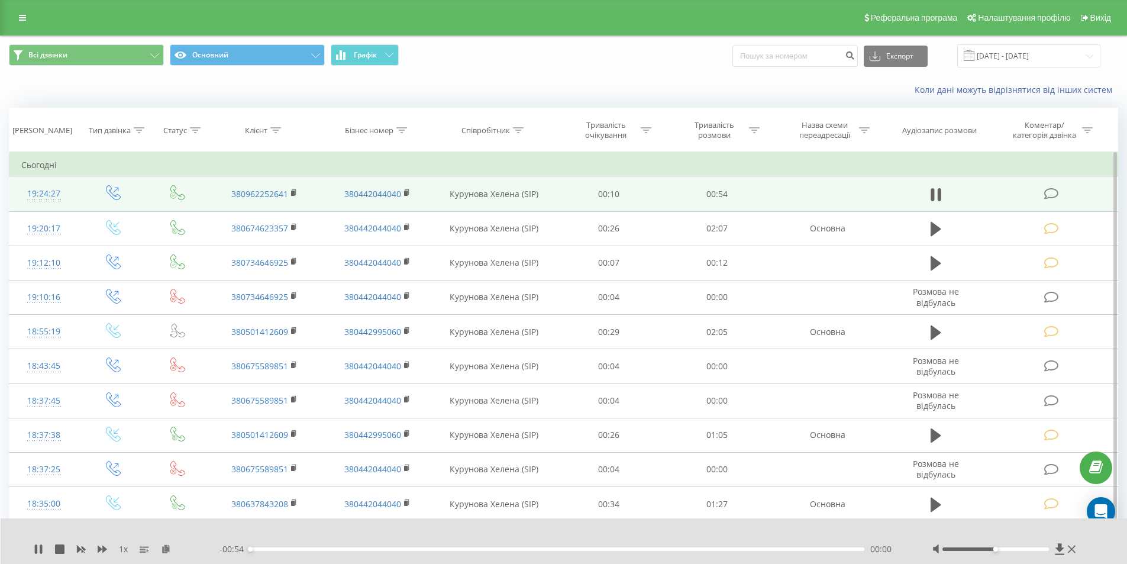
click at [782, 548] on div "00:00" at bounding box center [557, 549] width 615 height 4
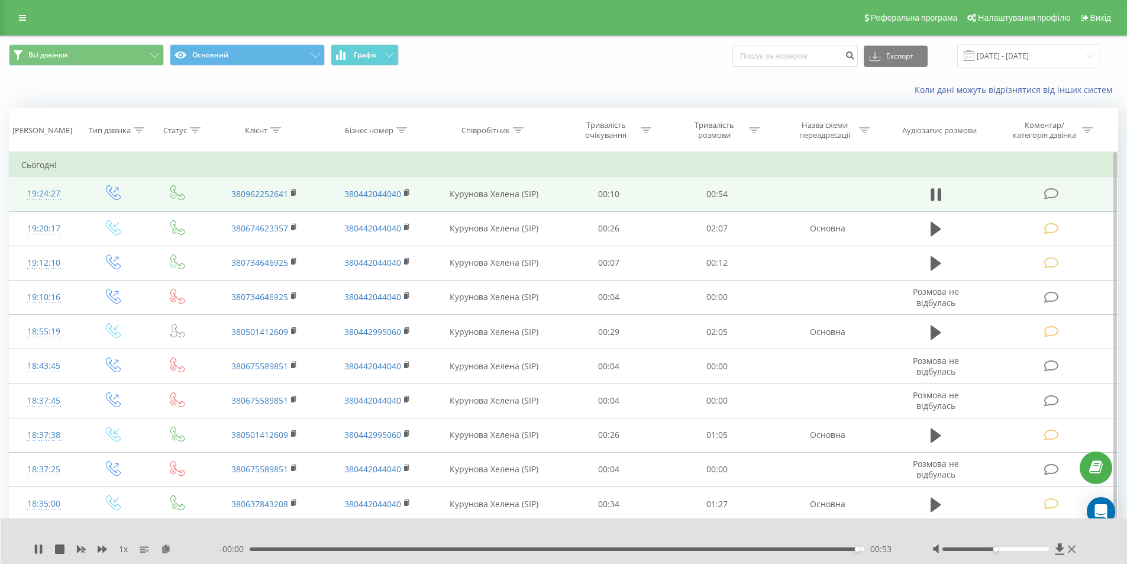
click at [656, 549] on div "00:53" at bounding box center [557, 549] width 615 height 4
click at [1057, 195] on icon at bounding box center [1051, 194] width 15 height 12
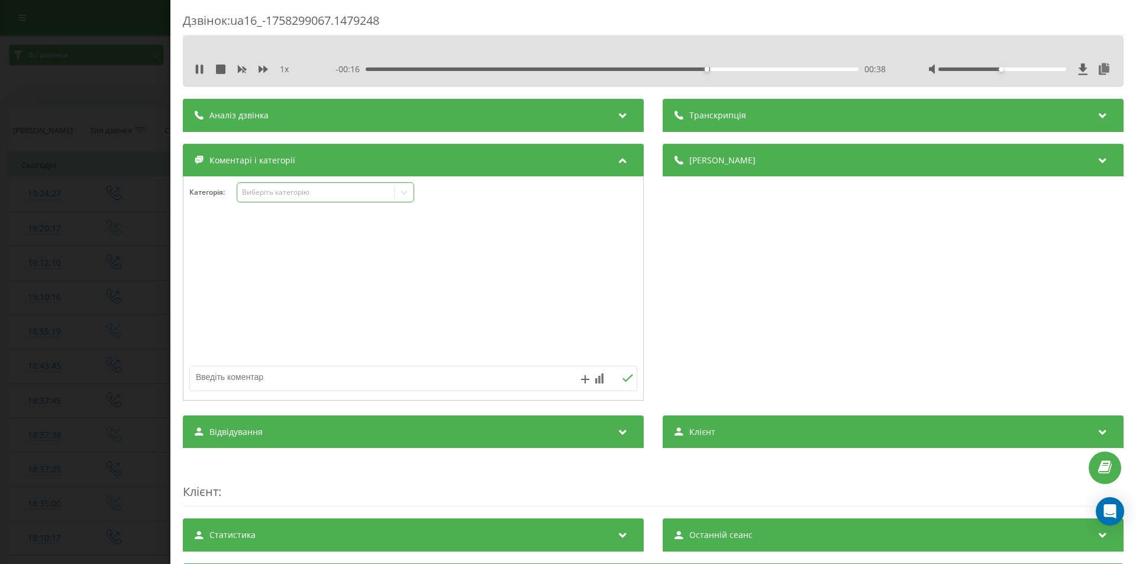
click at [275, 198] on div "Виберіть категорію" at bounding box center [315, 192] width 157 height 11
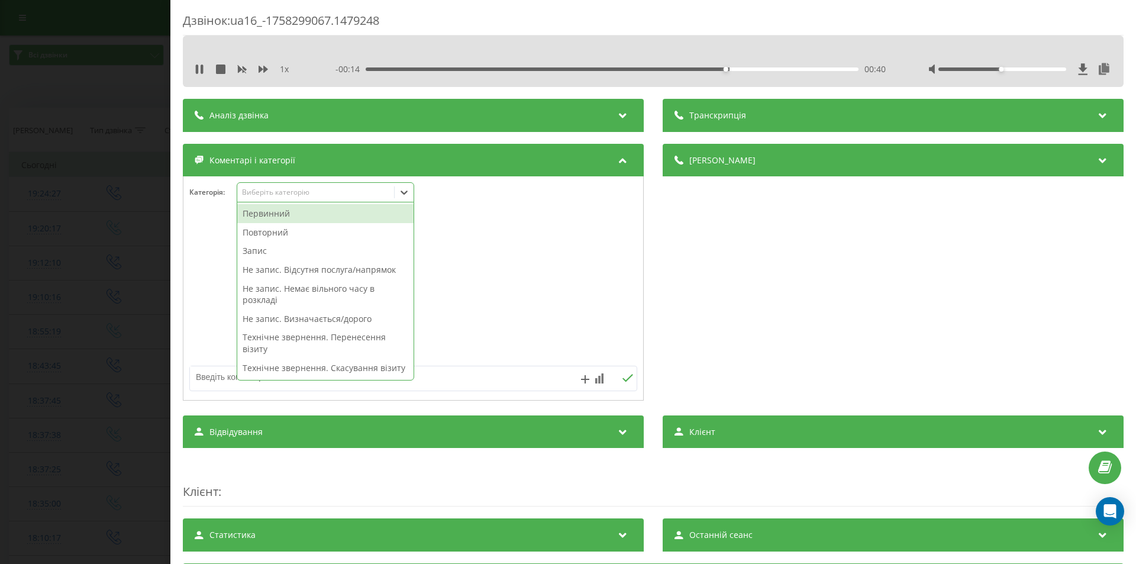
drag, startPoint x: 289, startPoint y: 320, endPoint x: 437, endPoint y: 313, distance: 148.1
click at [290, 320] on div "Не запис. Визначається/дорого" at bounding box center [325, 318] width 176 height 19
click at [733, 295] on div "Деталі дзвінка Загальне Дата дзвінка [DATE] 19:24:27 Тип дзвінка Вихідний Стату…" at bounding box center [893, 274] width 461 height 260
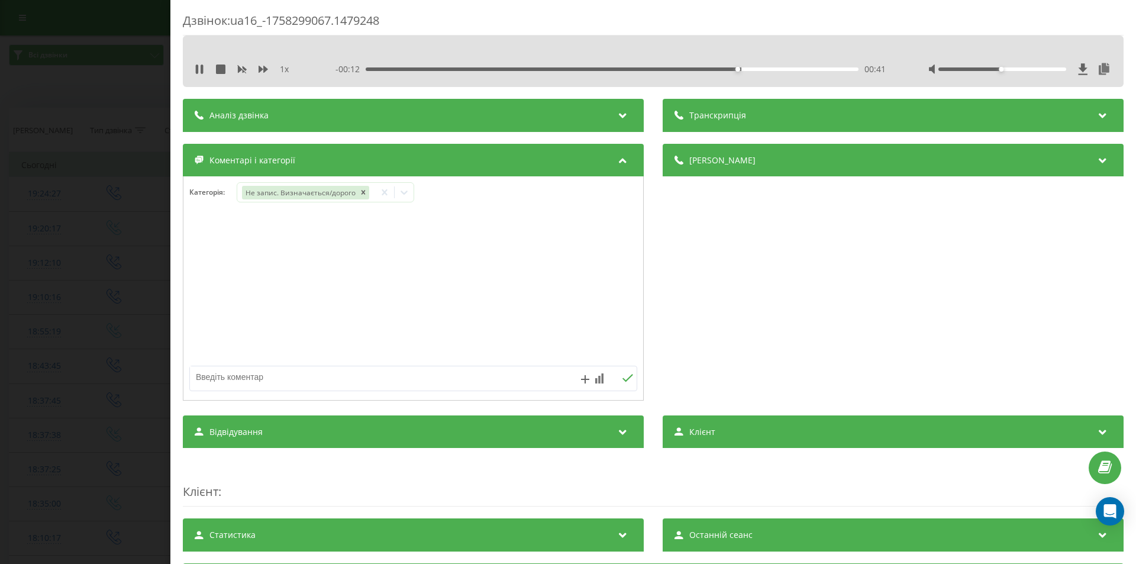
click at [107, 238] on div "Дзвінок : ua16_-1758299067.1479248 1 x - 00:12 00:41 00:41 Транскрипція Для AI-…" at bounding box center [568, 282] width 1136 height 564
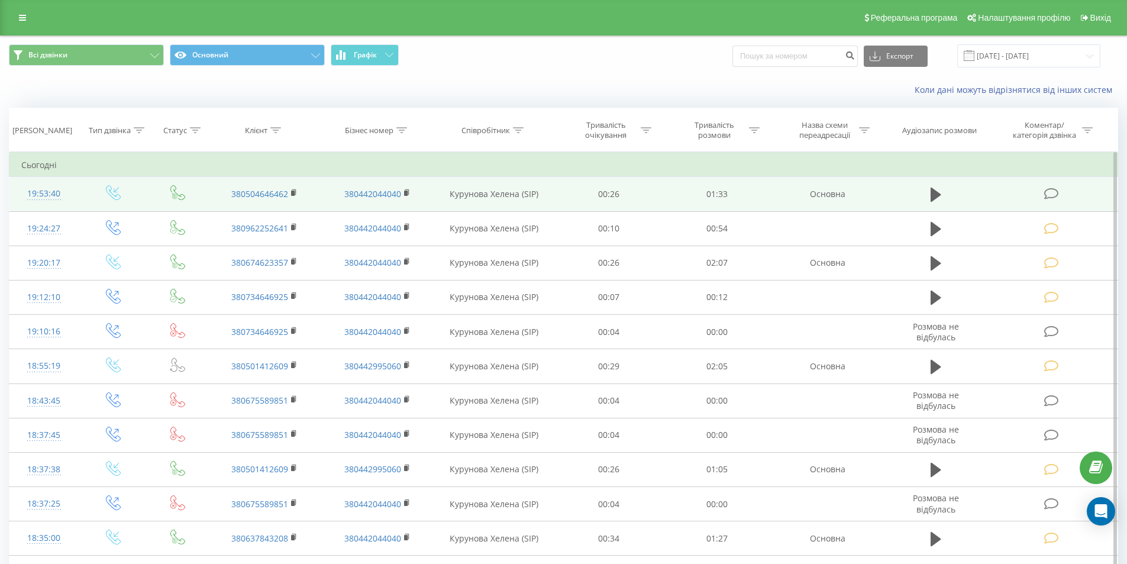
click at [1045, 194] on icon at bounding box center [1051, 194] width 15 height 12
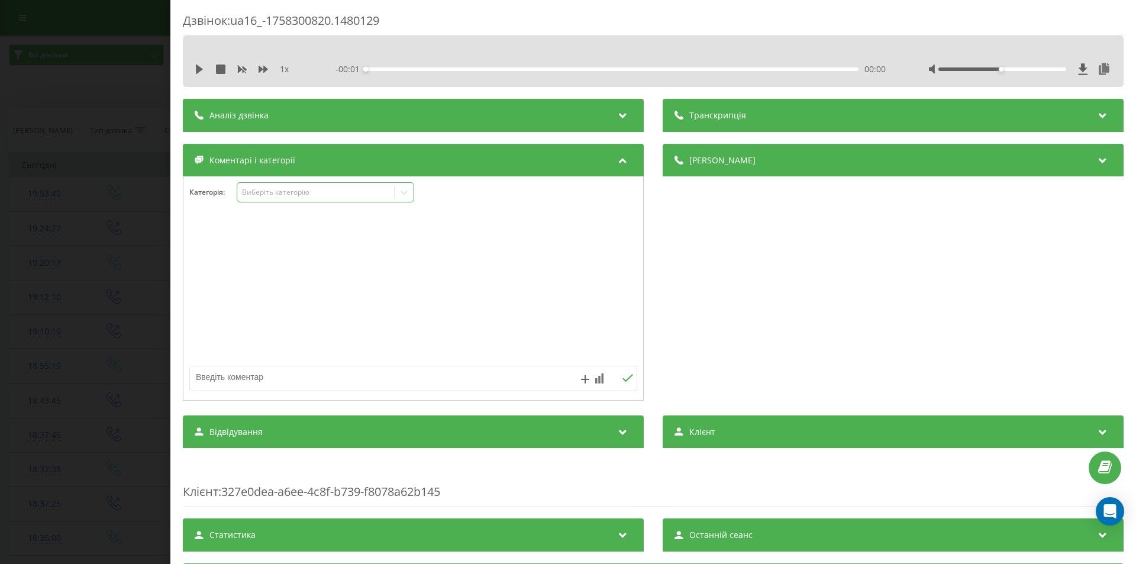
click at [305, 188] on div "Виберіть категорію" at bounding box center [316, 192] width 148 height 9
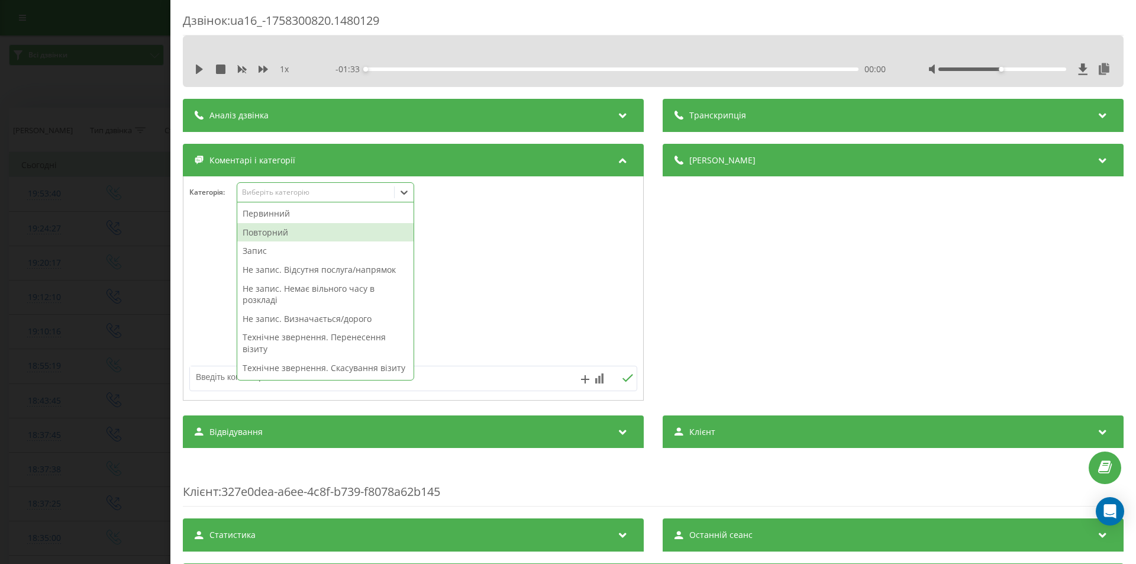
drag, startPoint x: 291, startPoint y: 230, endPoint x: 346, endPoint y: 243, distance: 55.8
click at [291, 231] on div "Повторний" at bounding box center [325, 232] width 176 height 19
drag, startPoint x: 902, startPoint y: 334, endPoint x: 876, endPoint y: 337, distance: 26.2
click at [902, 334] on div "Деталі дзвінка Загальне Дата дзвінка 2025-09-19 19:53:40 Тип дзвінка Вхідний Ст…" at bounding box center [893, 274] width 461 height 260
click at [408, 192] on icon at bounding box center [404, 193] width 7 height 4
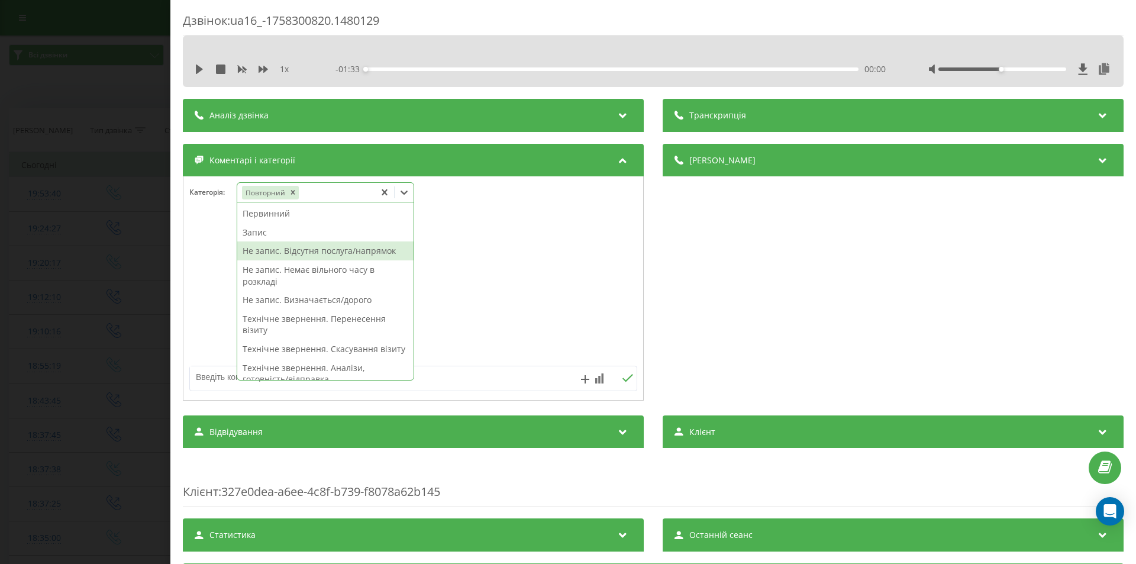
click at [270, 248] on div "Не запис. Відсутня послуга/напрямок" at bounding box center [325, 250] width 176 height 19
drag, startPoint x: 263, startPoint y: 234, endPoint x: 279, endPoint y: 233, distance: 15.4
click at [264, 234] on div "Запис" at bounding box center [325, 232] width 176 height 19
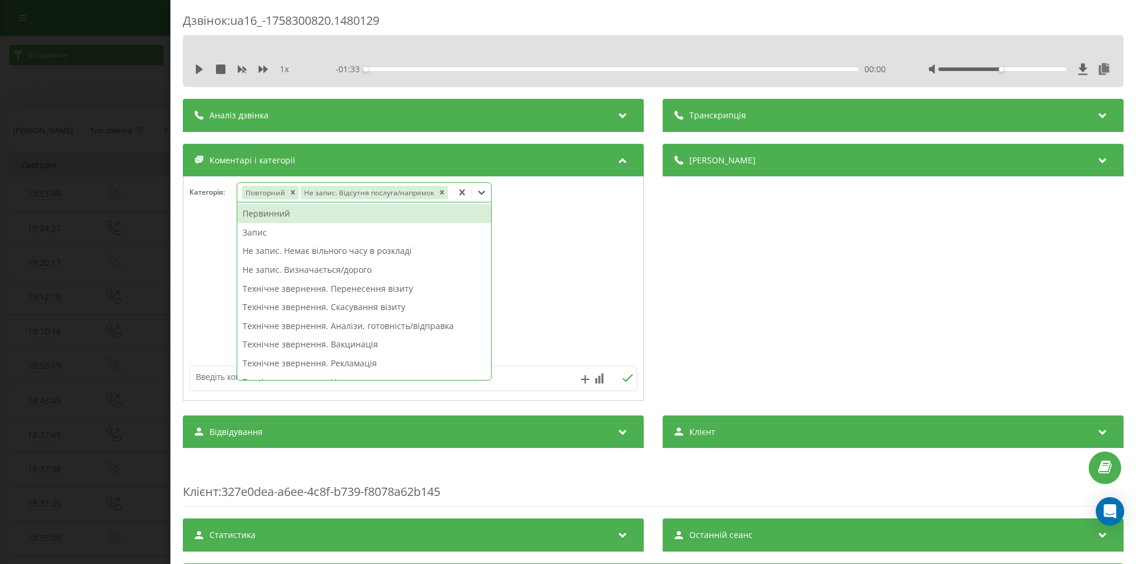
drag, startPoint x: 438, startPoint y: 194, endPoint x: 452, endPoint y: 225, distance: 34.2
click at [439, 194] on icon "Remove Не запис. Відсутня послуга/напрямок" at bounding box center [442, 192] width 8 height 8
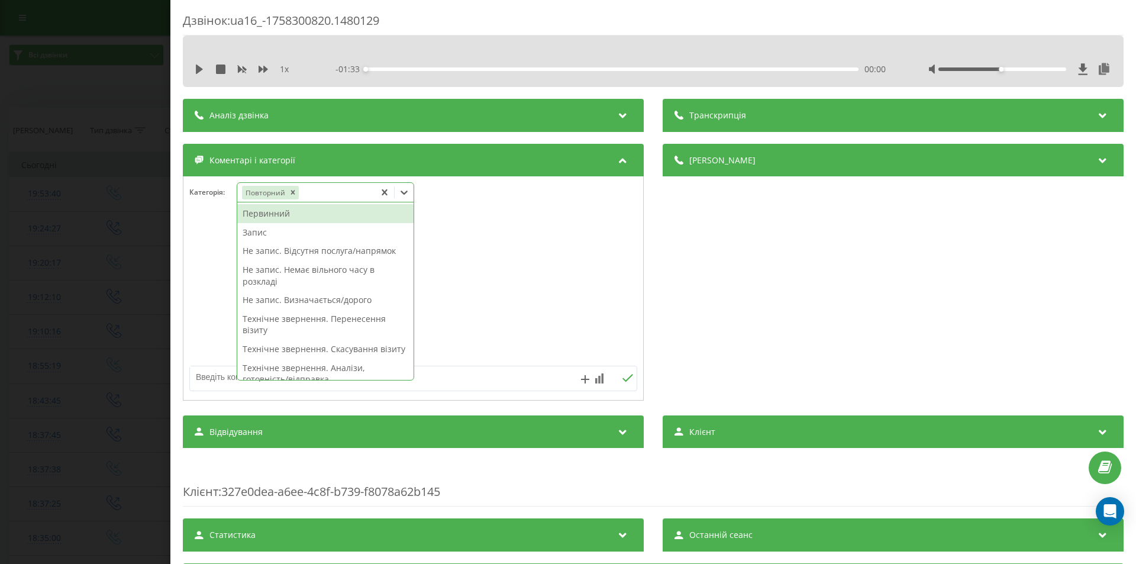
click at [254, 235] on div "Запис" at bounding box center [325, 232] width 176 height 19
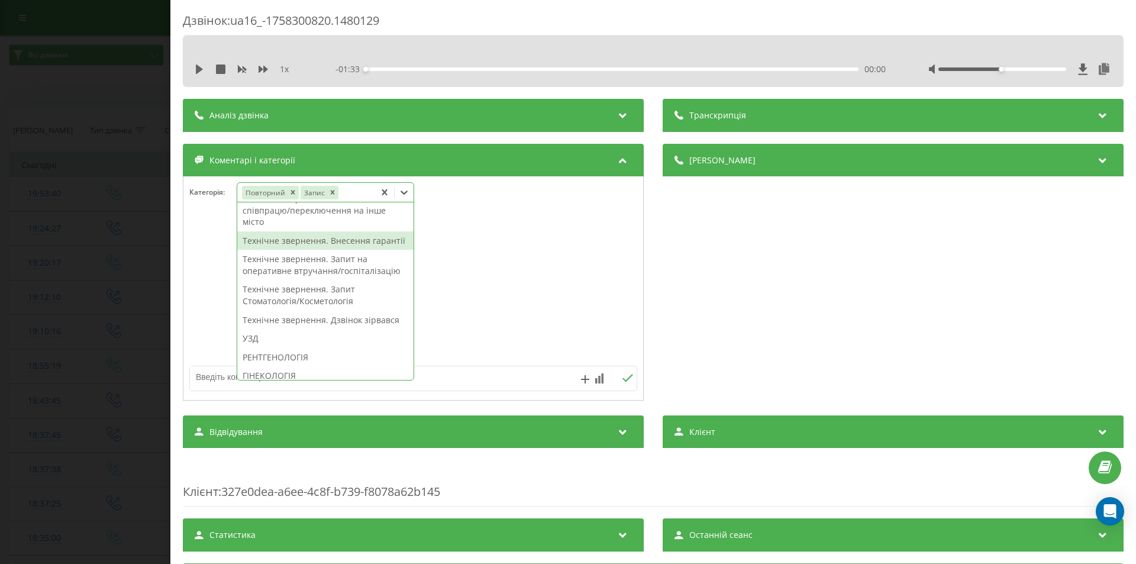
scroll to position [473, 0]
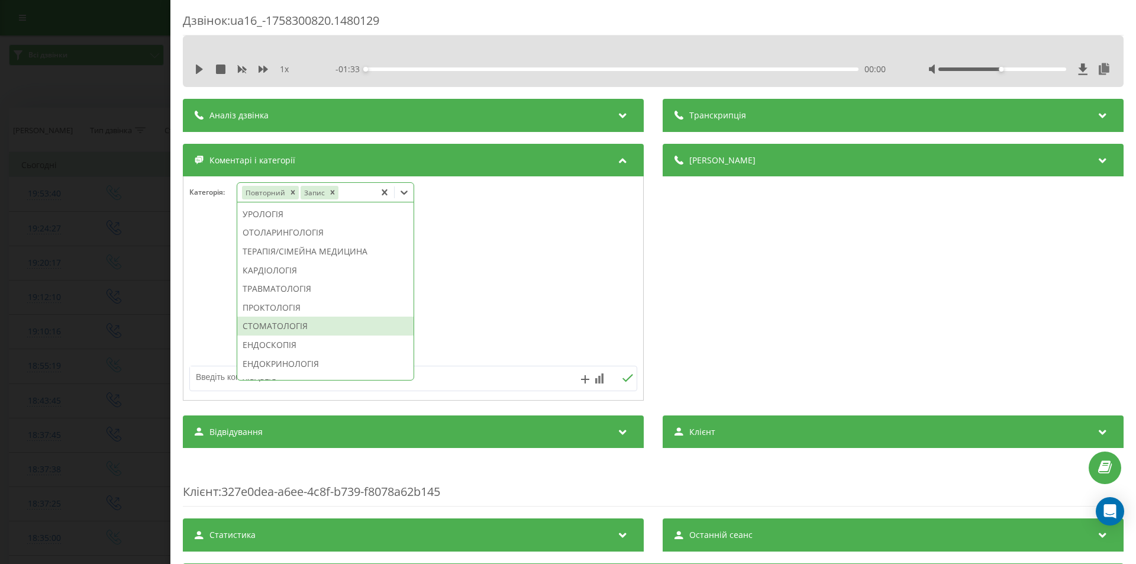
drag, startPoint x: 314, startPoint y: 362, endPoint x: 382, endPoint y: 349, distance: 69.4
click at [315, 336] on div "СТОМАТОЛОГІЯ" at bounding box center [325, 326] width 176 height 19
click at [812, 285] on div "Деталі дзвінка Загальне Дата дзвінка 2025-09-19 19:53:40 Тип дзвінка Вхідний Ст…" at bounding box center [893, 274] width 461 height 260
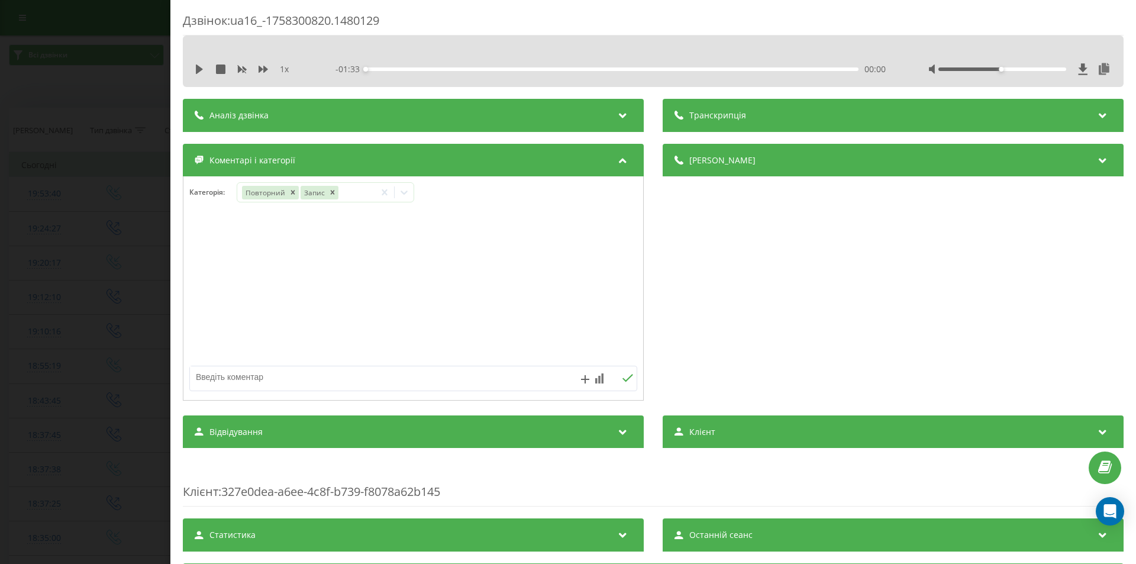
click at [821, 272] on div "Деталі дзвінка Загальне Дата дзвінка 2025-09-19 19:53:40 Тип дзвінка Вхідний Ст…" at bounding box center [893, 274] width 461 height 260
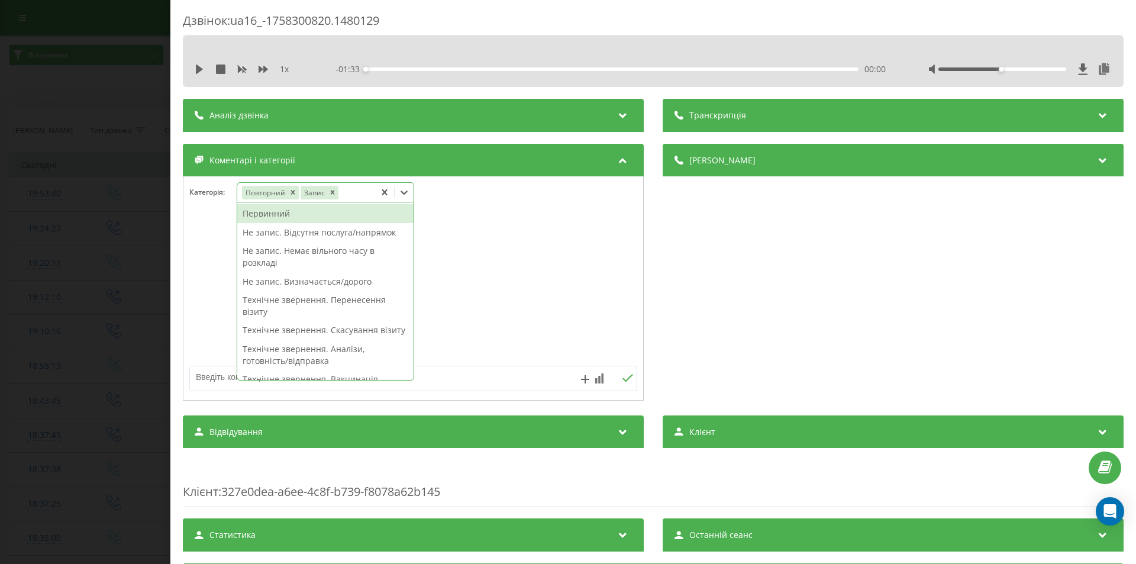
drag, startPoint x: 408, startPoint y: 194, endPoint x: 357, endPoint y: 231, distance: 63.6
click at [409, 194] on icon at bounding box center [404, 192] width 12 height 12
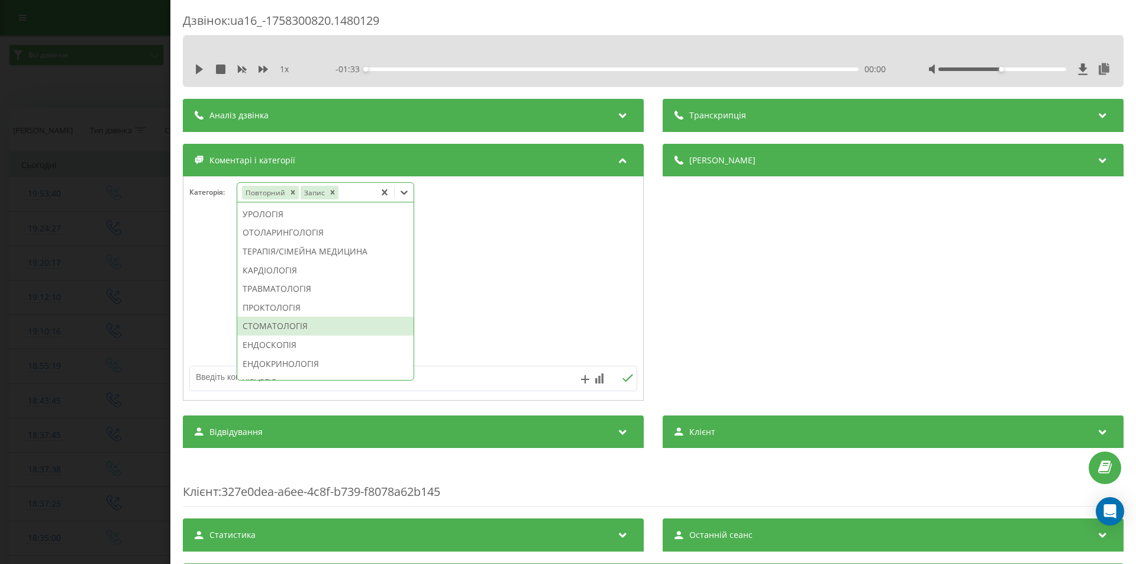
drag, startPoint x: 308, startPoint y: 359, endPoint x: 405, endPoint y: 365, distance: 97.2
click at [310, 336] on div "СТОМАТОЛОГІЯ" at bounding box center [325, 326] width 176 height 19
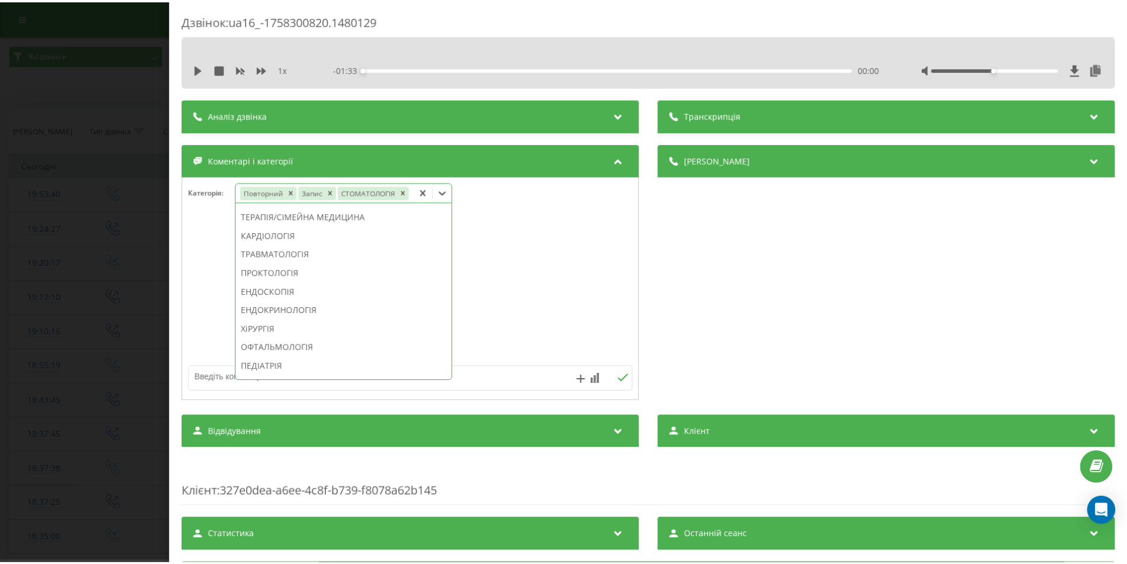
scroll to position [404, 0]
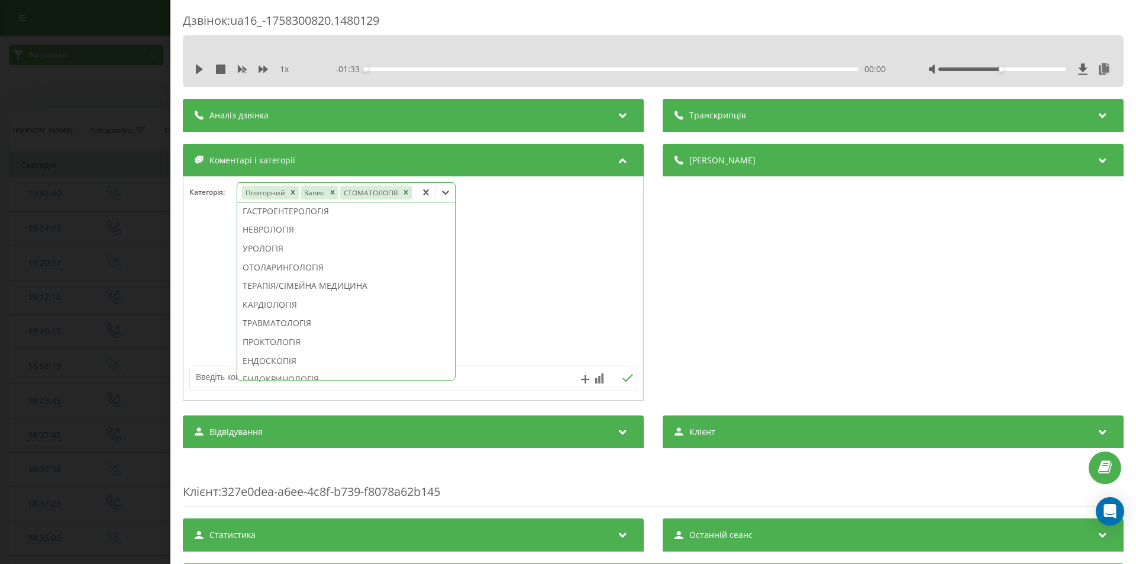
click at [787, 317] on div "Деталі дзвінка Загальне Дата дзвінка 2025-09-19 19:53:40 Тип дзвінка Вхідний Ст…" at bounding box center [893, 274] width 461 height 260
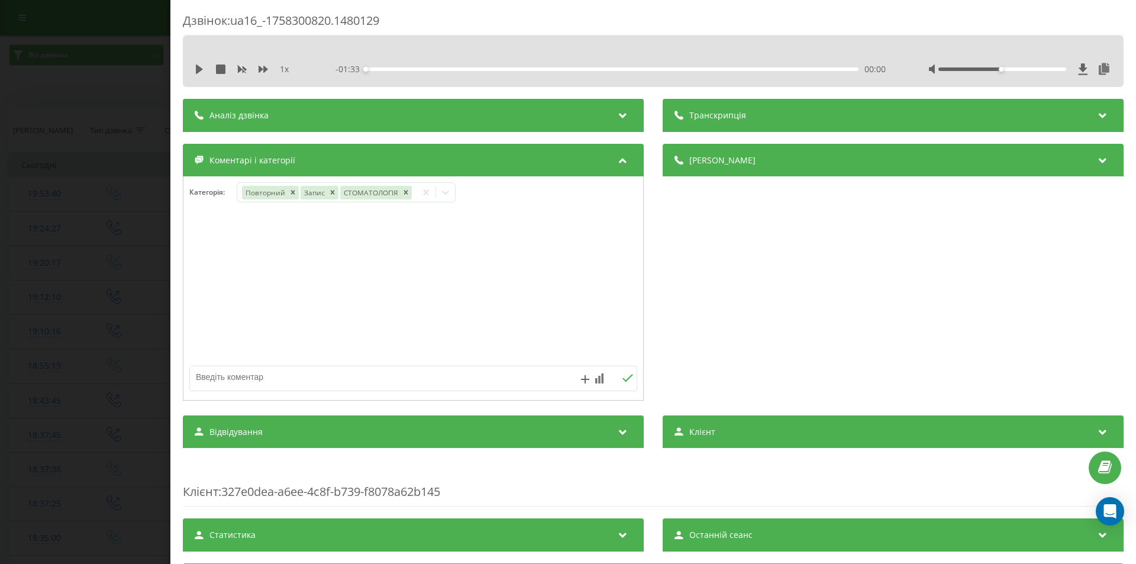
click at [85, 299] on div "Дзвінок : ua16_-1758300820.1480129 1 x - 01:33 00:00 00:00 Транскрипція Для AI-…" at bounding box center [568, 282] width 1136 height 564
